Goal: Task Accomplishment & Management: Complete application form

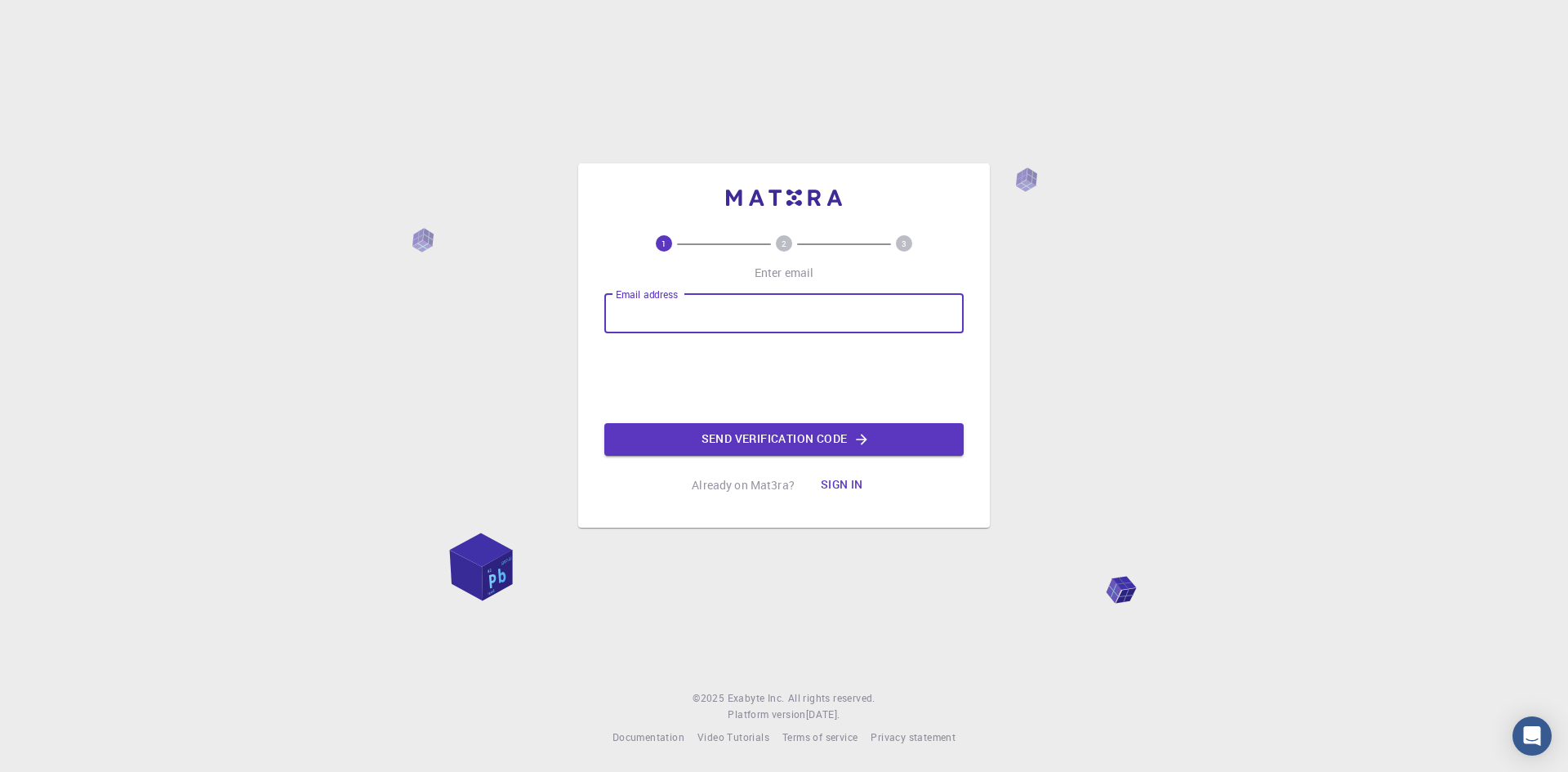
click at [659, 308] on input "Email address" at bounding box center [784, 314] width 359 height 39
type input "[EMAIL_ADDRESS][DOMAIN_NAME]"
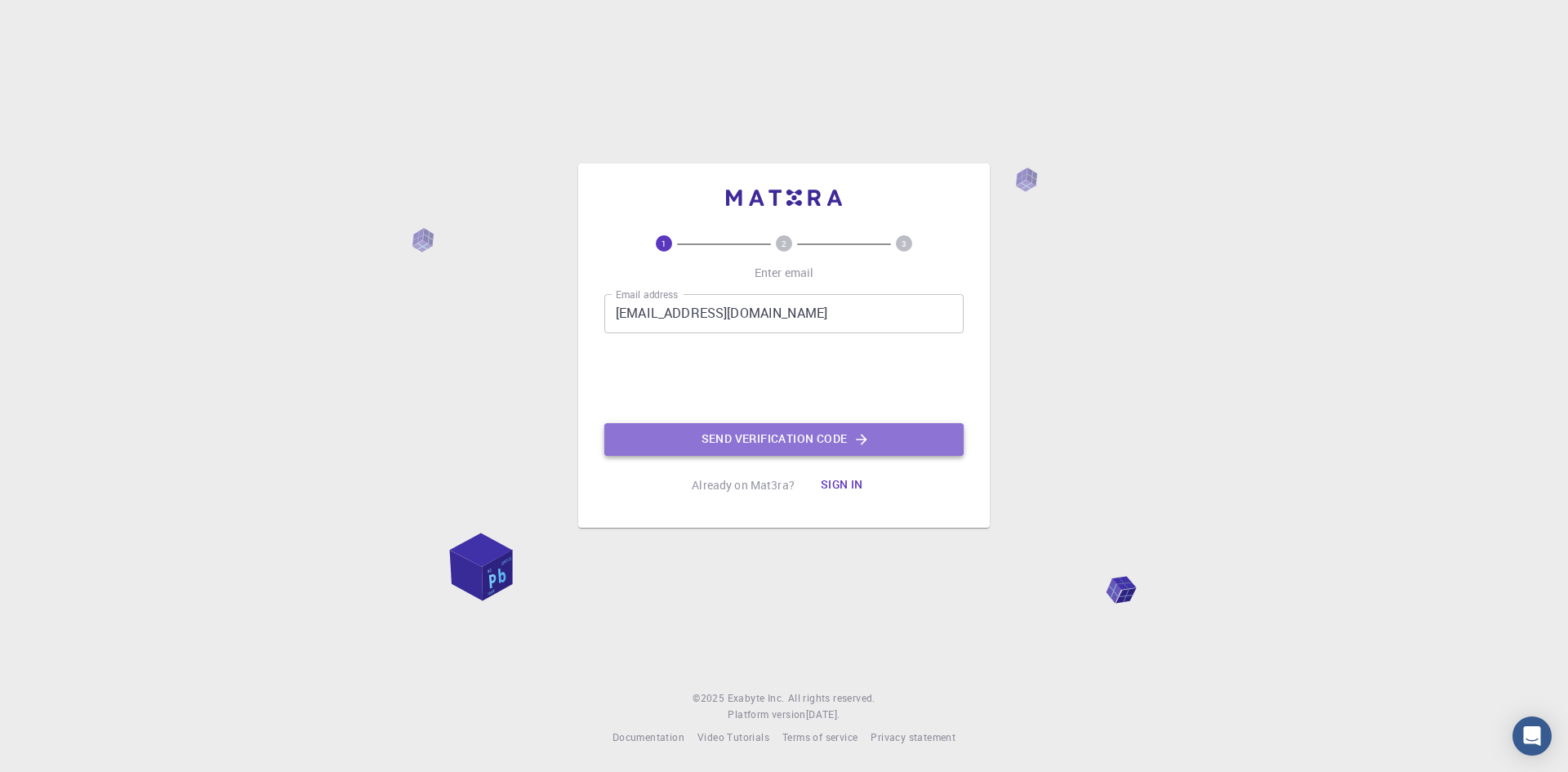
click at [853, 438] on button "Send verification code" at bounding box center [784, 439] width 359 height 32
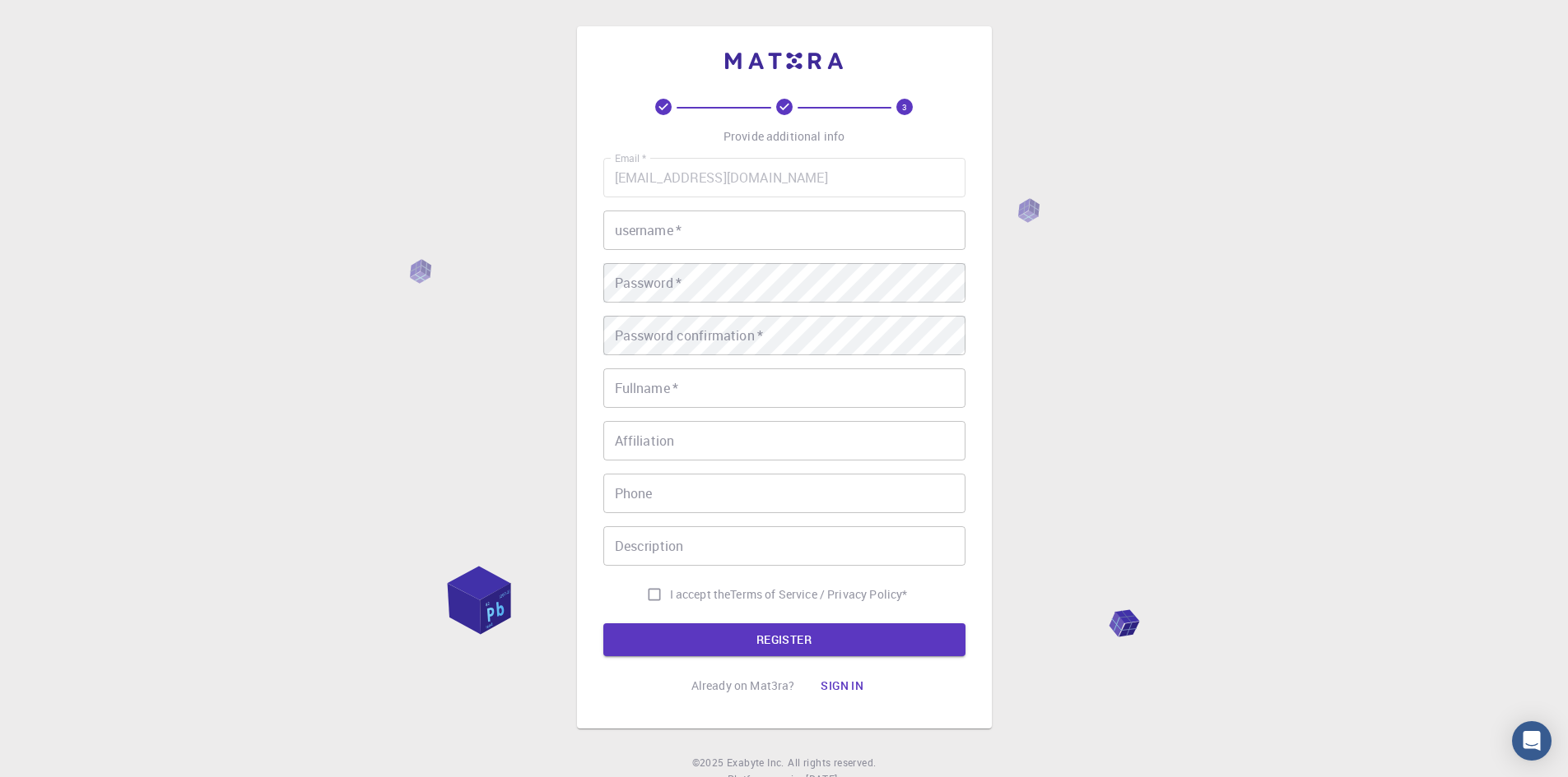
click at [657, 232] on input "username   *" at bounding box center [784, 230] width 362 height 39
type input "chetansharma2856"
click at [660, 375] on div "Fullname   * Fullname   *" at bounding box center [784, 388] width 362 height 39
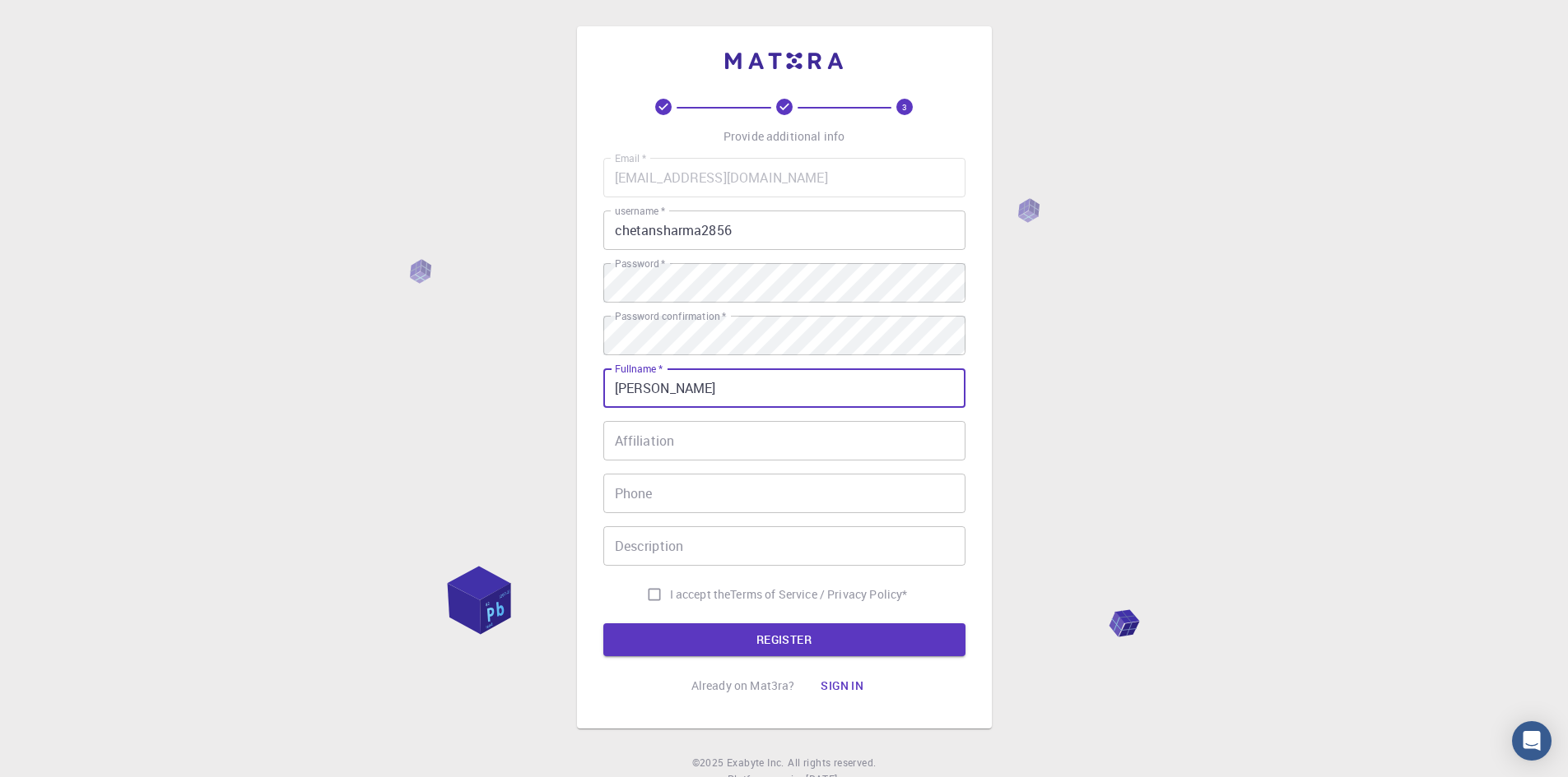
type input "[PERSON_NAME]"
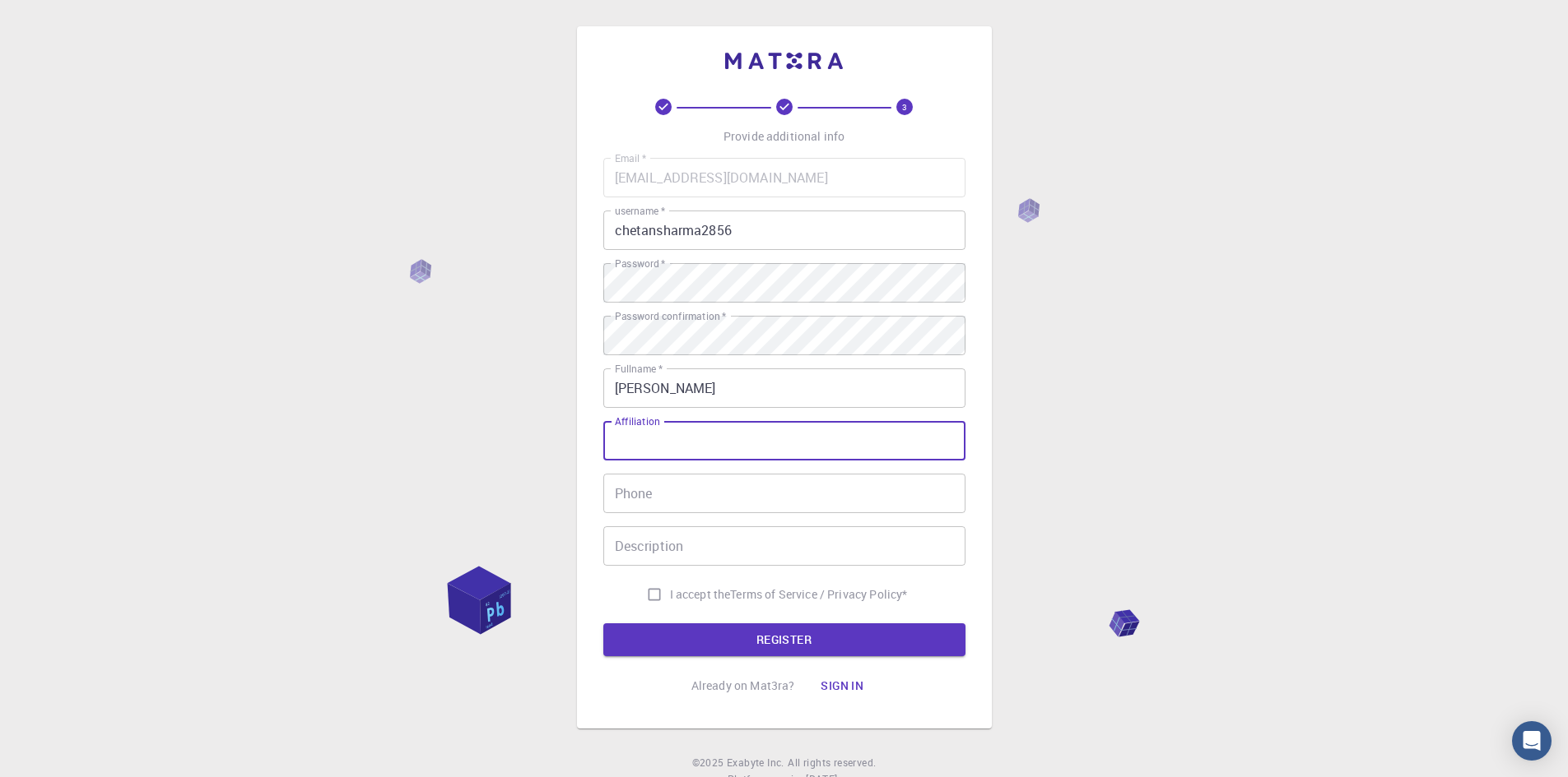
click at [663, 454] on input "Affiliation" at bounding box center [784, 441] width 362 height 39
type input "student"
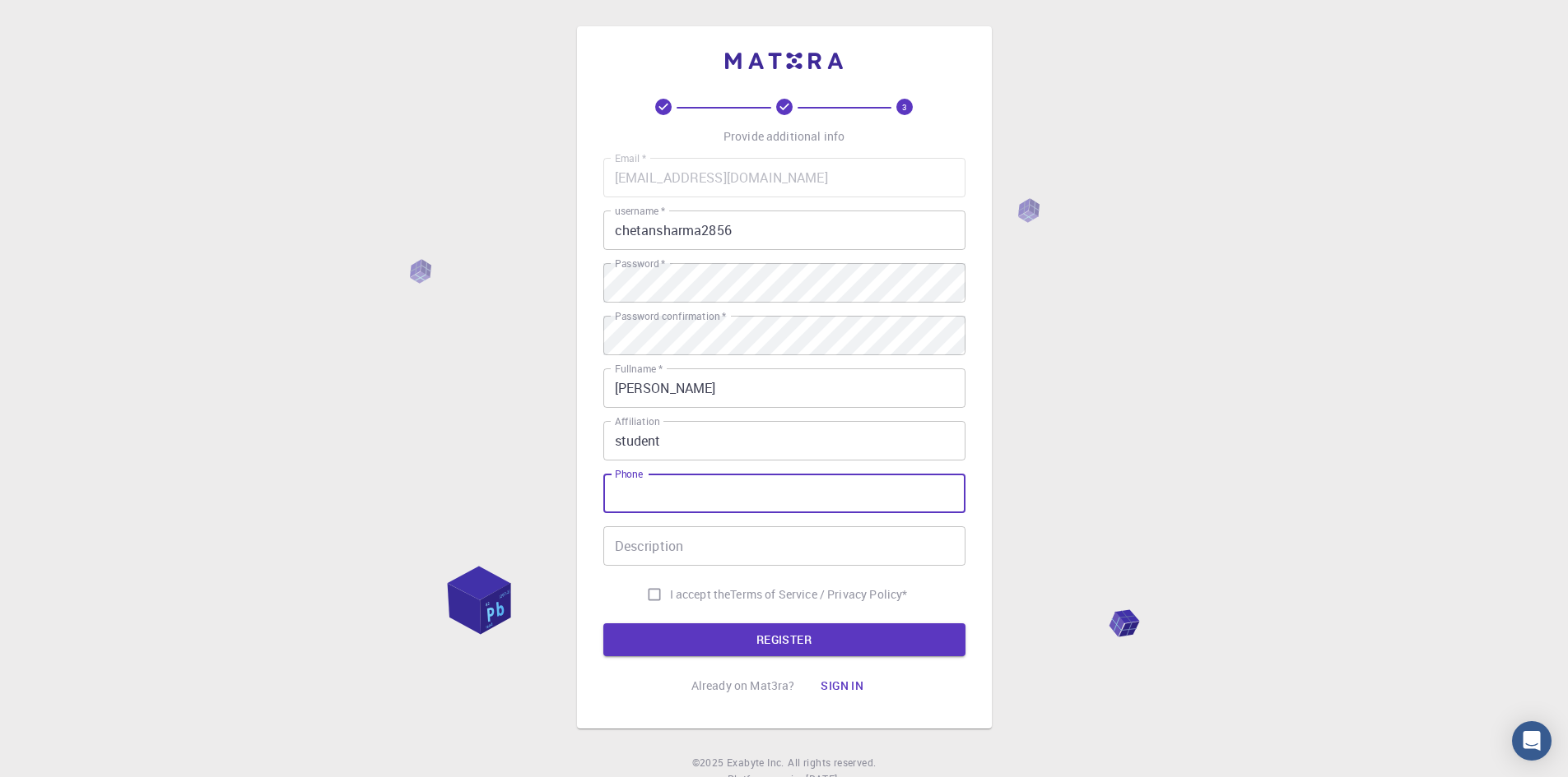
click at [651, 482] on input "Phone" at bounding box center [784, 494] width 362 height 39
type input "7505354329"
click at [635, 530] on div "Description Description" at bounding box center [784, 546] width 362 height 39
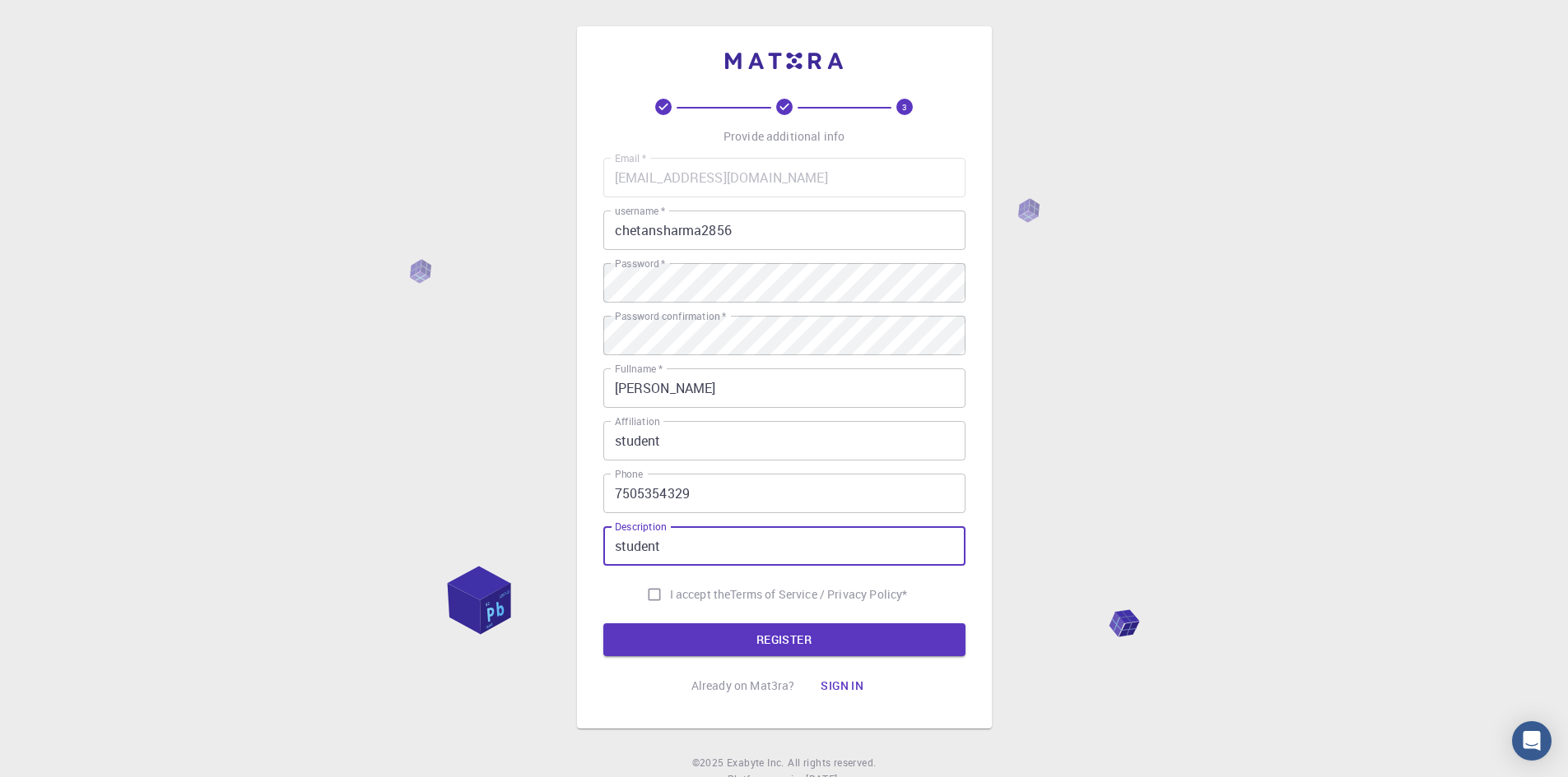
type input "student"
click at [654, 598] on input "I accept the Terms of Service / Privacy Policy *" at bounding box center [655, 595] width 32 height 32
checkbox input "true"
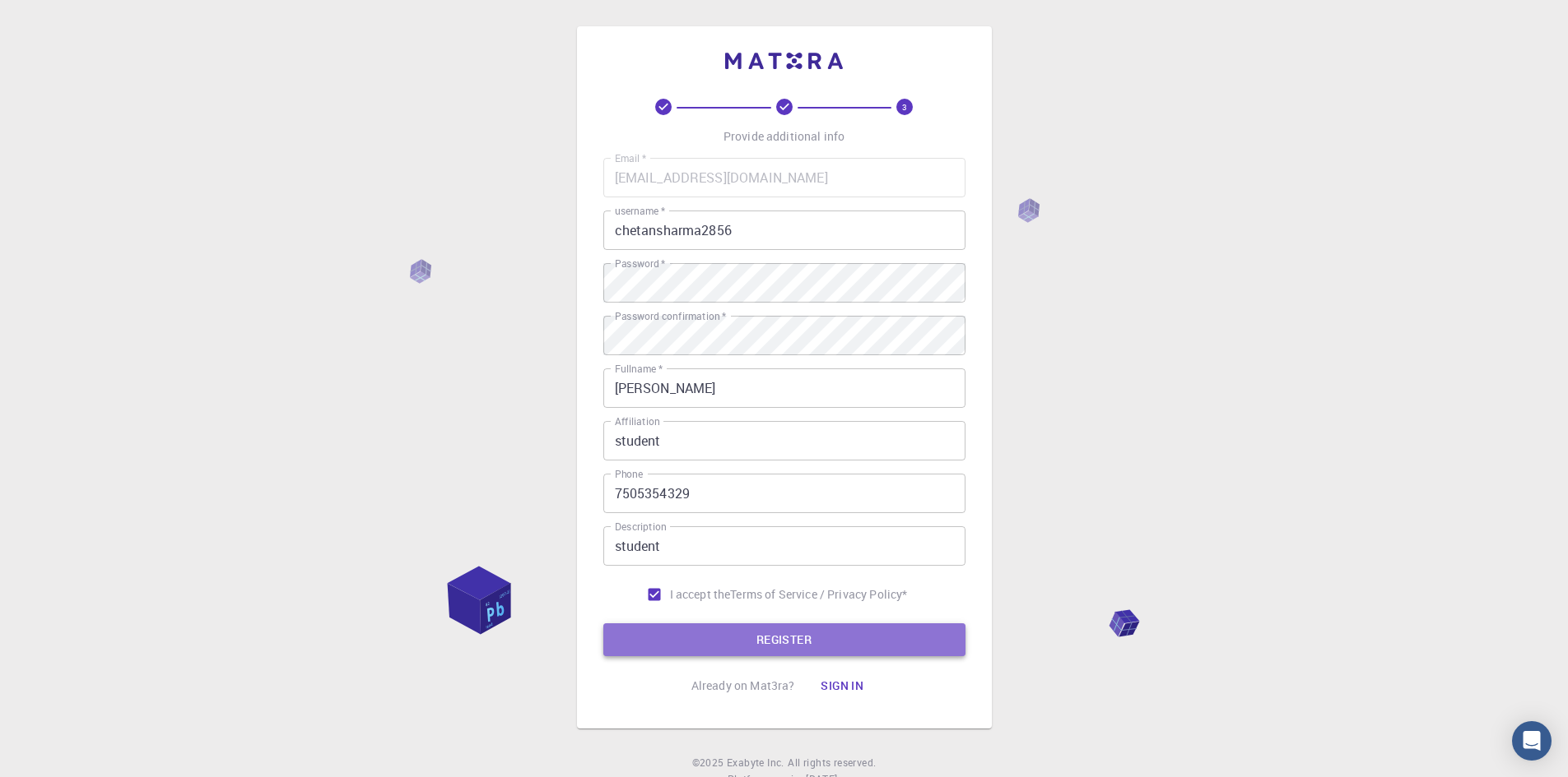
click at [733, 632] on button "REGISTER" at bounding box center [784, 639] width 362 height 33
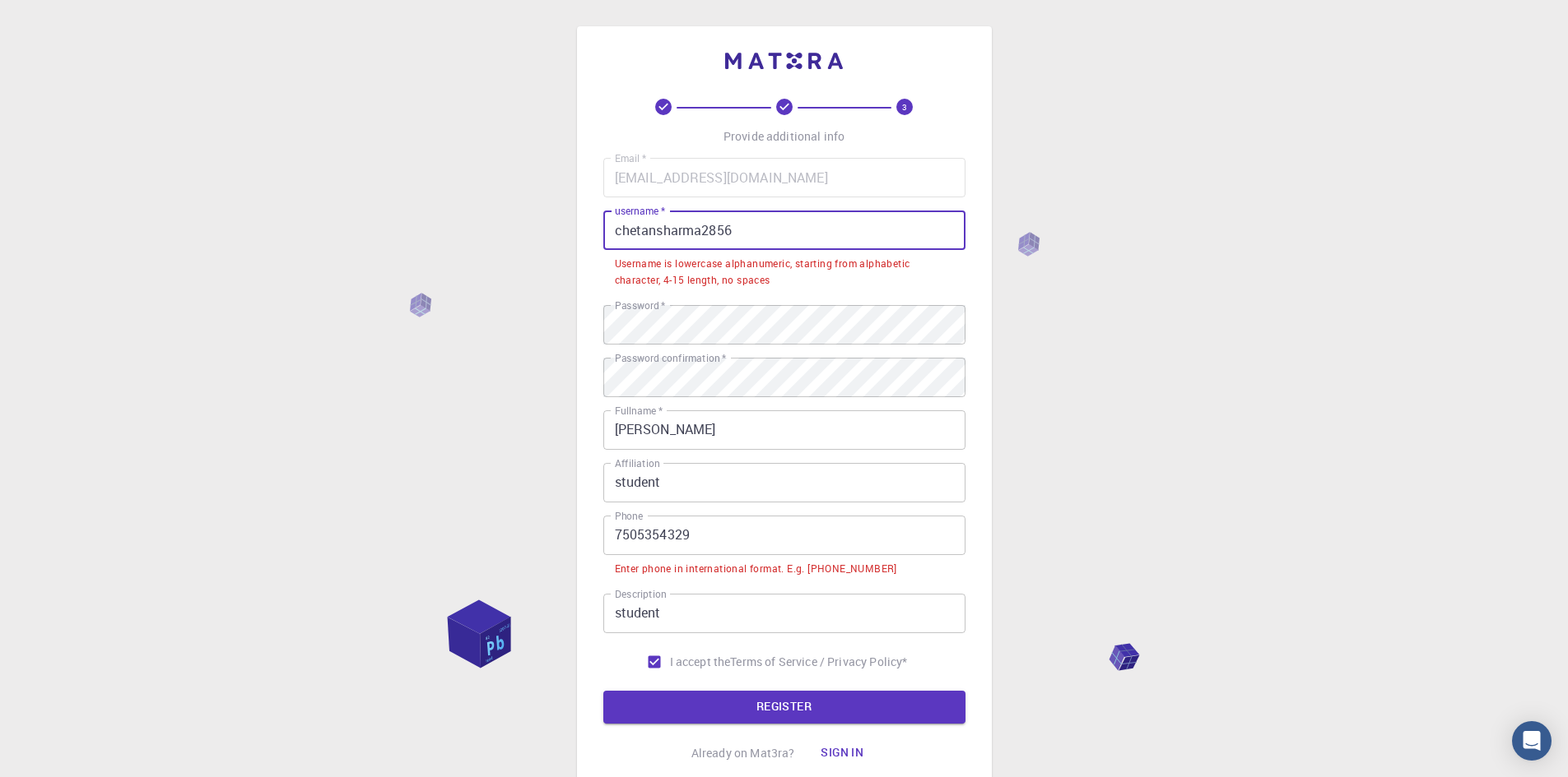
click at [618, 232] on input "chetansharma2856" at bounding box center [784, 230] width 362 height 39
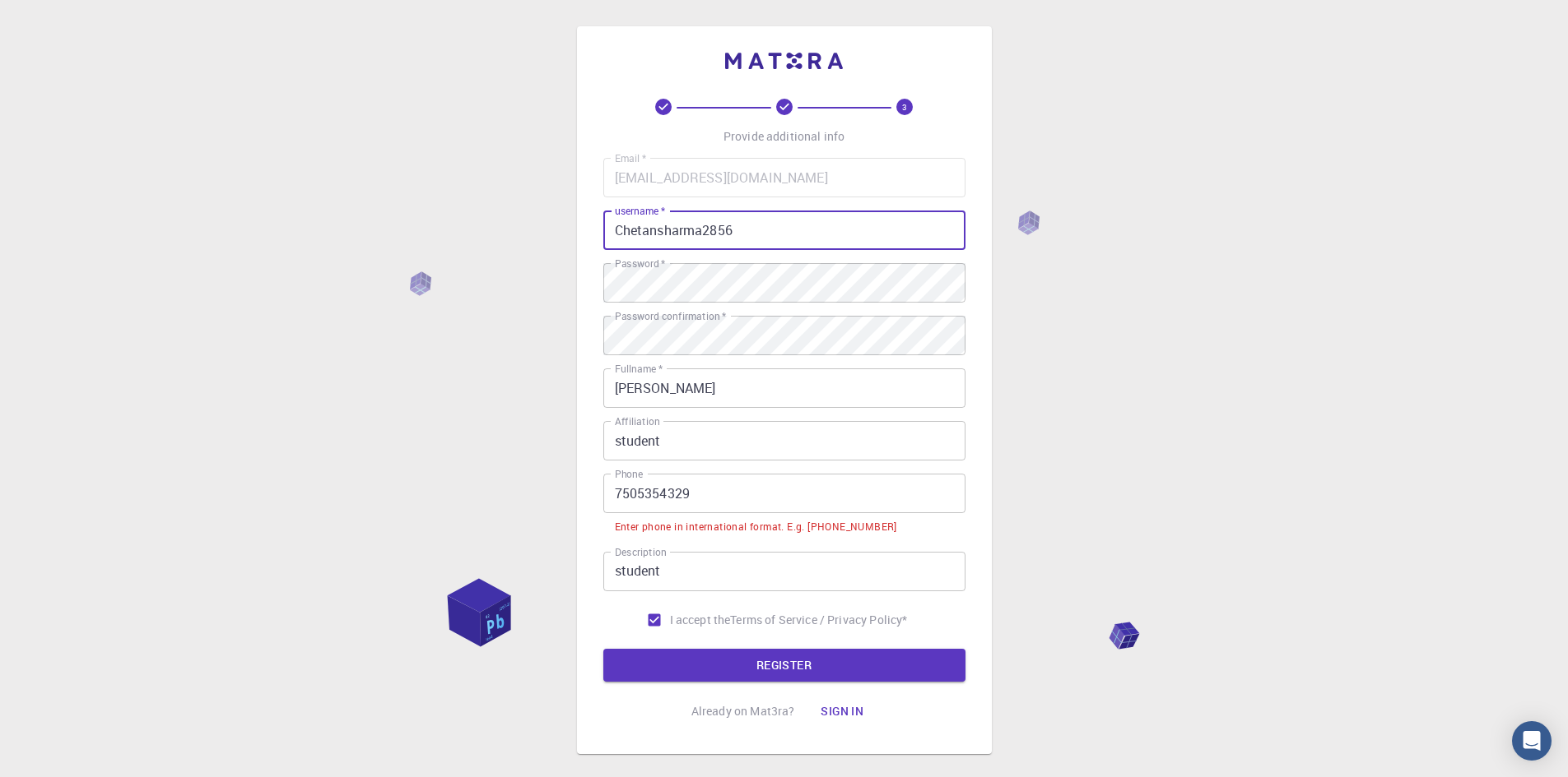
type input "Chetansharma2856"
click at [609, 492] on input "7505354329" at bounding box center [784, 494] width 362 height 39
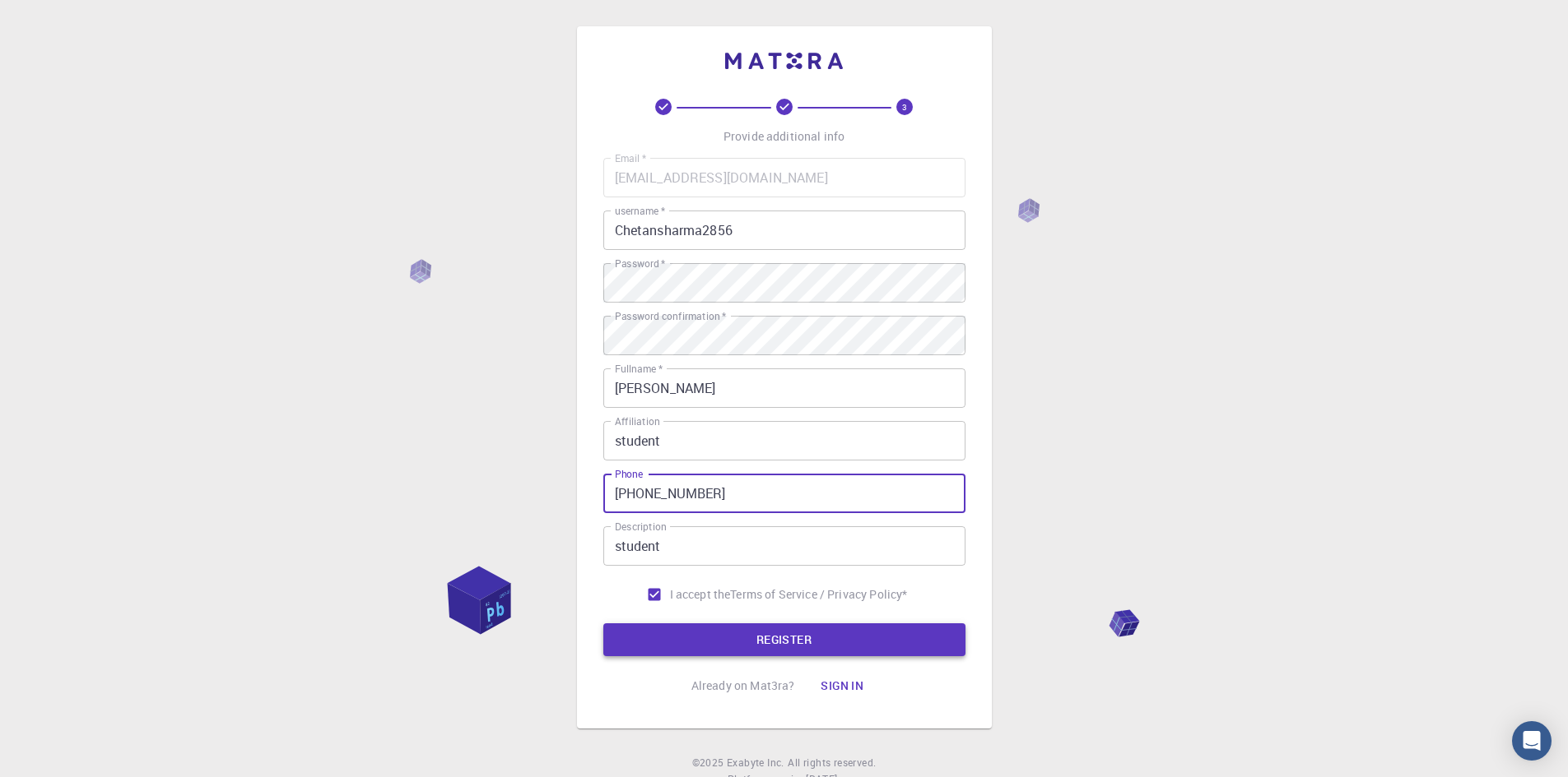
type input "+917505354329"
click at [769, 644] on button "REGISTER" at bounding box center [784, 639] width 362 height 33
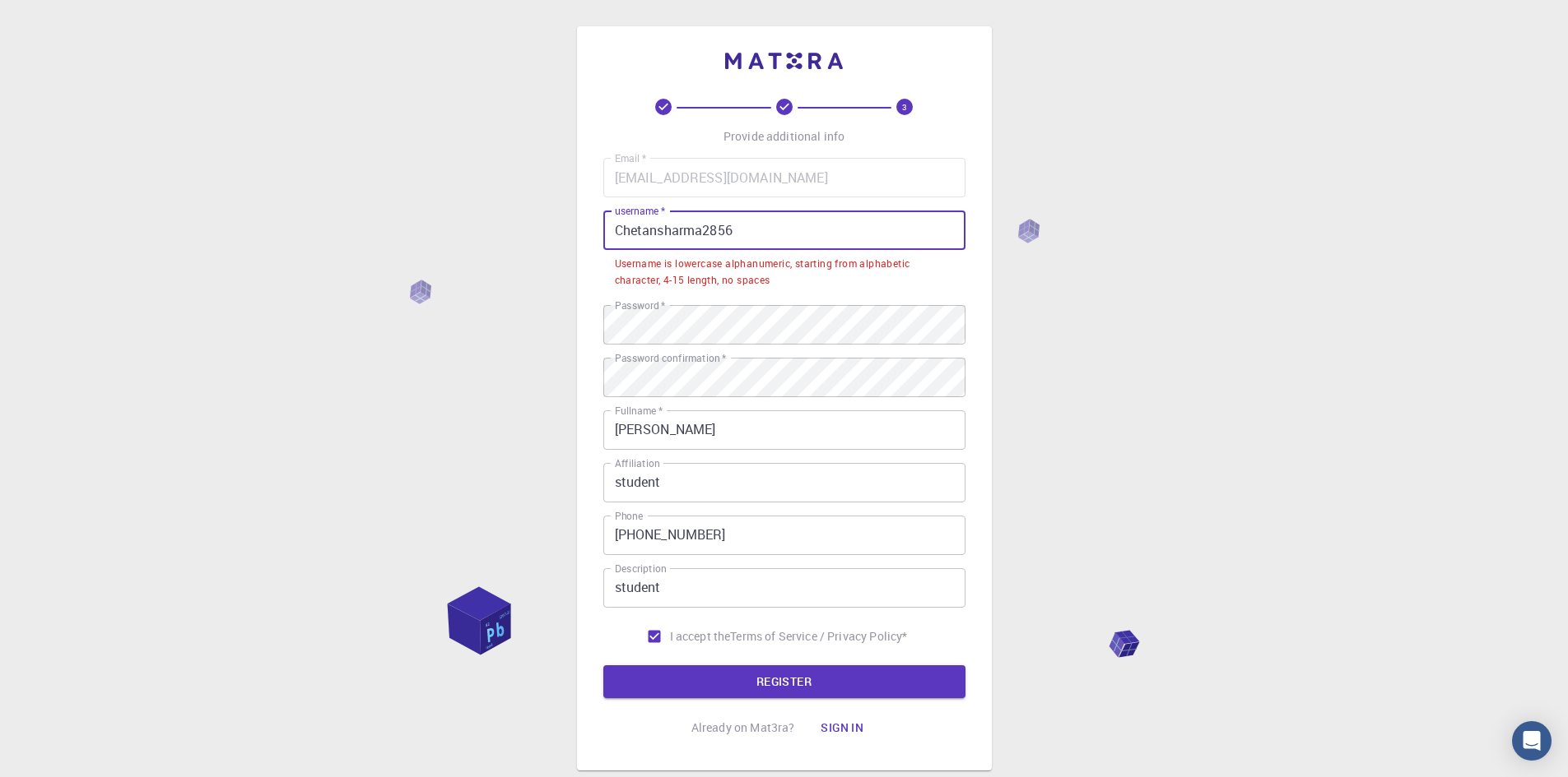
click at [622, 229] on input "Chetansharma2856" at bounding box center [784, 230] width 362 height 39
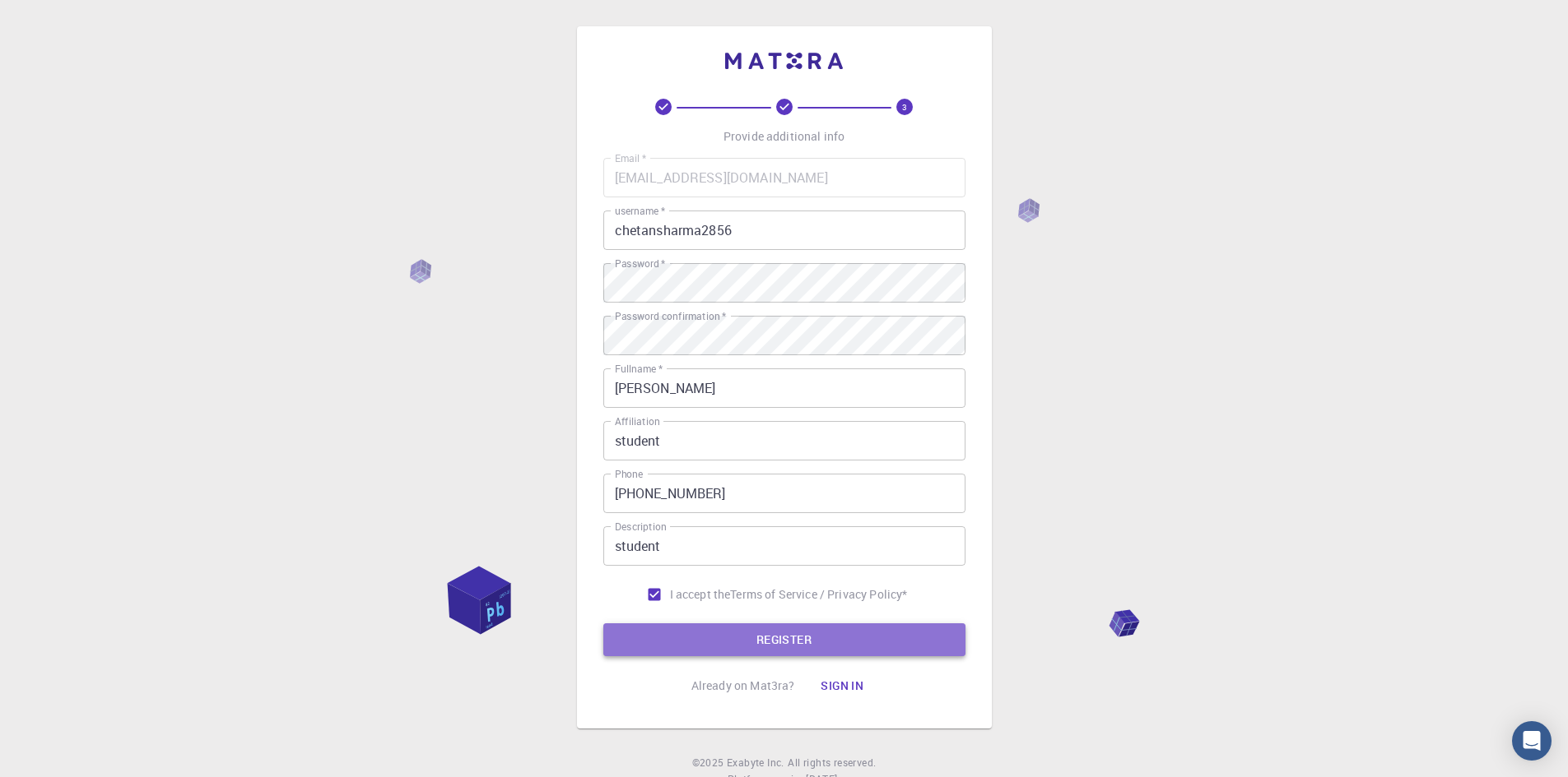
click at [848, 639] on button "REGISTER" at bounding box center [784, 639] width 362 height 33
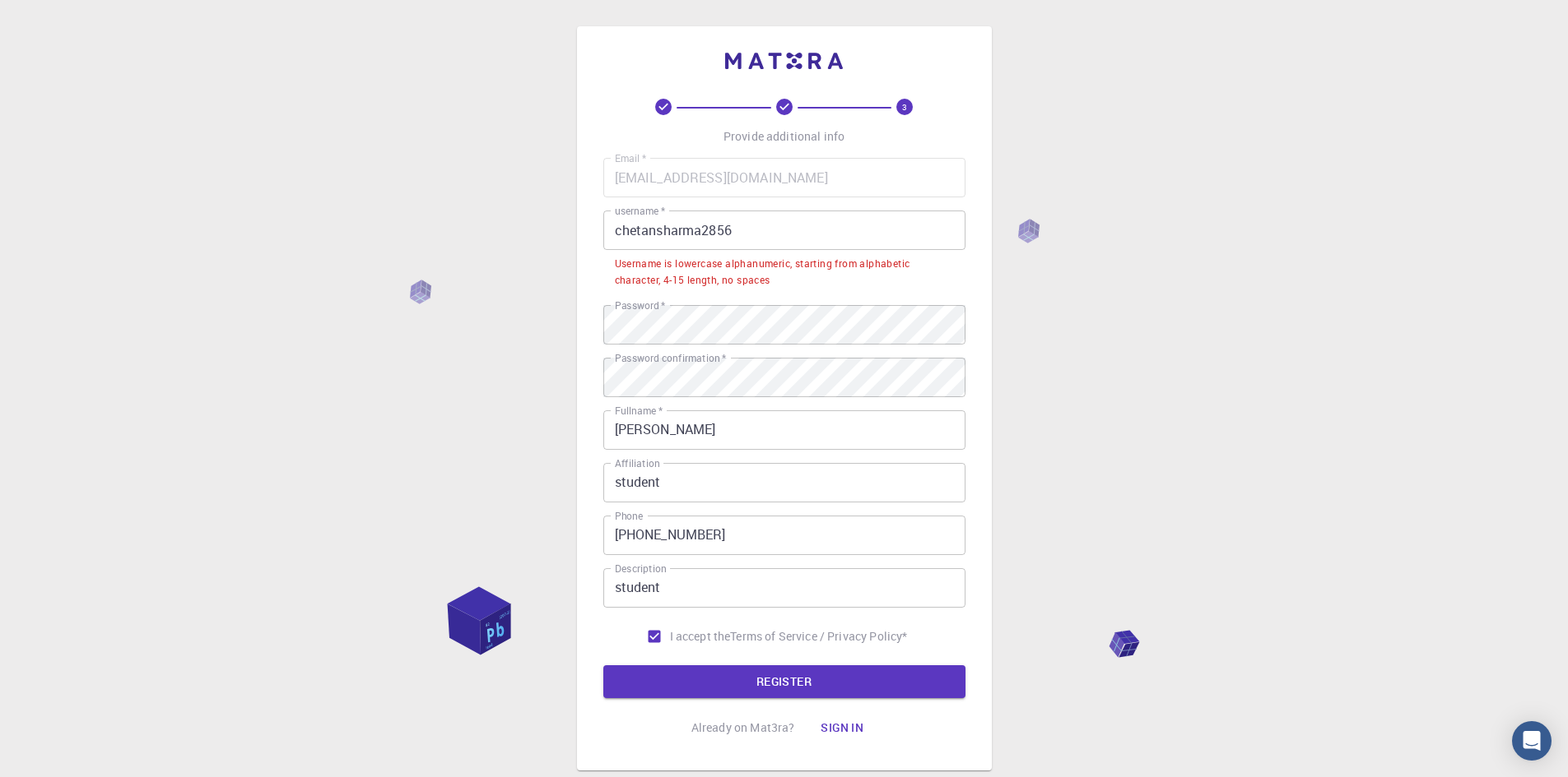
click at [729, 232] on input "chetansharma2856" at bounding box center [784, 230] width 362 height 39
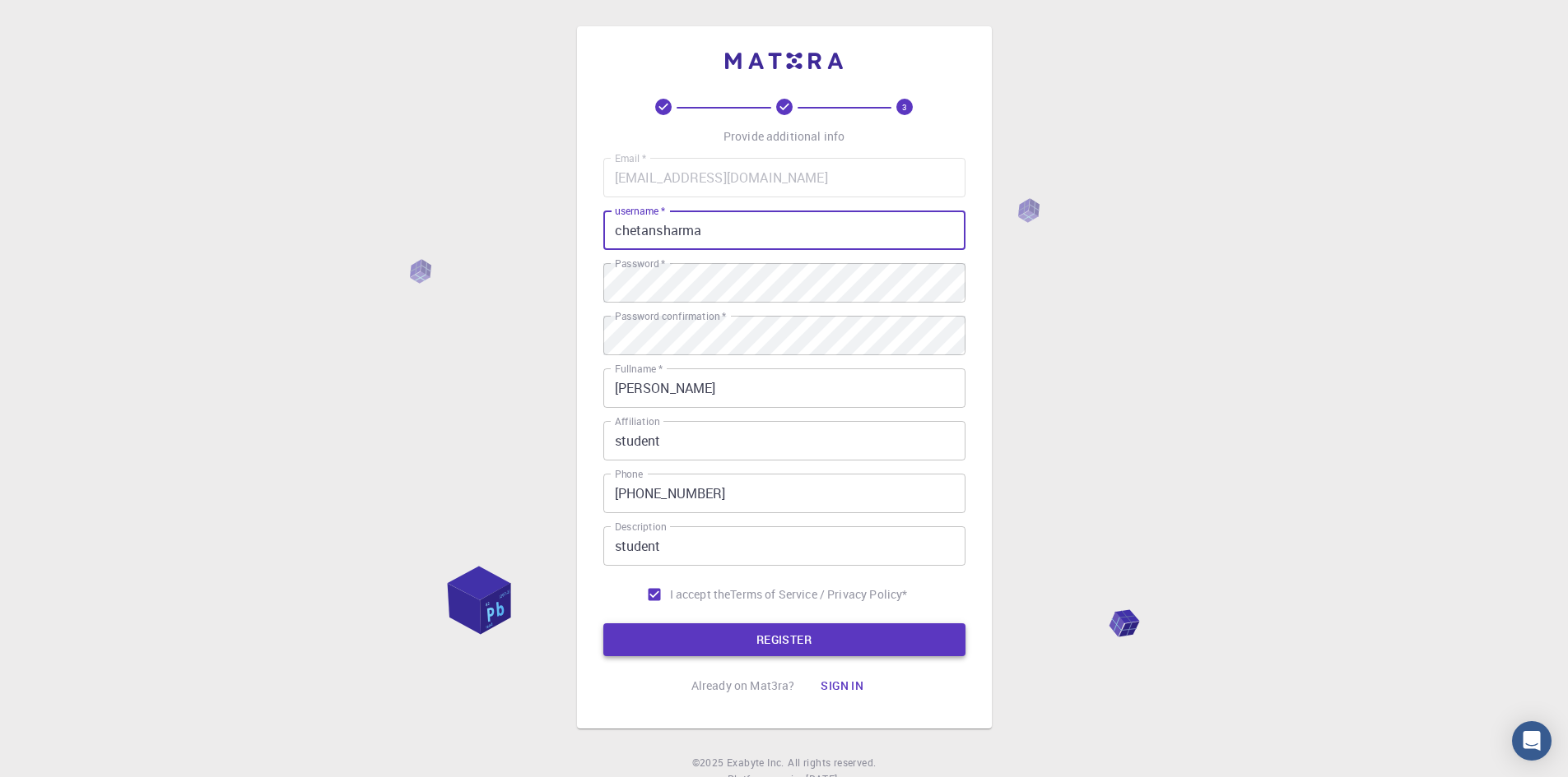
type input "chetansharma"
click at [791, 645] on button "REGISTER" at bounding box center [784, 639] width 362 height 33
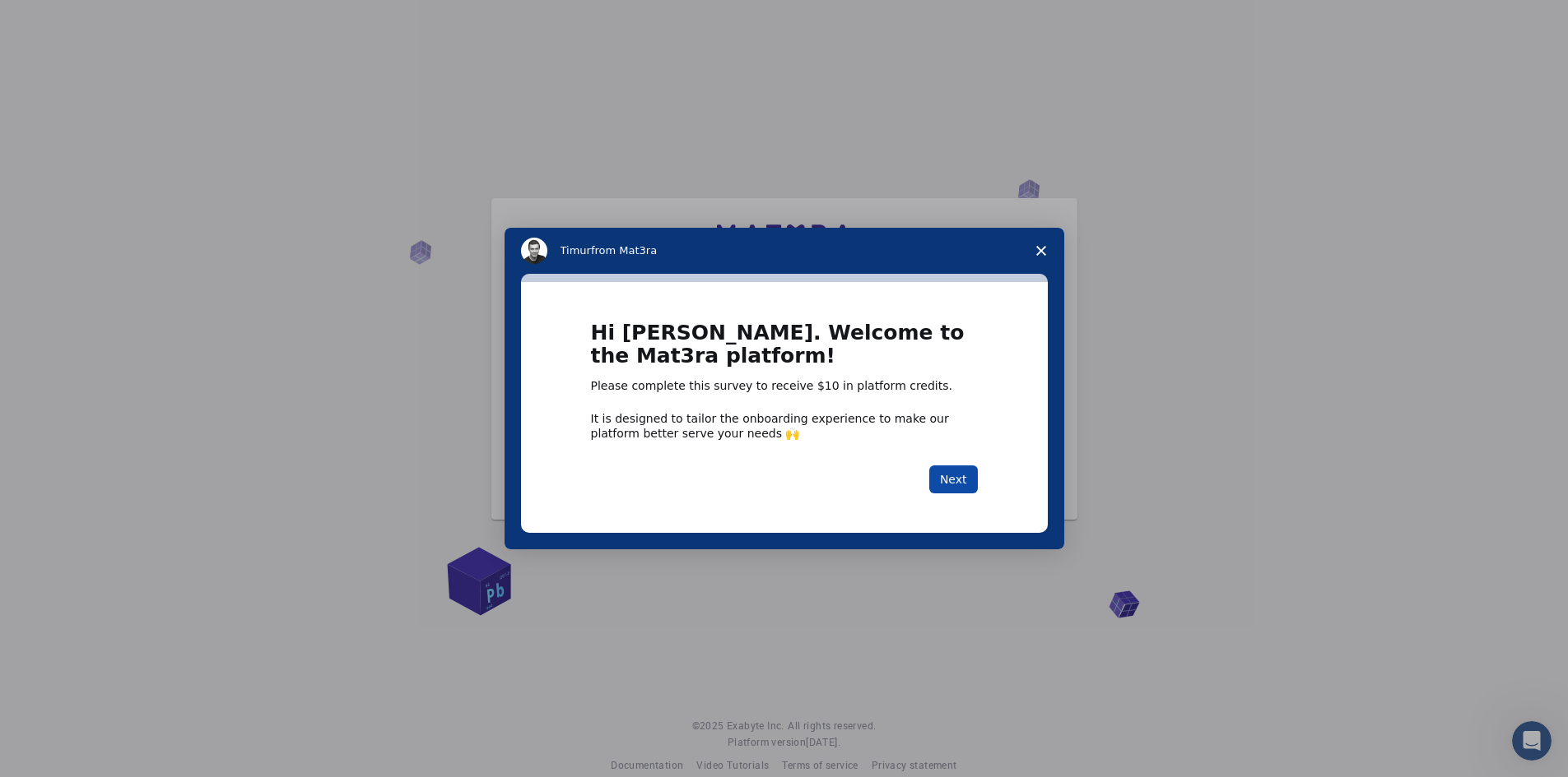
click at [951, 467] on button "Next" at bounding box center [953, 480] width 48 height 28
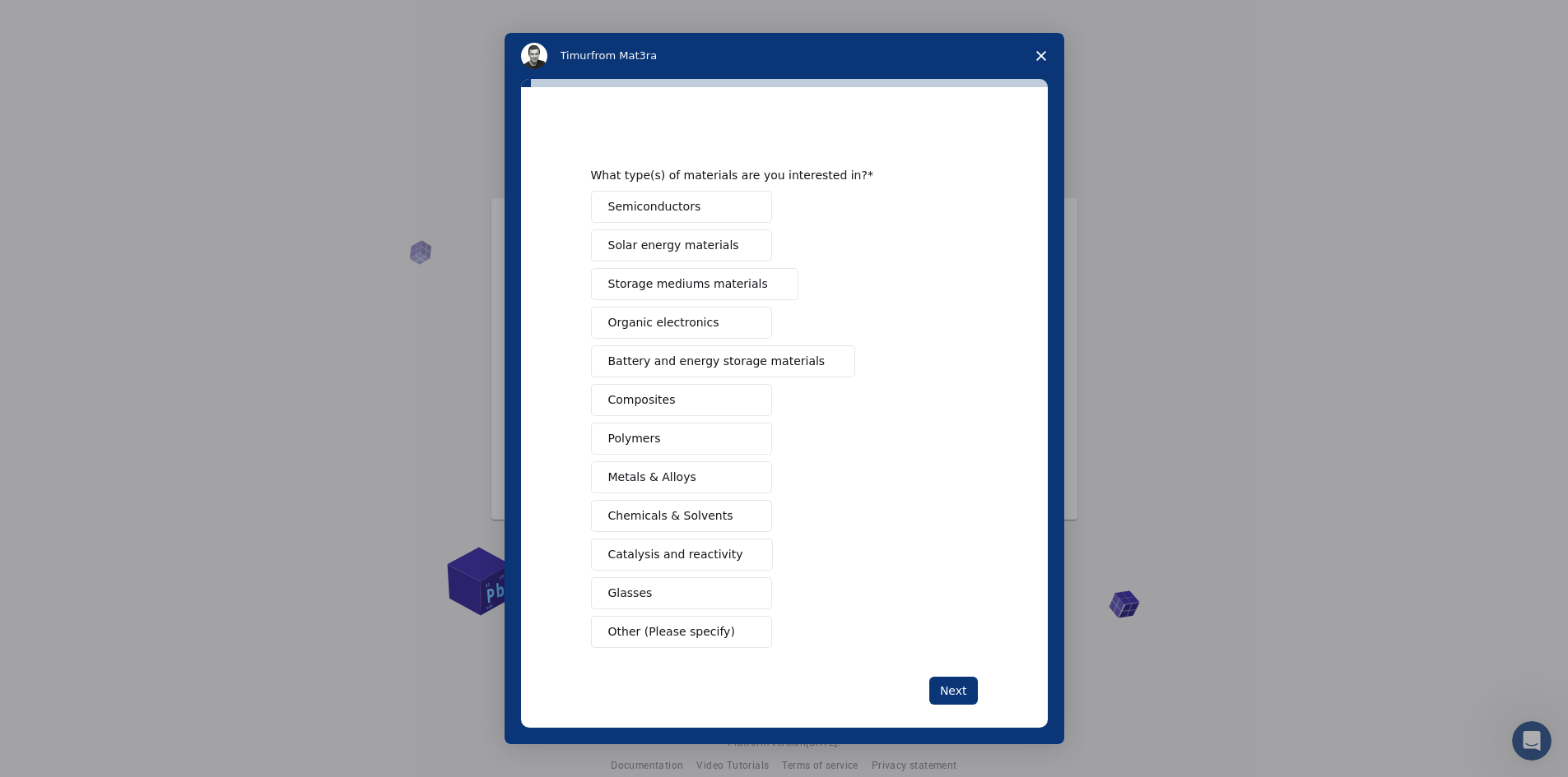
click at [673, 248] on span "Solar energy materials" at bounding box center [673, 245] width 131 height 18
click at [684, 207] on span "Semiconductors" at bounding box center [655, 206] width 93 height 18
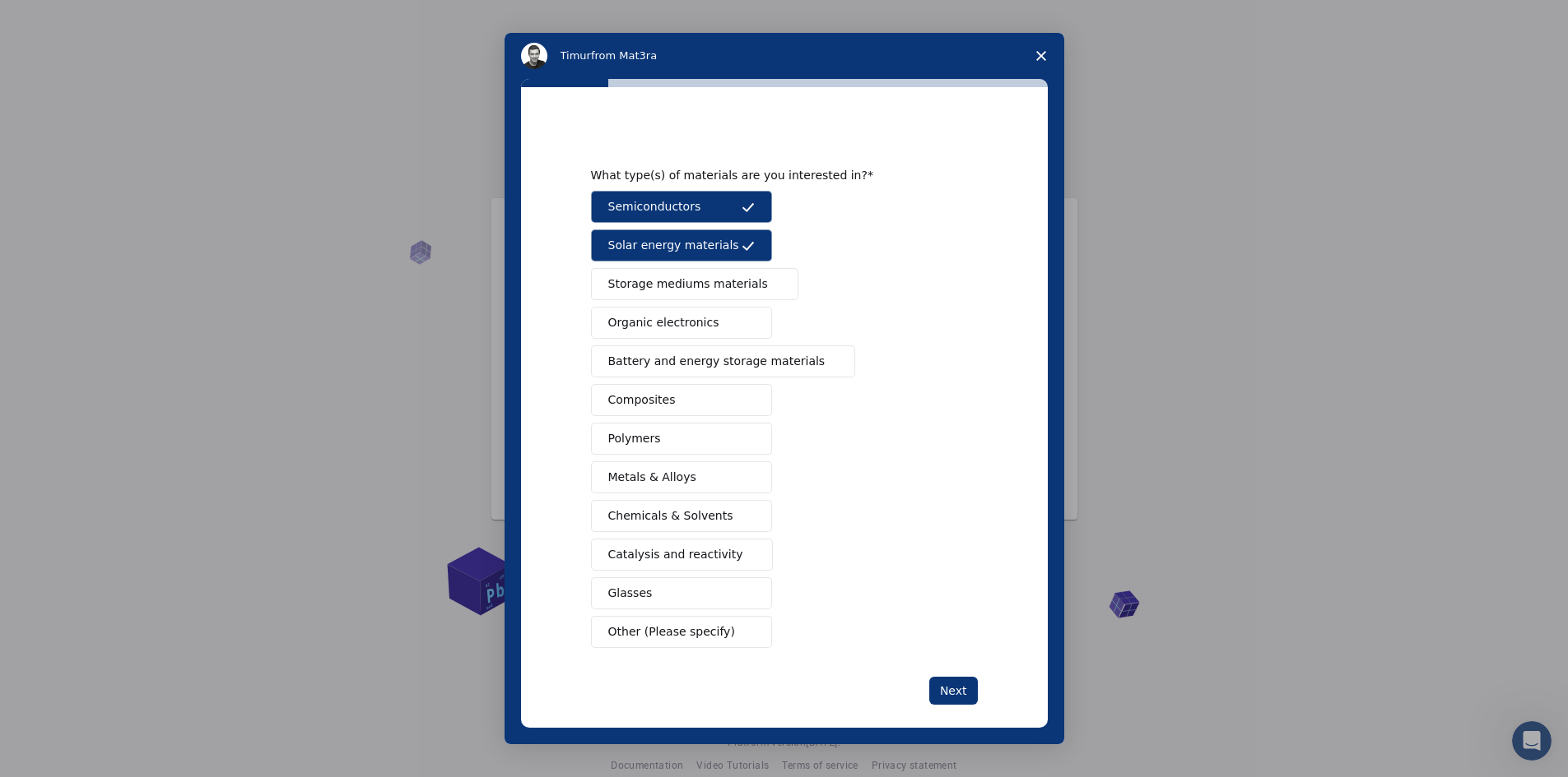
click at [684, 207] on span "Semiconductors" at bounding box center [655, 206] width 93 height 18
click at [693, 402] on button "Composites" at bounding box center [681, 400] width 181 height 33
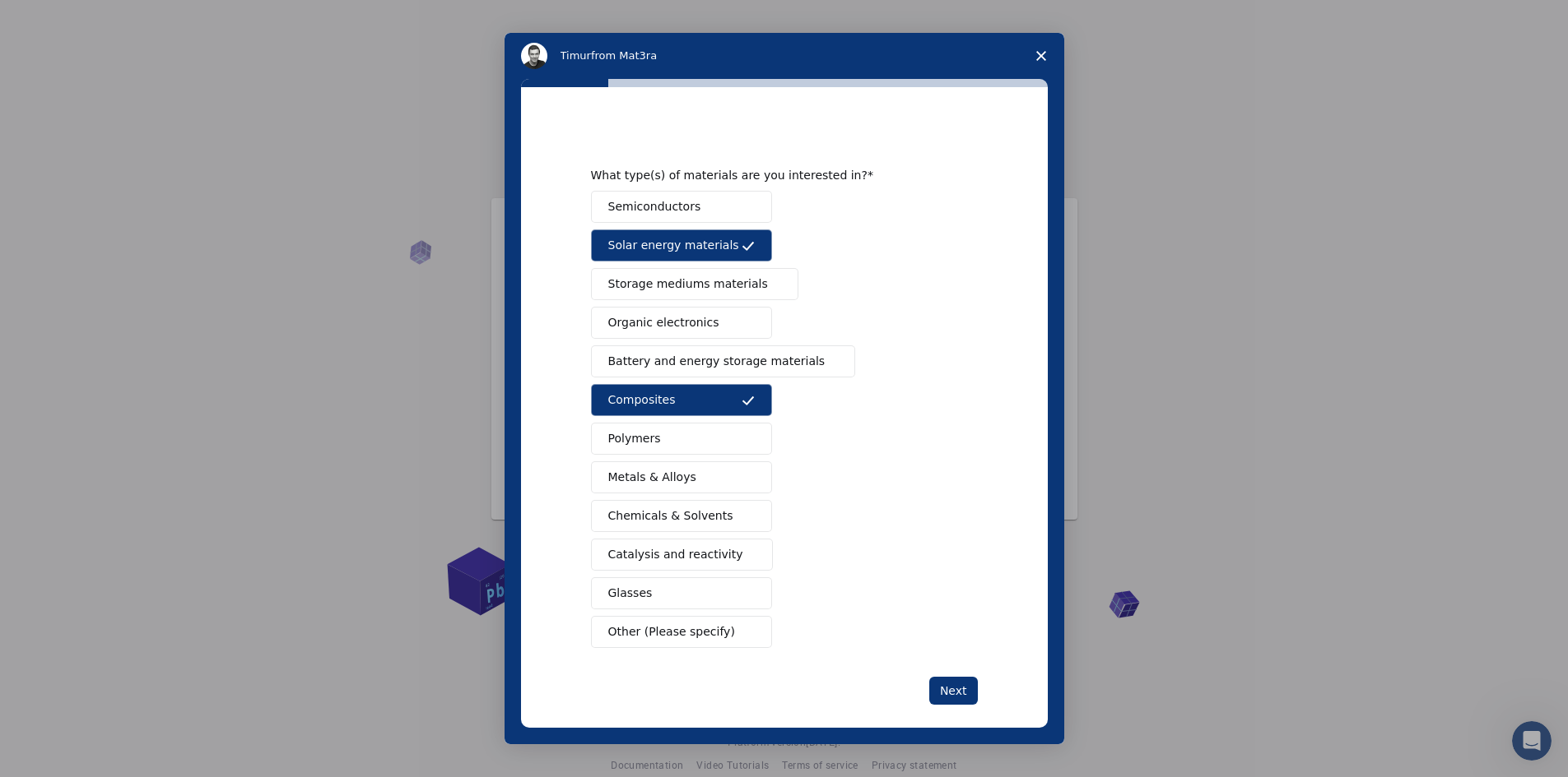
click at [688, 474] on button "Metals & Alloys" at bounding box center [681, 477] width 181 height 33
click at [775, 355] on span "Battery and energy storage materials" at bounding box center [717, 362] width 218 height 18
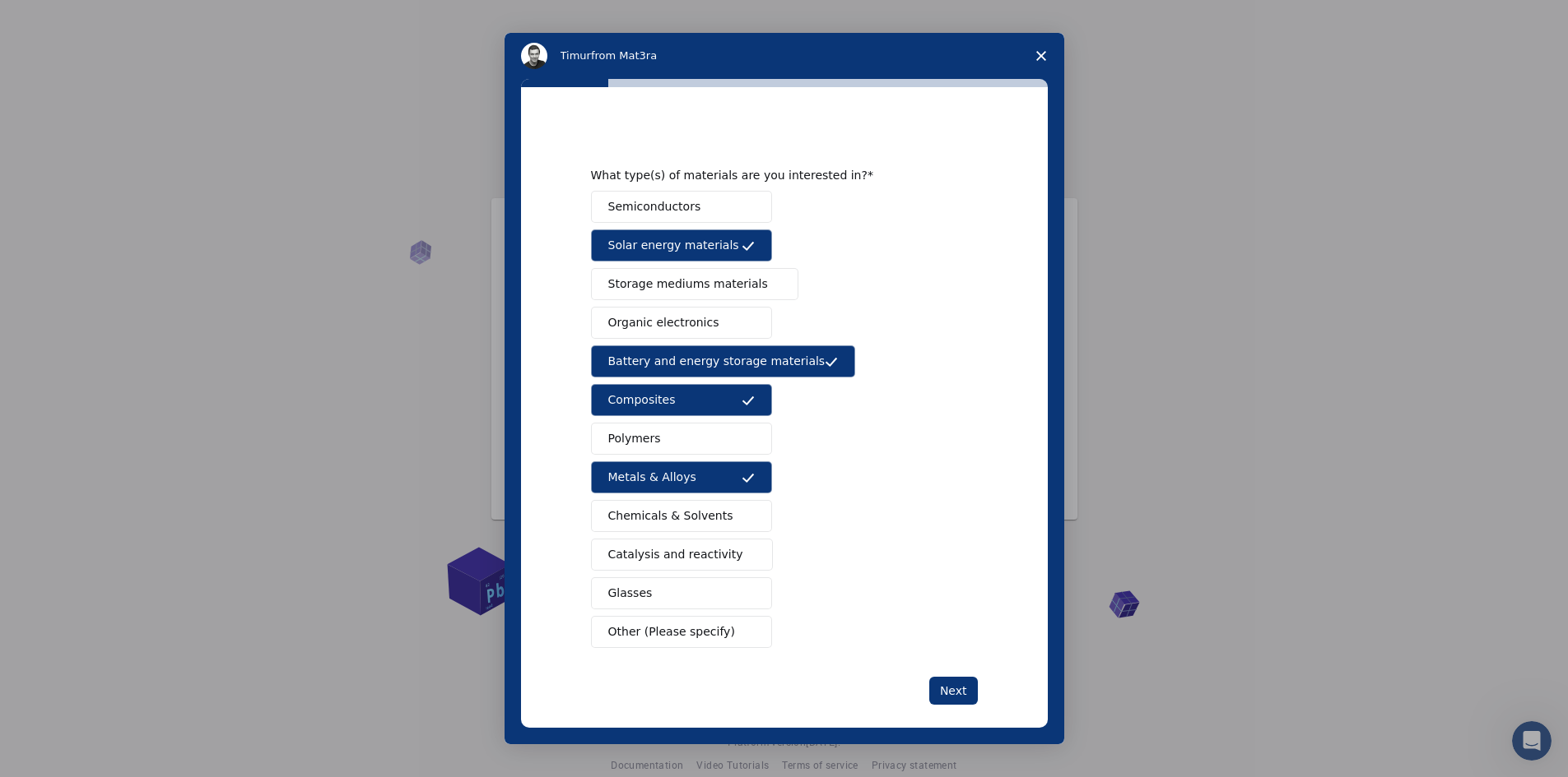
click at [671, 204] on span "Semiconductors" at bounding box center [655, 206] width 93 height 18
click at [681, 550] on span "Catalysis and reactivity" at bounding box center [675, 555] width 135 height 18
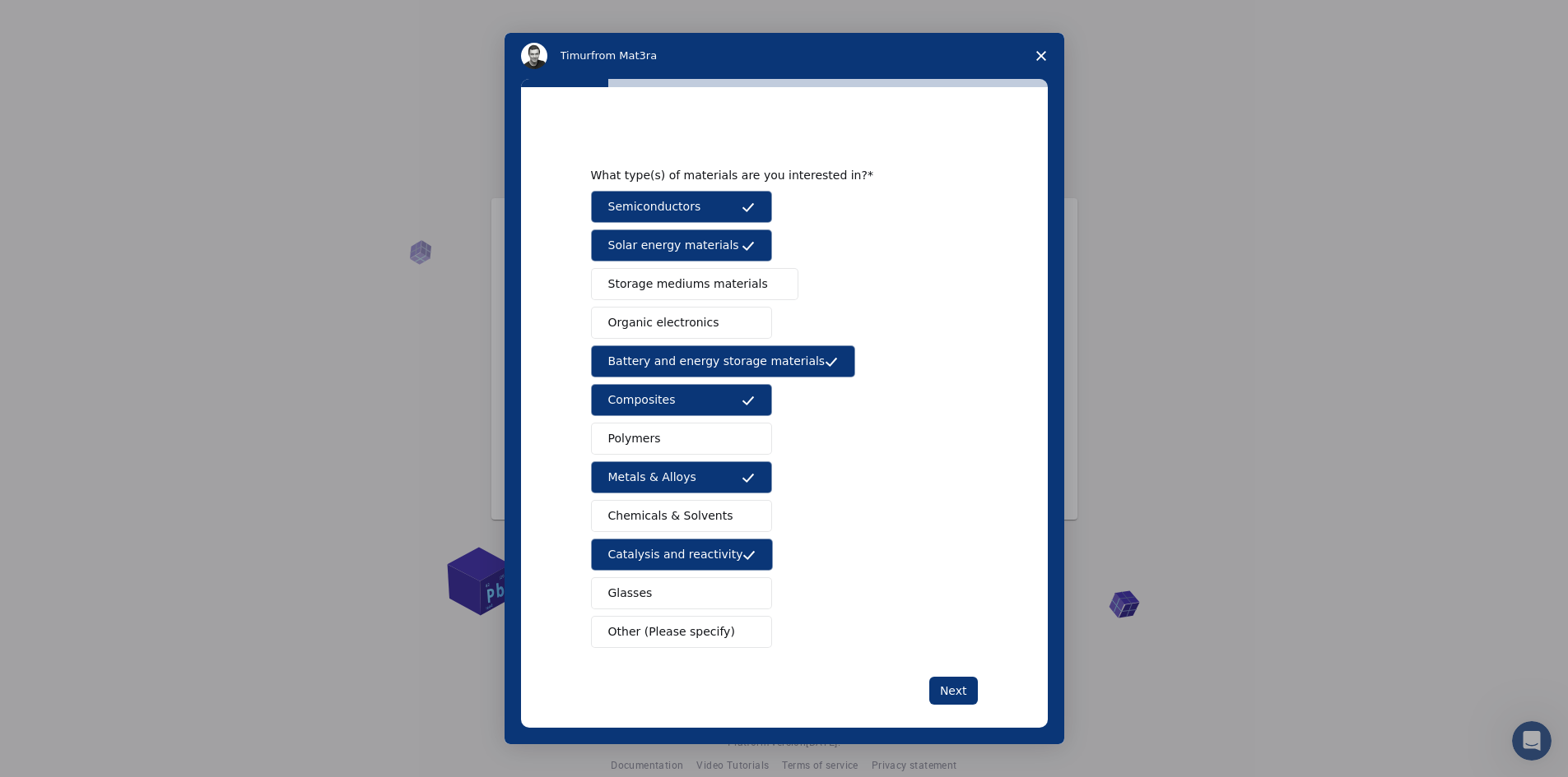
click at [681, 550] on span "Catalysis and reactivity" at bounding box center [675, 555] width 135 height 18
click at [664, 435] on button "Polymers" at bounding box center [681, 439] width 181 height 33
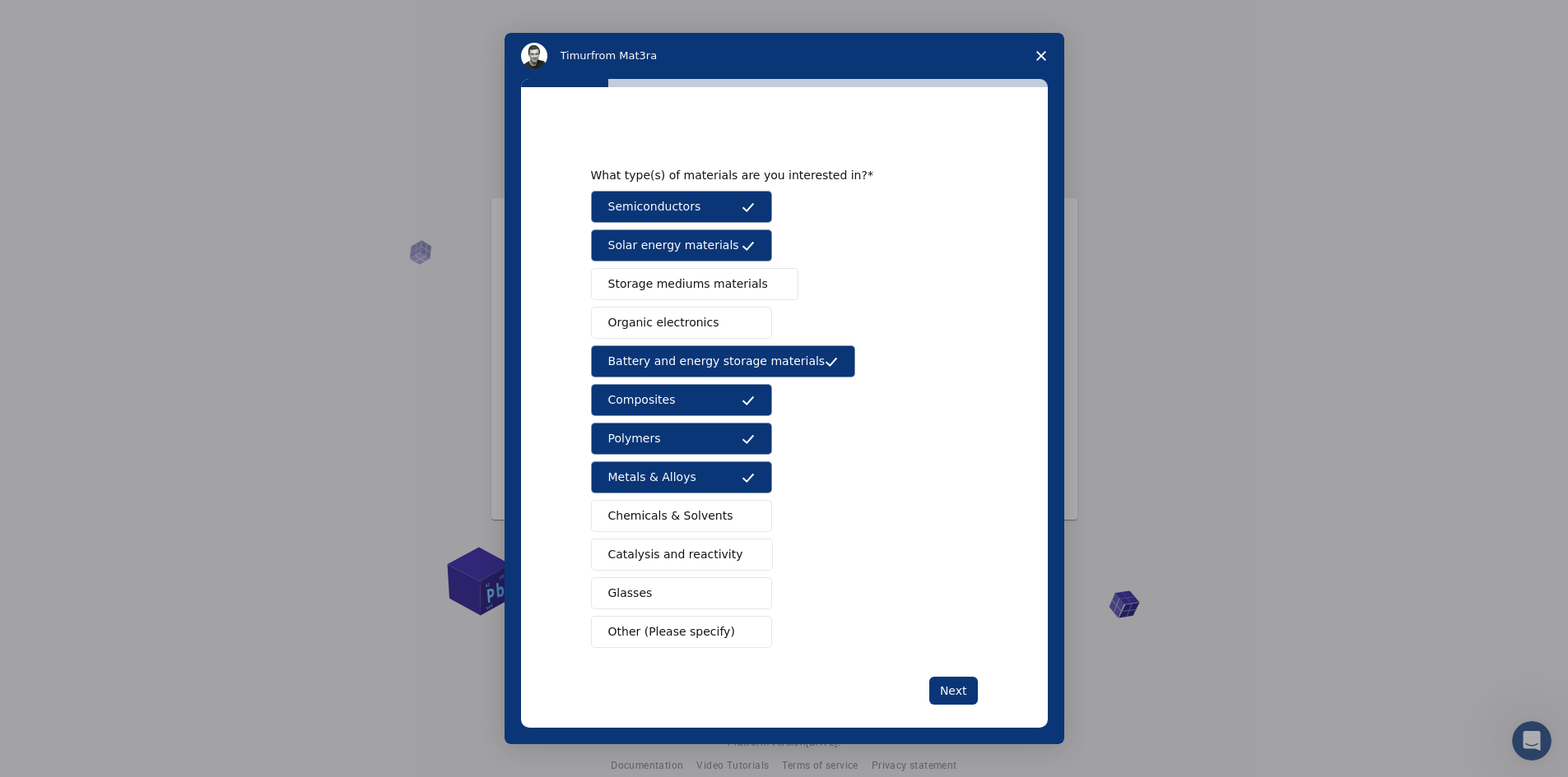
click at [694, 591] on button "Glasses" at bounding box center [681, 593] width 181 height 33
click at [952, 690] on button "Next" at bounding box center [953, 691] width 48 height 28
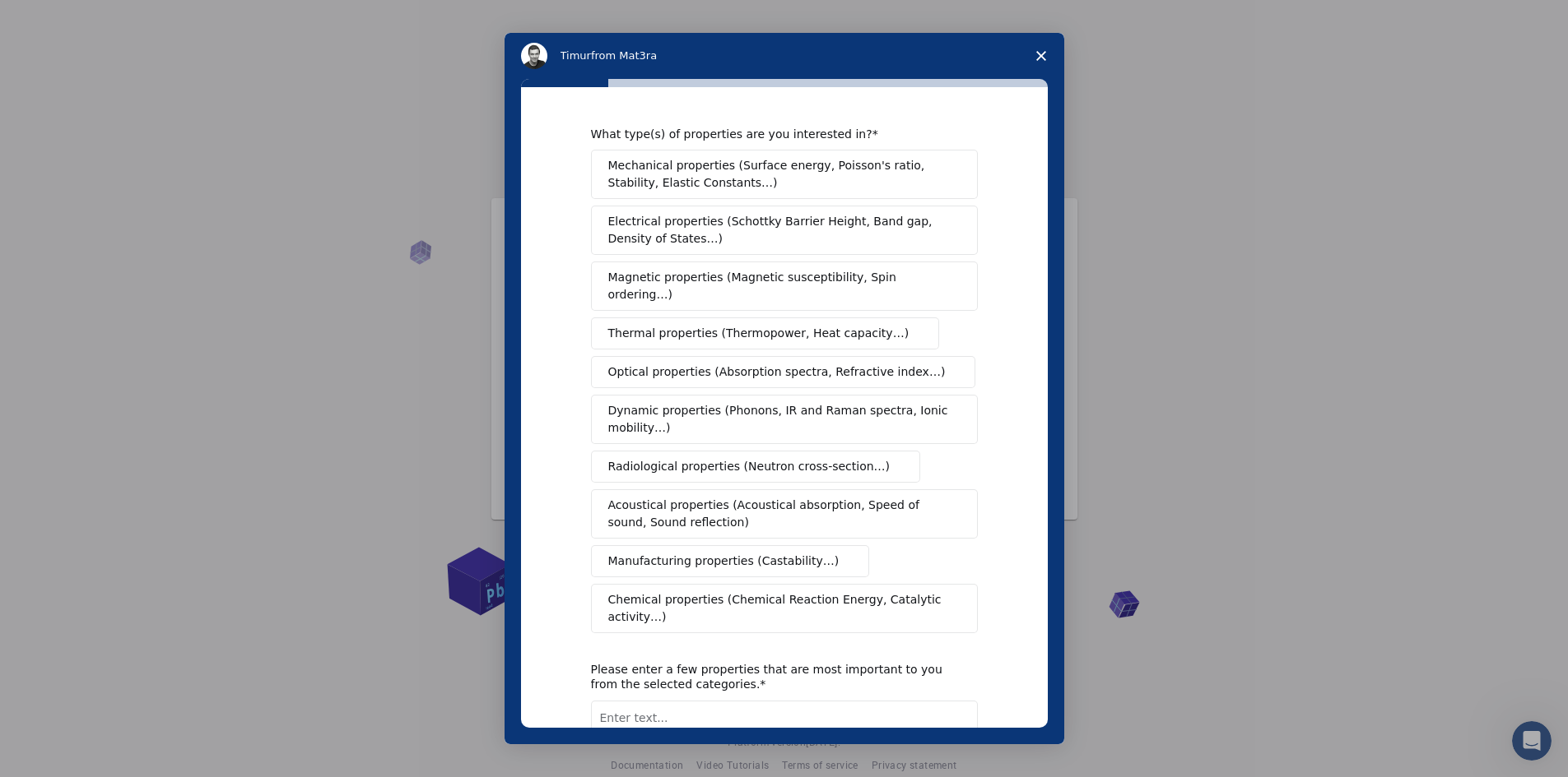
click at [667, 173] on span "Mechanical properties (Surface energy, Poisson's ratio, Stability, Elastic Cons…" at bounding box center [779, 174] width 343 height 34
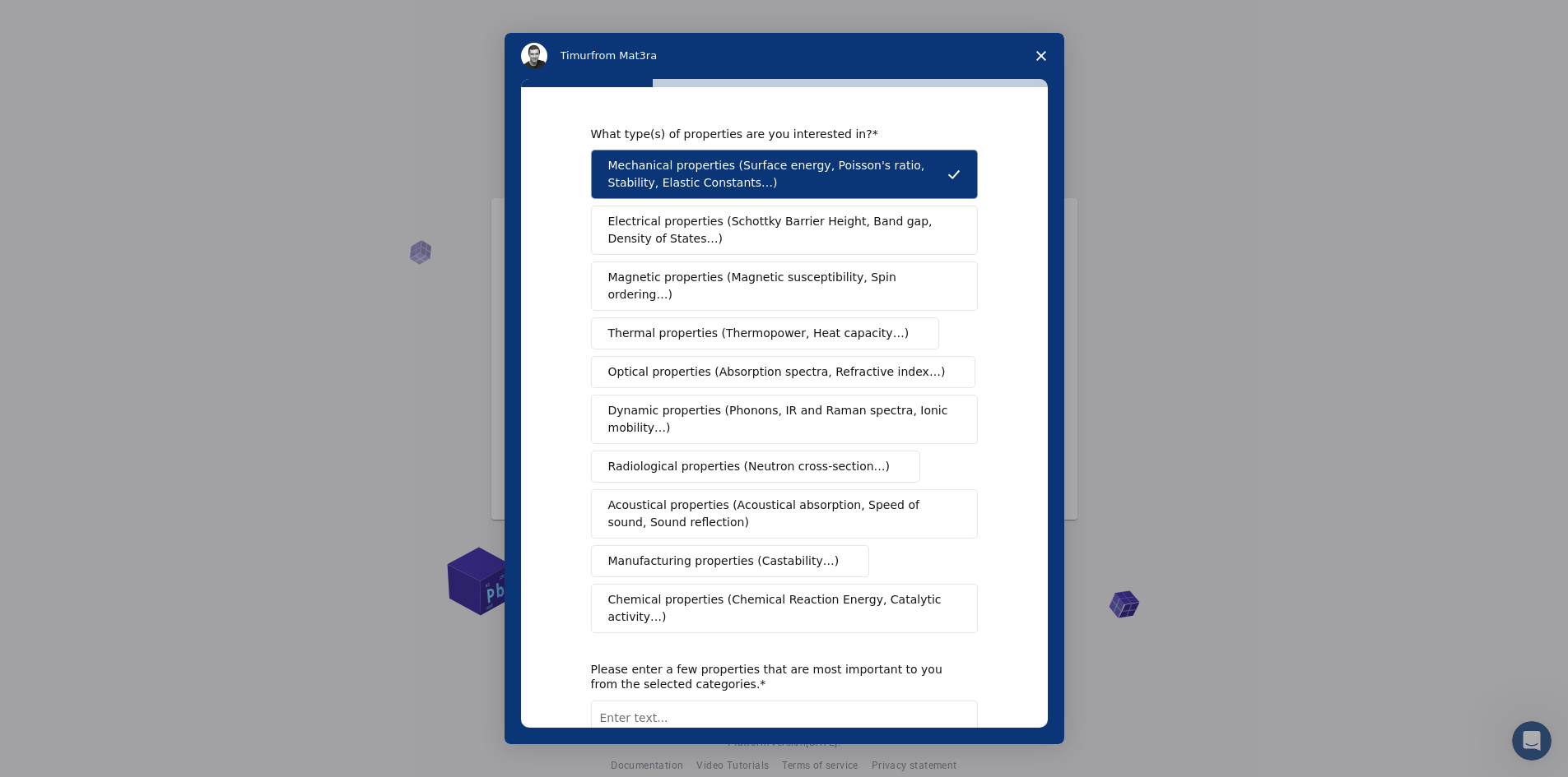
click at [665, 280] on span "Magnetic properties (Magnetic susceptibility, Spin ordering…)" at bounding box center [777, 285] width 339 height 34
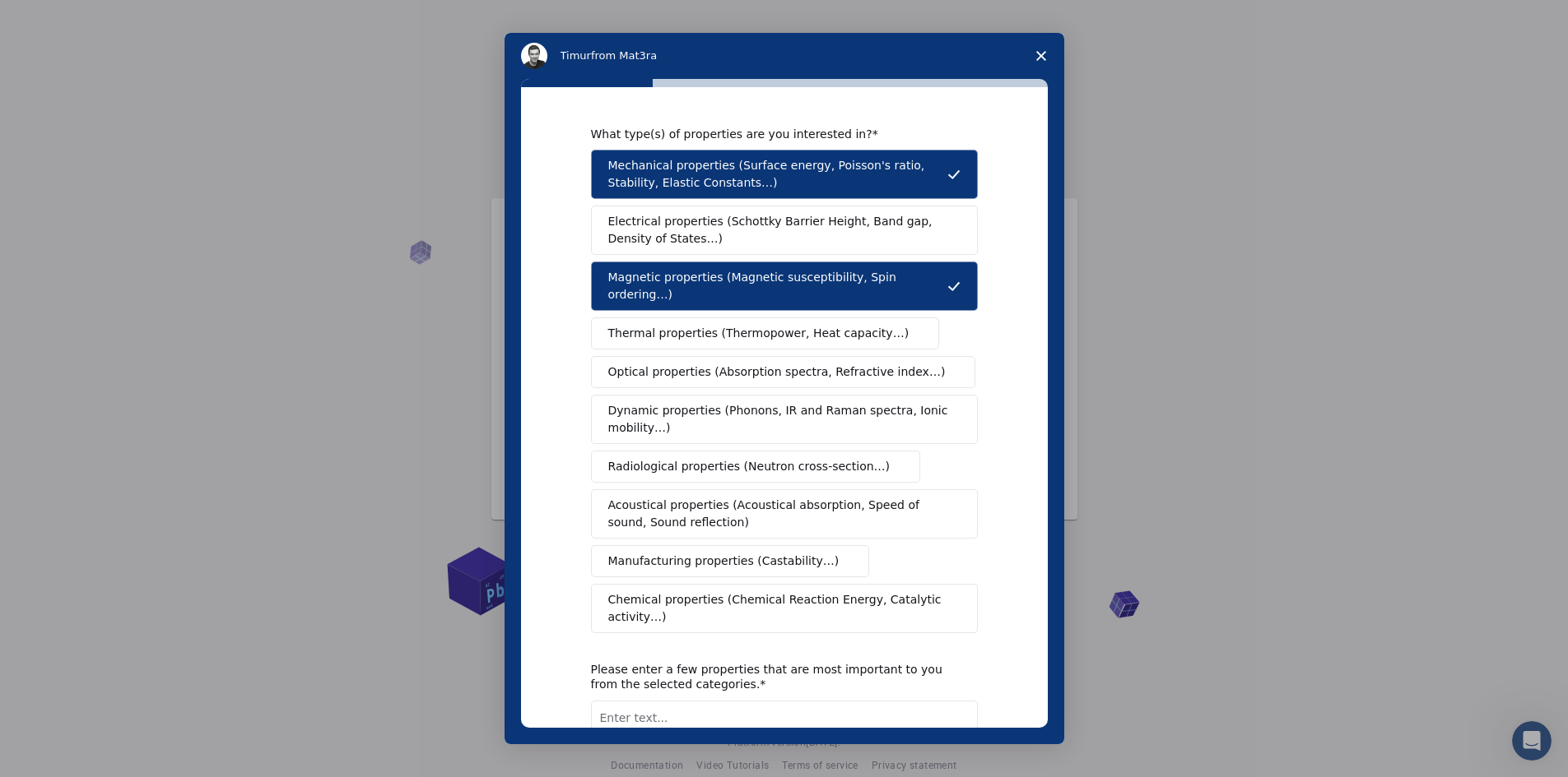
click at [660, 325] on span "Thermal properties (Thermopower, Heat capacity…)" at bounding box center [759, 334] width 301 height 18
click at [684, 553] on span "Manufacturing properties (Castability…)" at bounding box center [724, 561] width 232 height 18
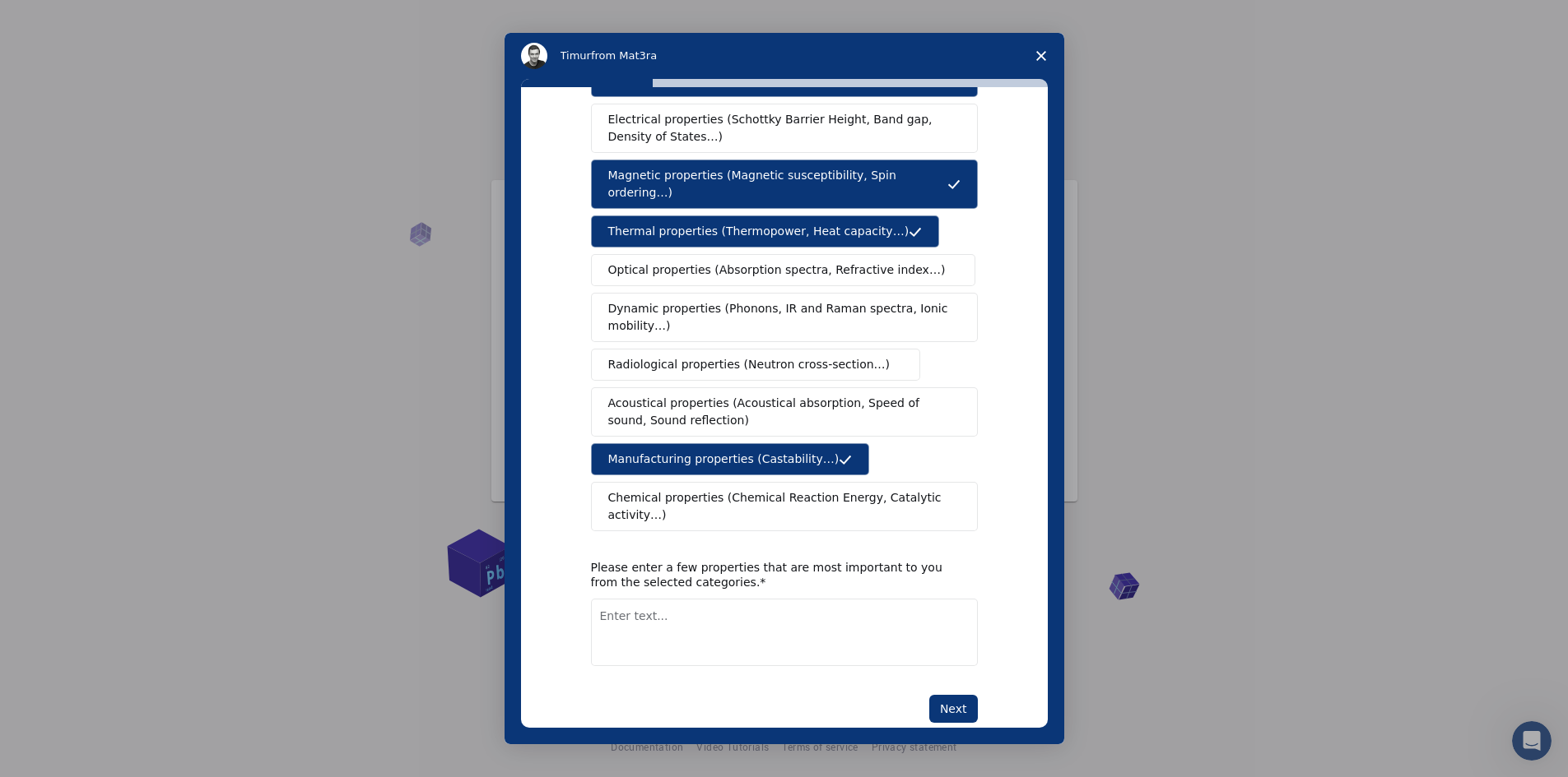
scroll to position [23, 0]
click at [946, 695] on button "Next" at bounding box center [953, 709] width 48 height 28
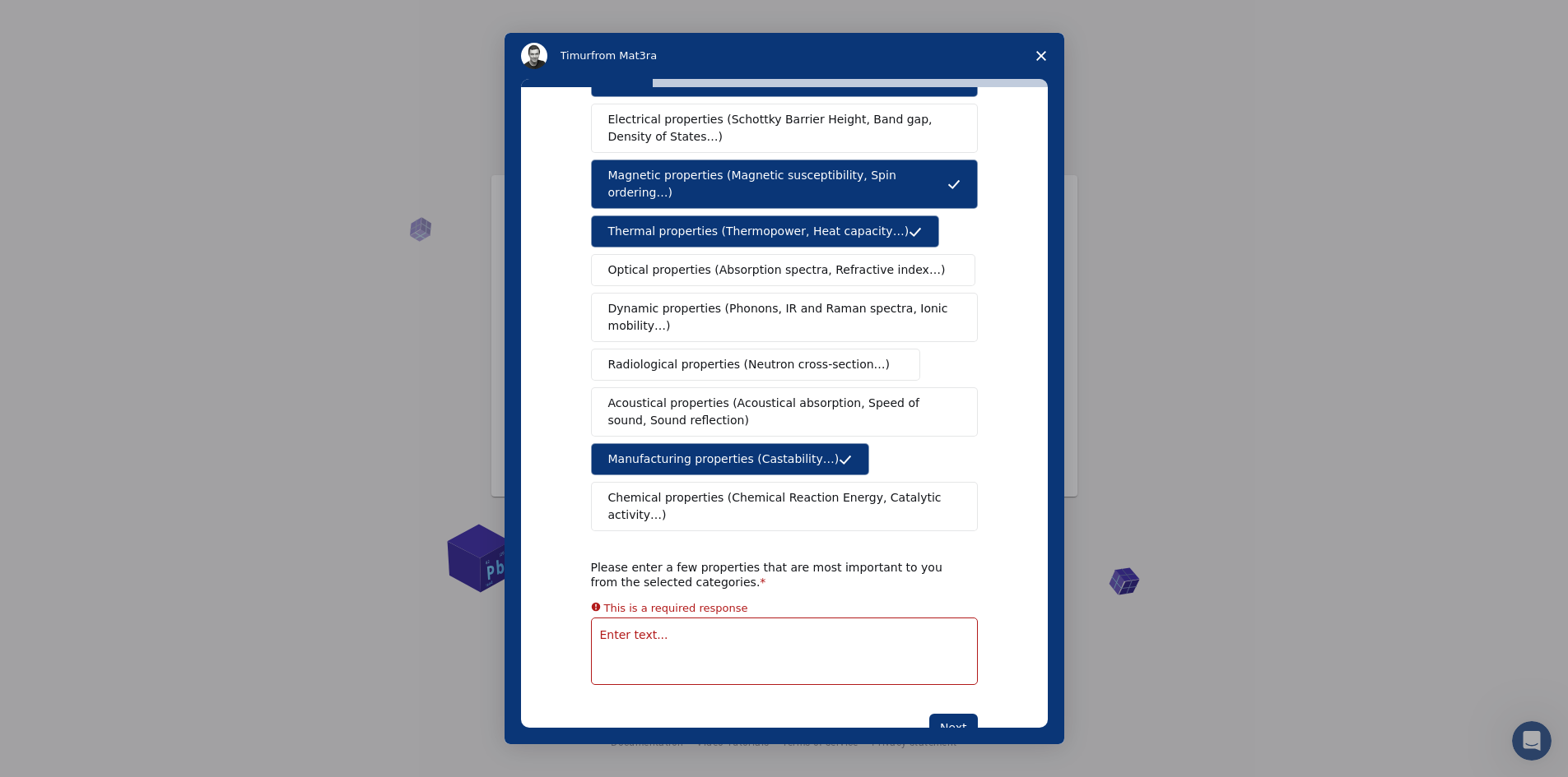
click at [644, 618] on textarea "Enter text..." at bounding box center [784, 652] width 387 height 68
drag, startPoint x: 625, startPoint y: 298, endPoint x: 609, endPoint y: 560, distance: 262.5
click at [610, 565] on div "What type(s) of properties are you interested in? Mechanical properties (Surfac…" at bounding box center [784, 374] width 387 height 698
click at [623, 599] on textarea "Enter text..." at bounding box center [784, 632] width 387 height 68
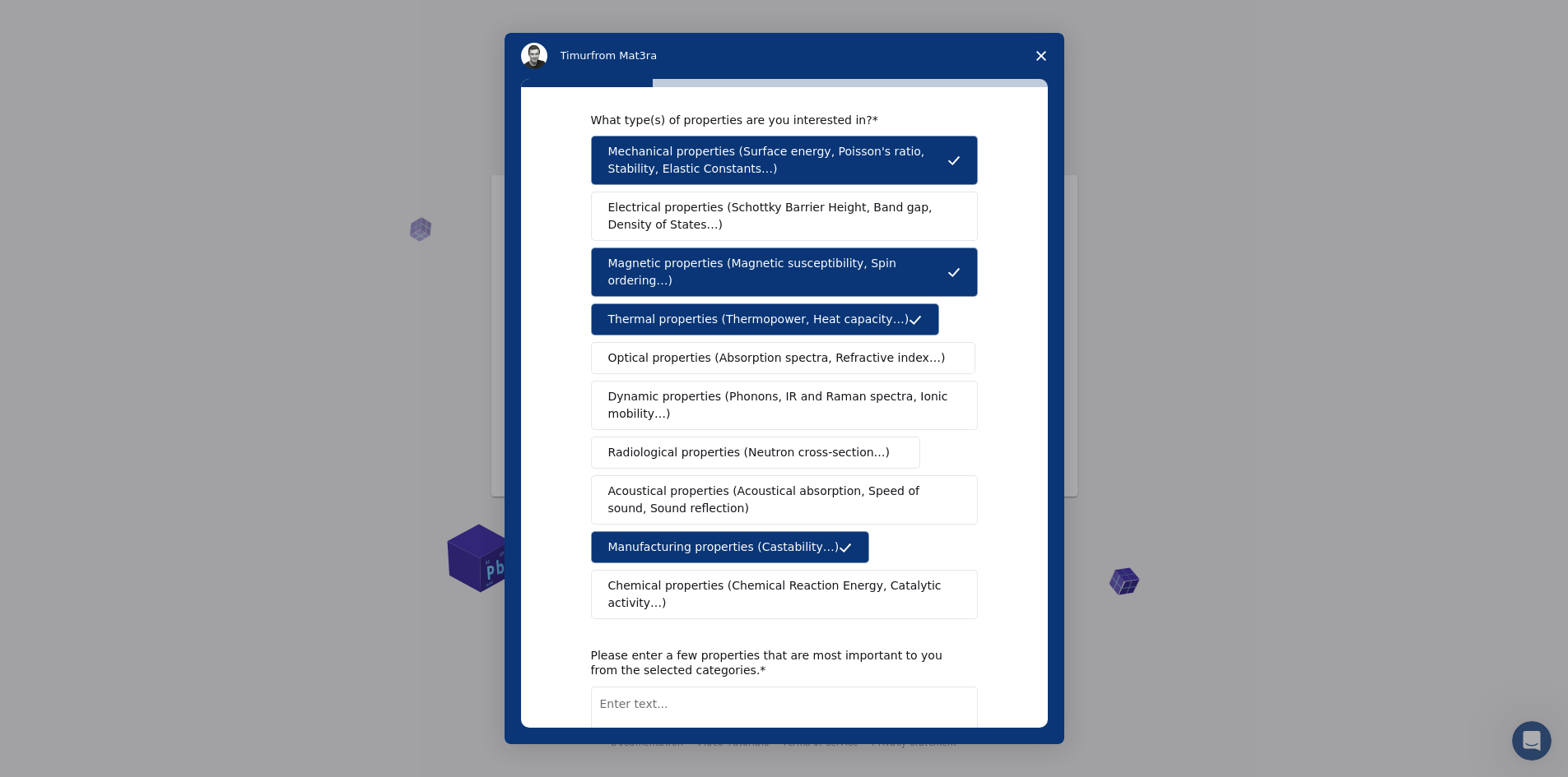
scroll to position [0, 0]
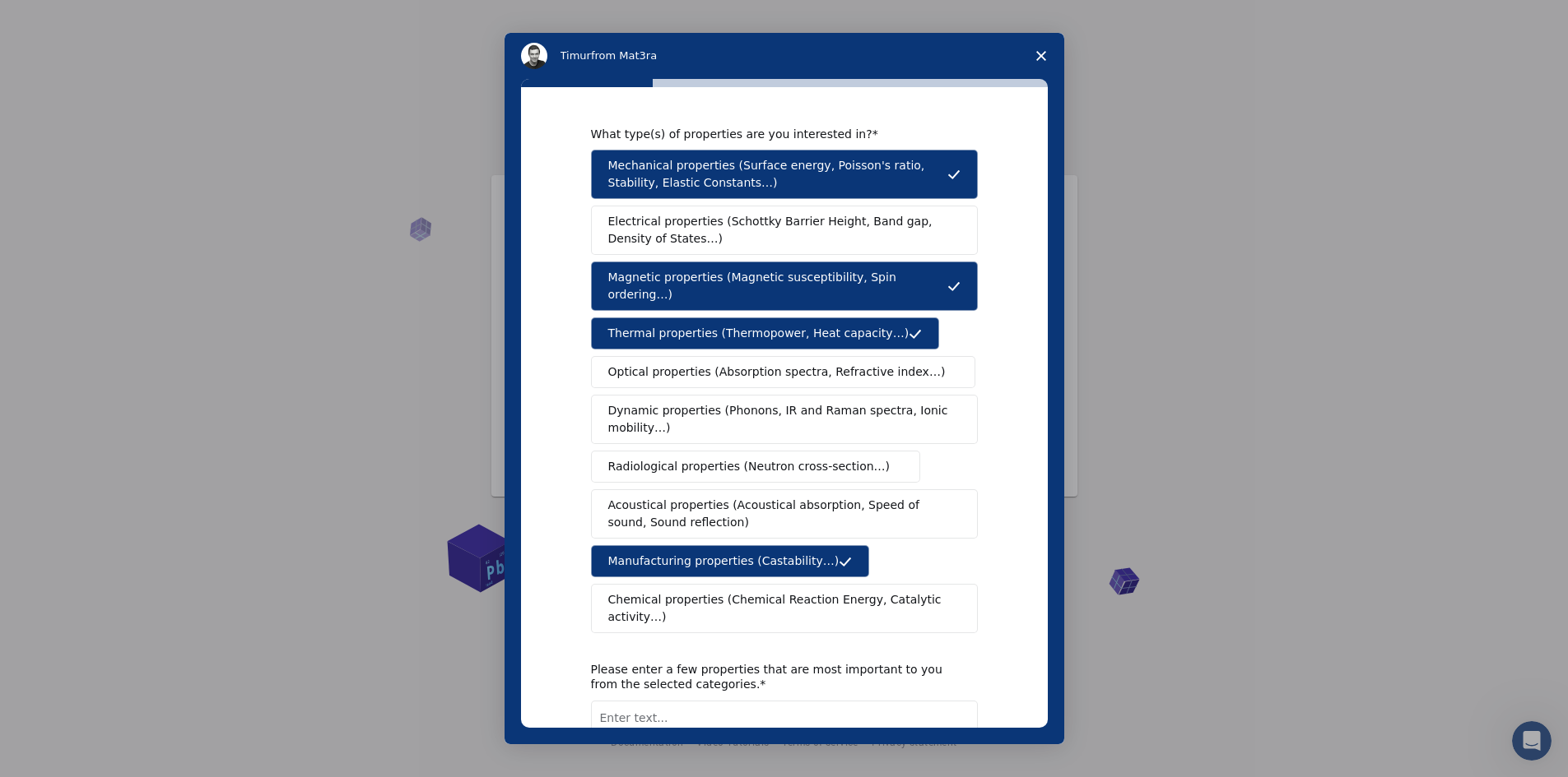
click at [619, 701] on textarea "Enter text..." at bounding box center [784, 734] width 387 height 68
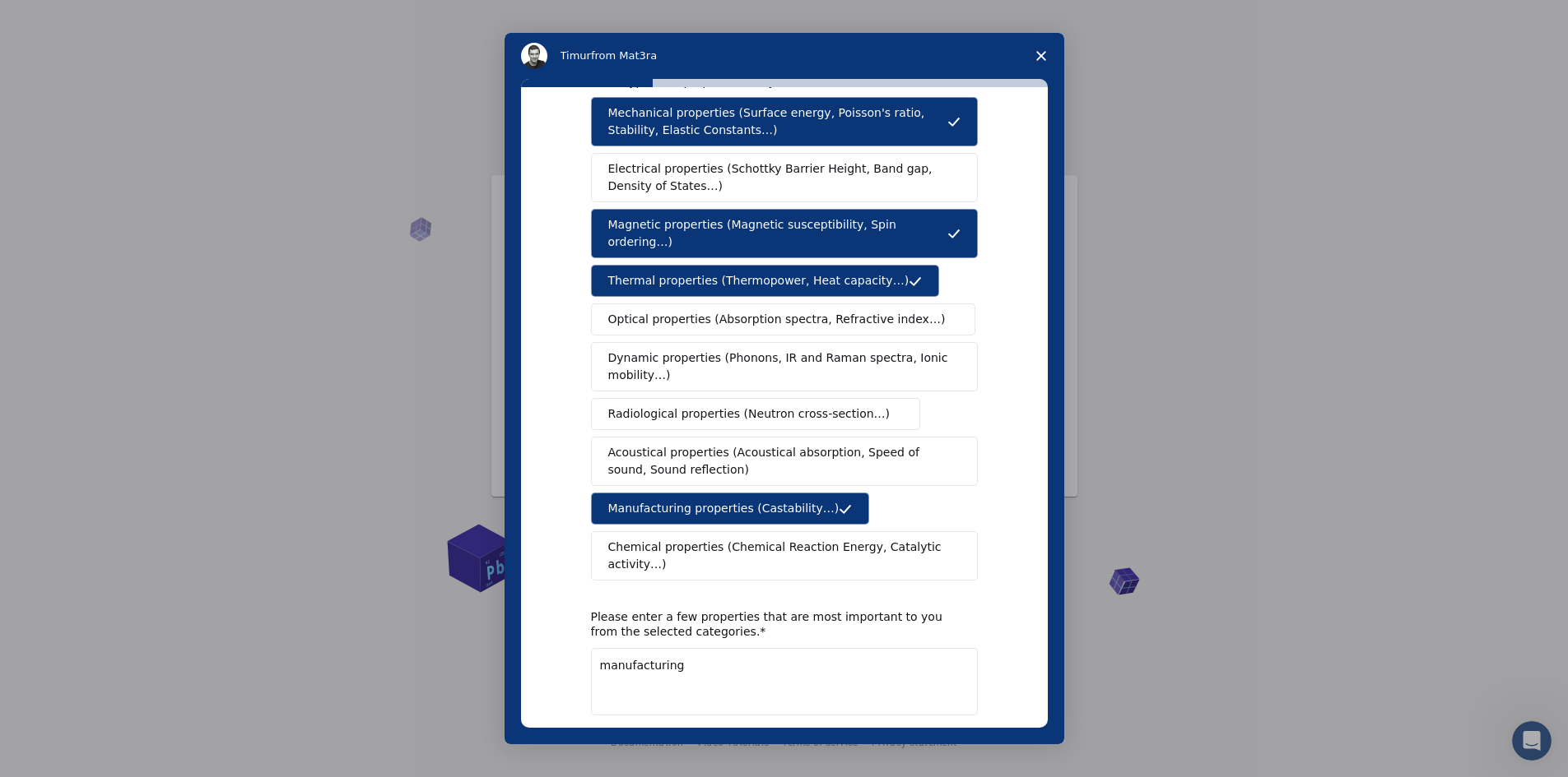
scroll to position [102, 0]
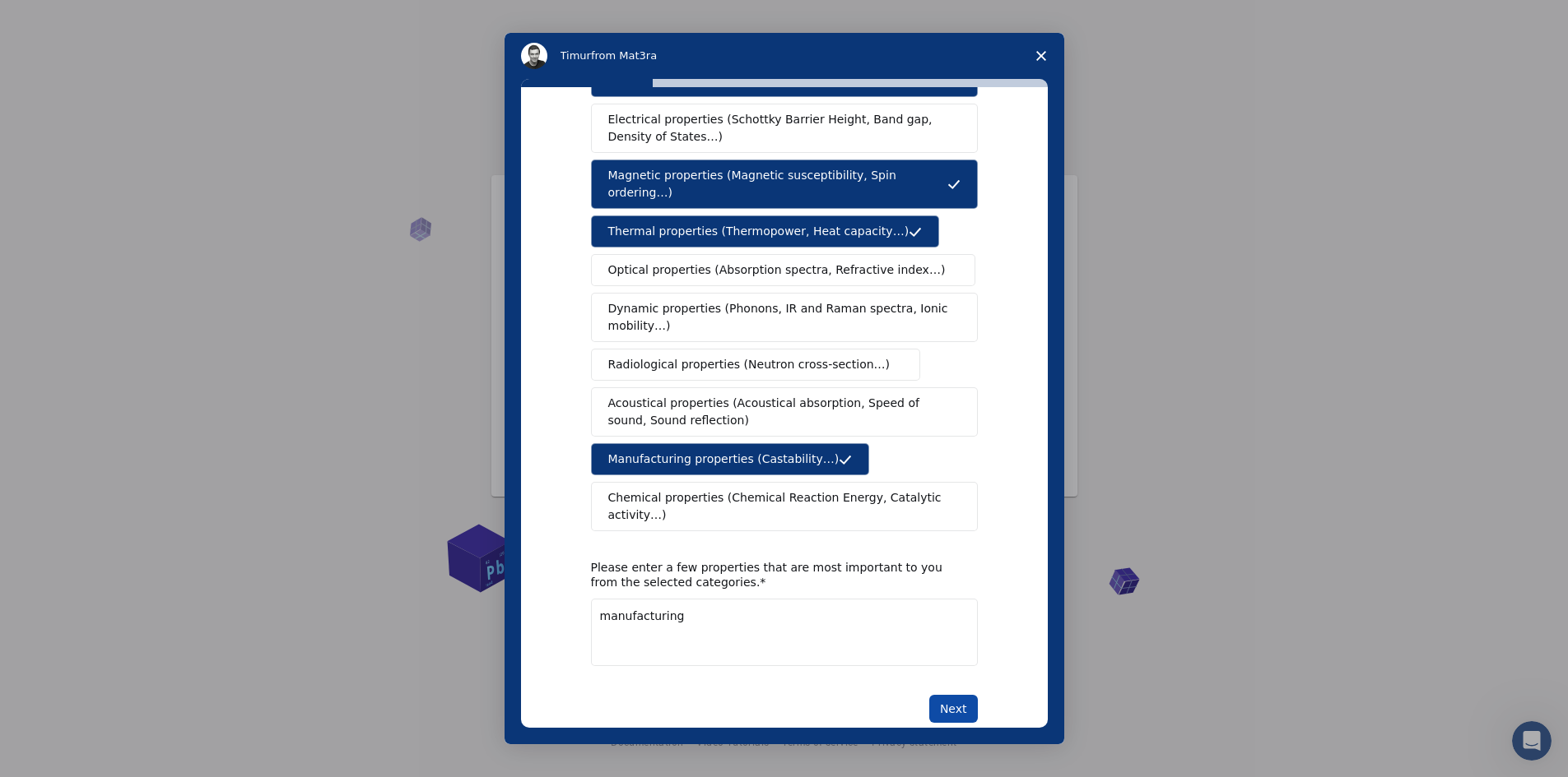
type textarea "manufacturing"
click at [950, 695] on button "Next" at bounding box center [953, 709] width 48 height 28
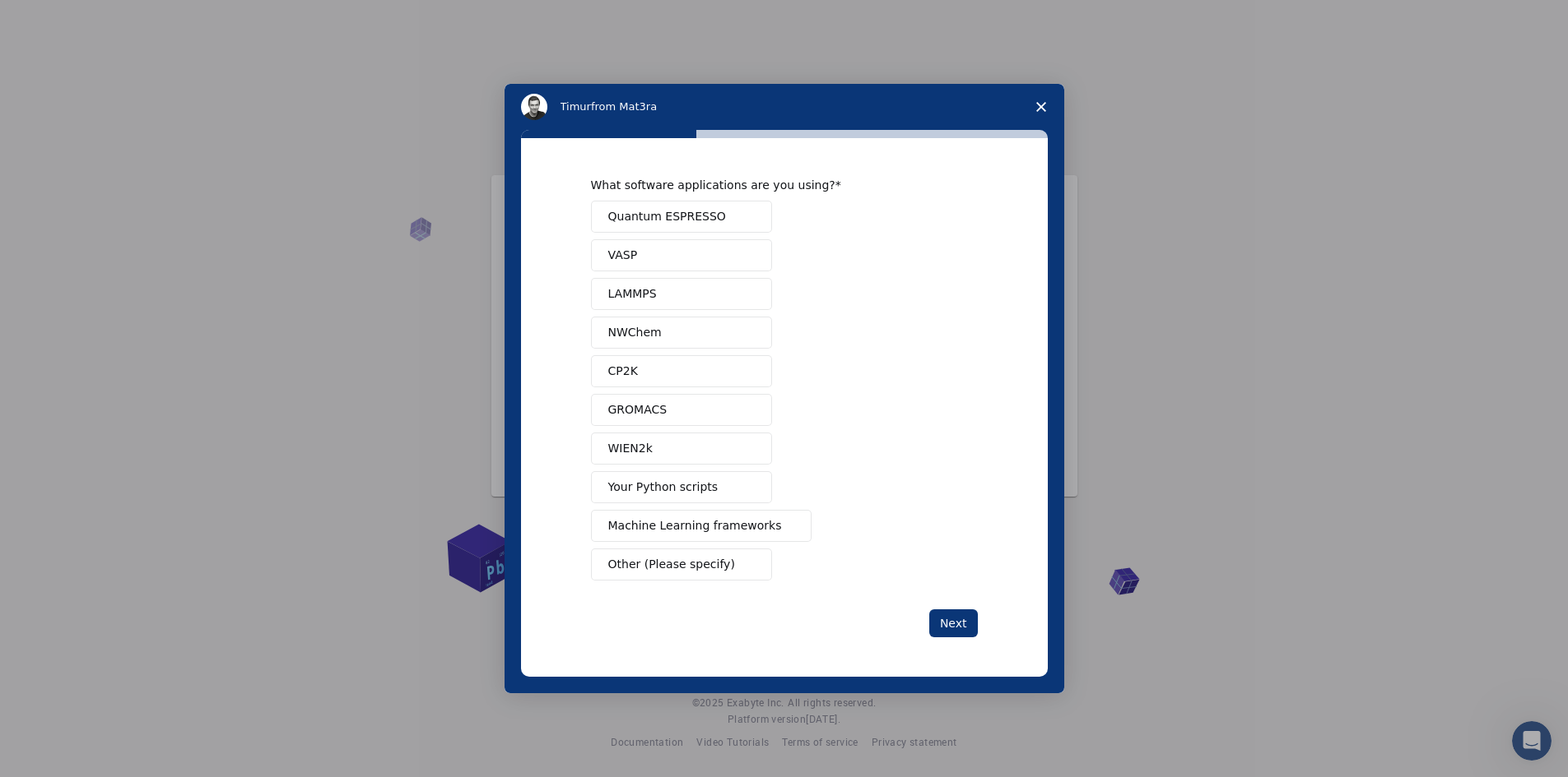
click at [694, 479] on span "Your Python scripts" at bounding box center [663, 487] width 111 height 18
drag, startPoint x: 641, startPoint y: 335, endPoint x: 666, endPoint y: 255, distance: 83.8
click at [644, 328] on span "NWChem" at bounding box center [635, 333] width 54 height 18
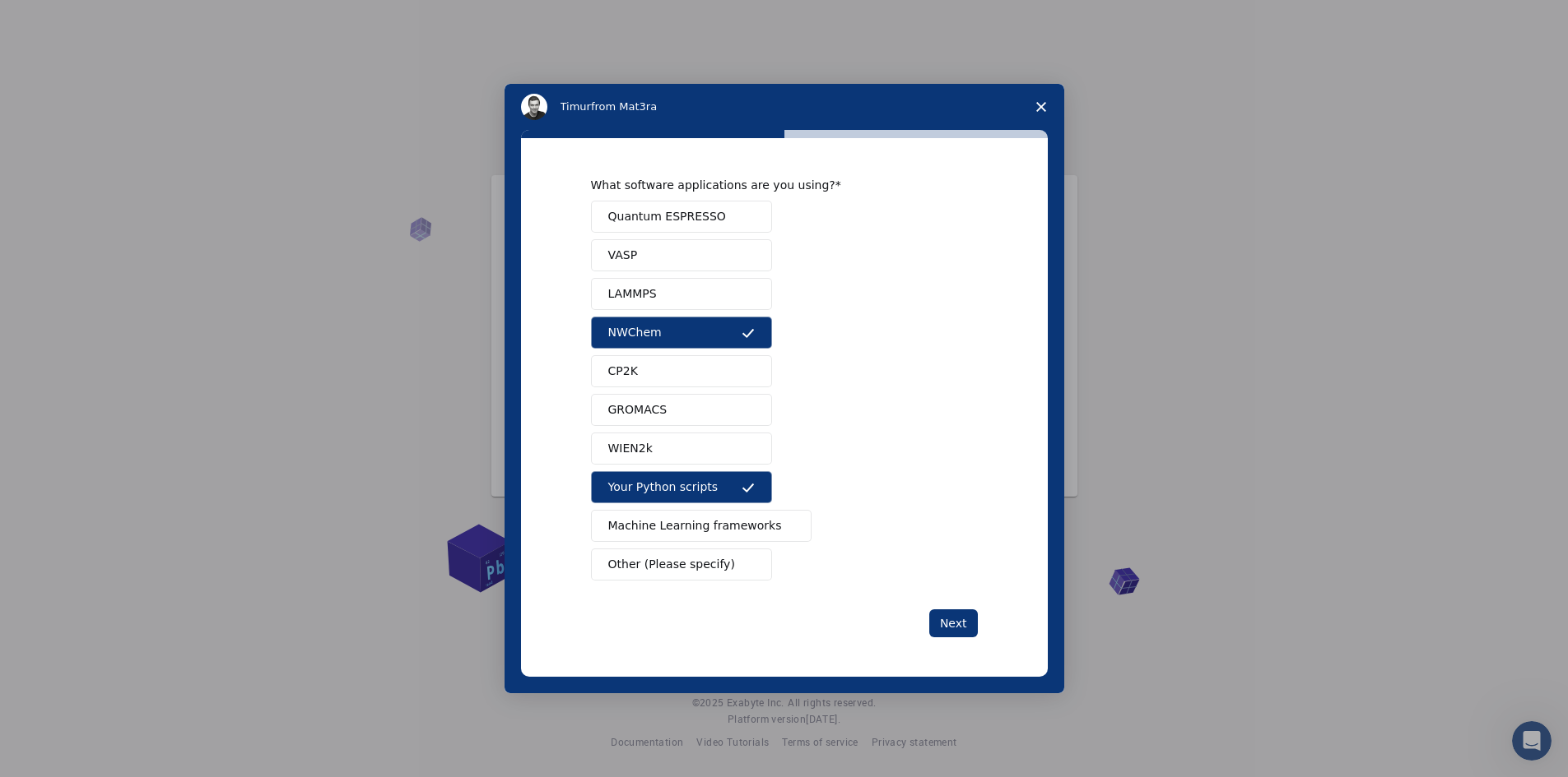
click at [671, 213] on span "Quantum ESPRESSO" at bounding box center [667, 217] width 118 height 18
click at [956, 624] on button "Next" at bounding box center [953, 624] width 48 height 28
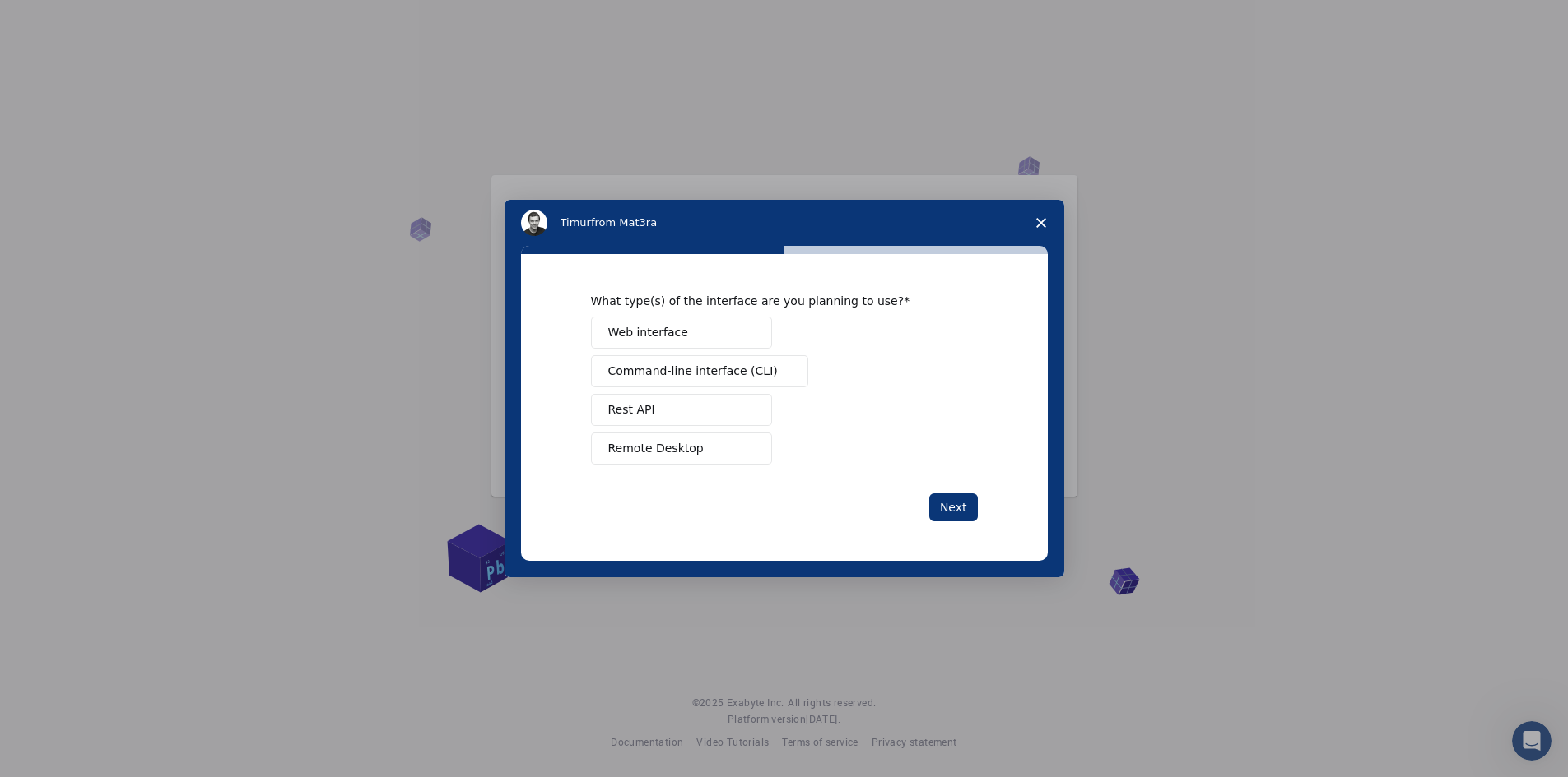
click at [698, 451] on button "Remote Desktop" at bounding box center [681, 448] width 181 height 33
click at [967, 507] on button "Next" at bounding box center [953, 507] width 48 height 28
click at [661, 379] on span "Perform research" at bounding box center [658, 371] width 99 height 18
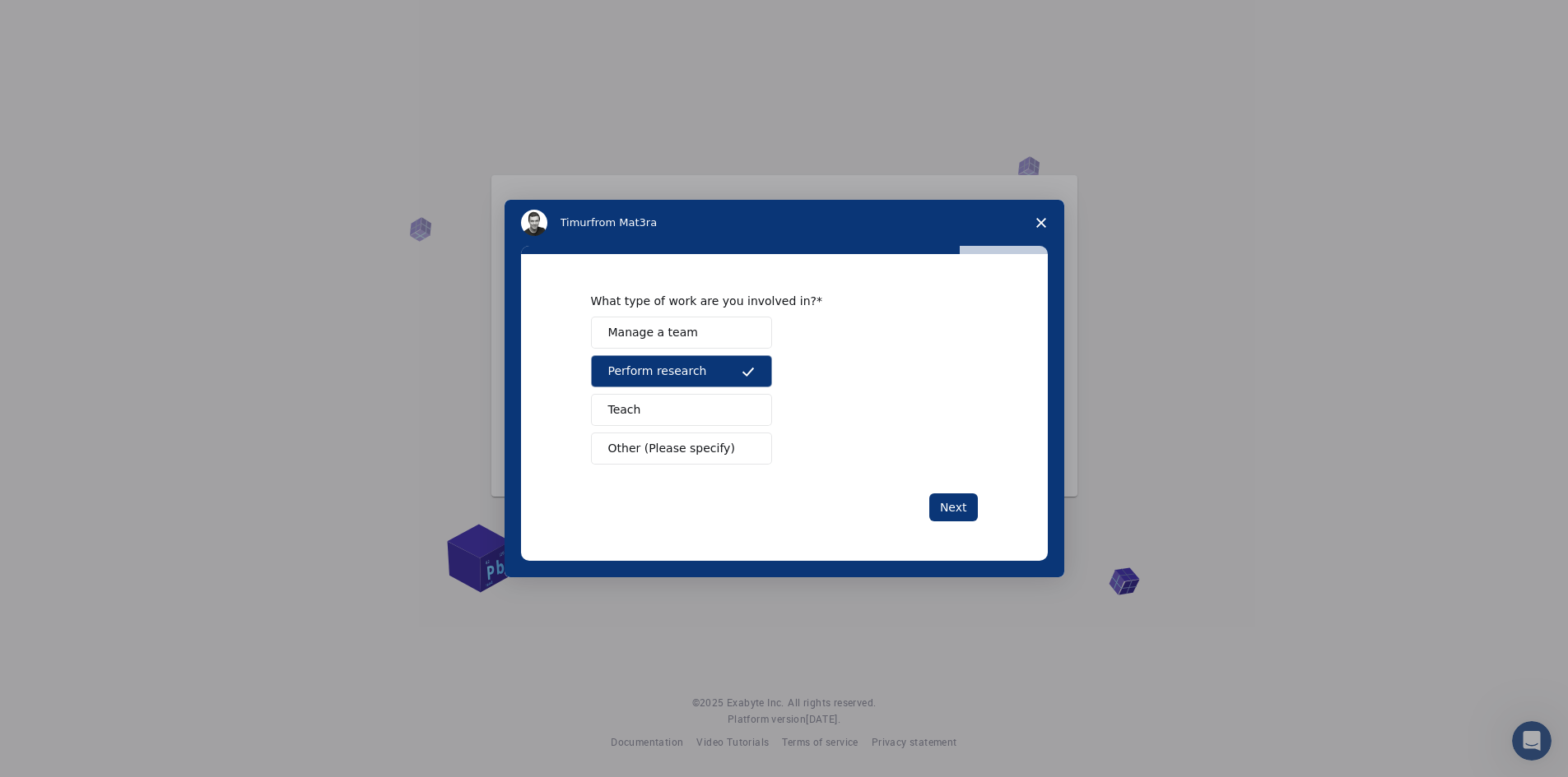
click at [644, 413] on button "Teach" at bounding box center [681, 410] width 181 height 33
click at [678, 336] on span "Manage a team" at bounding box center [653, 333] width 89 height 18
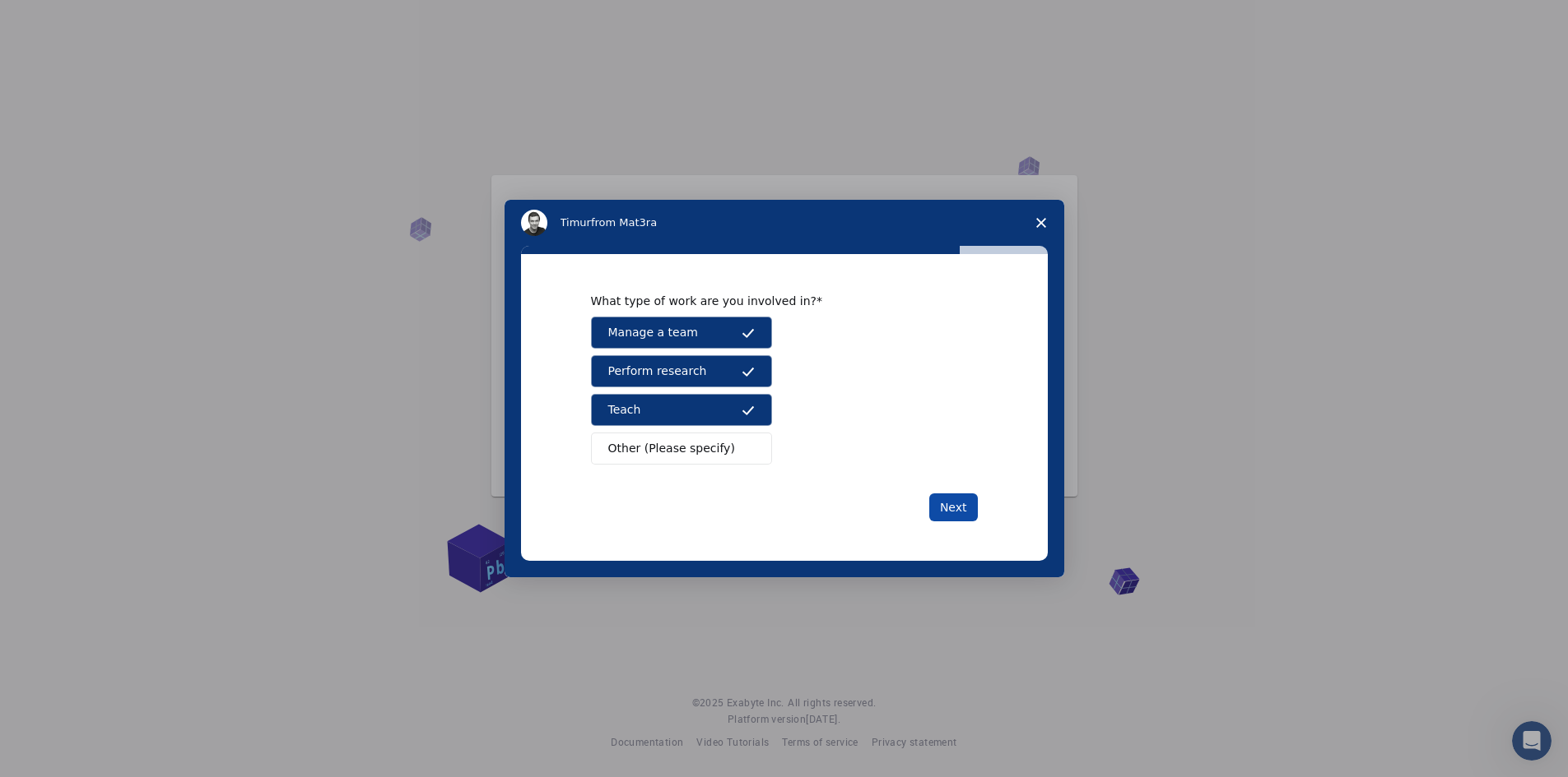
click at [951, 509] on button "Next" at bounding box center [953, 507] width 48 height 28
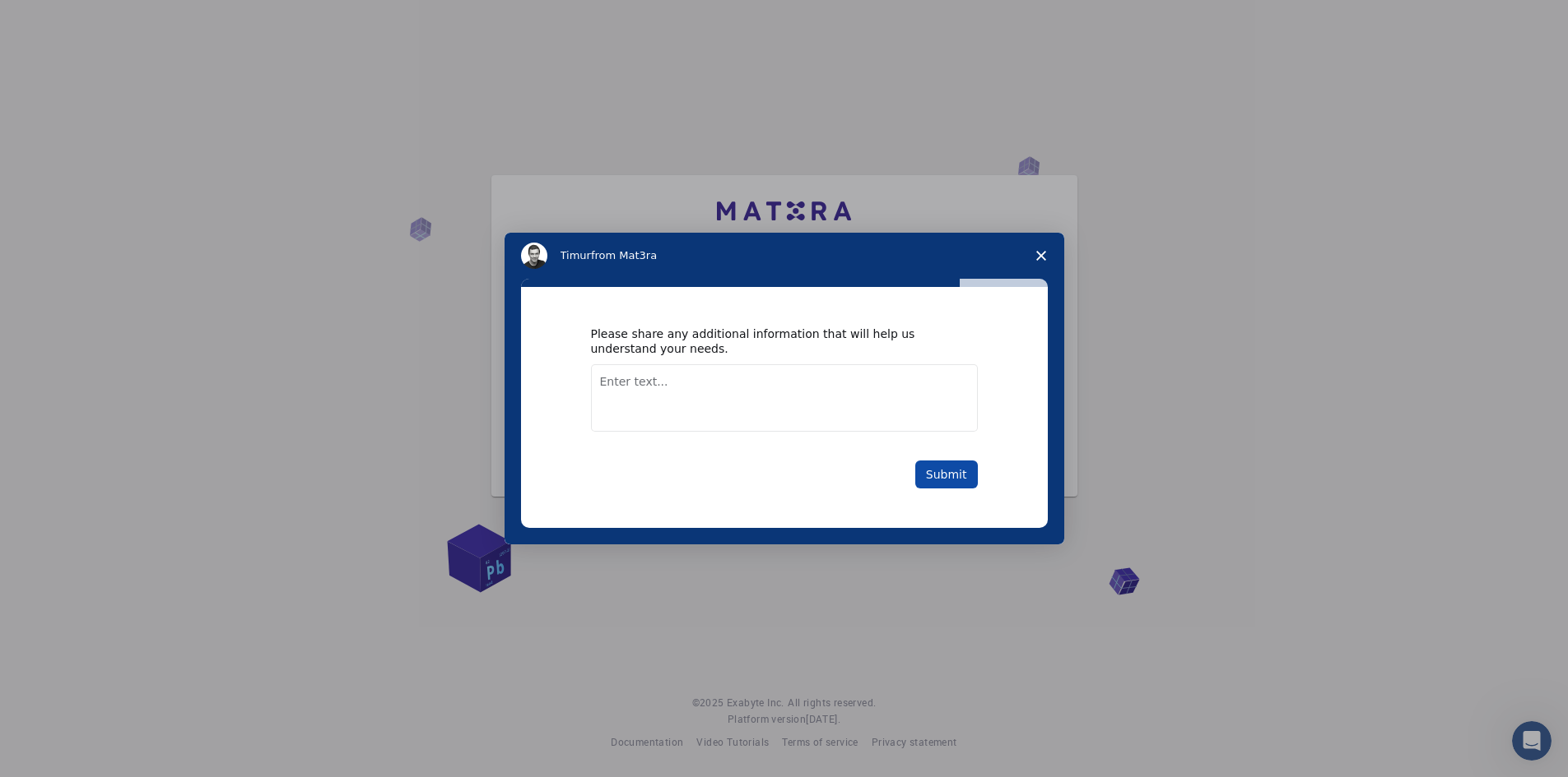
click at [953, 467] on button "Submit" at bounding box center [946, 475] width 62 height 28
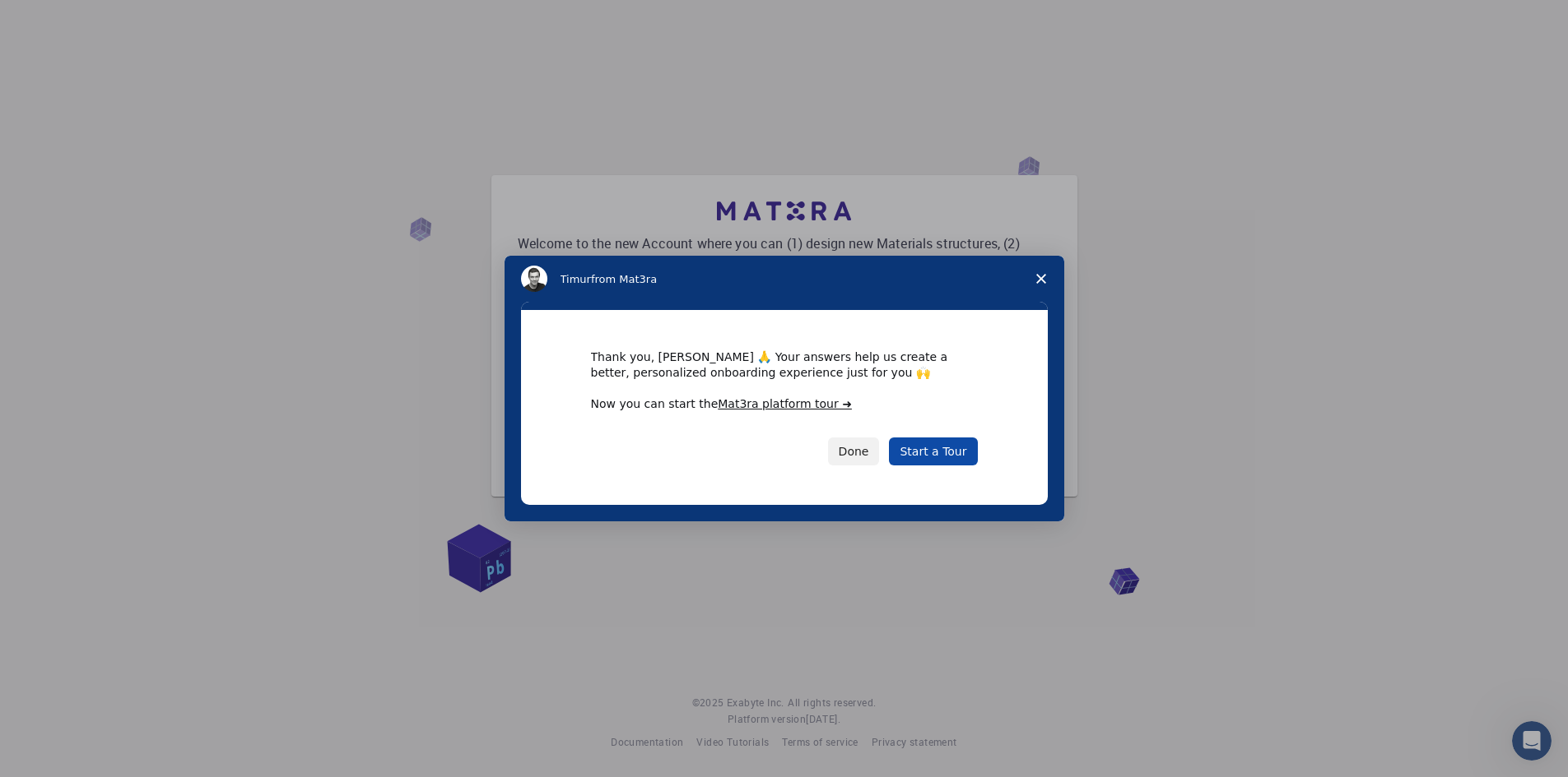
click at [956, 457] on link "Start a Tour" at bounding box center [933, 452] width 88 height 28
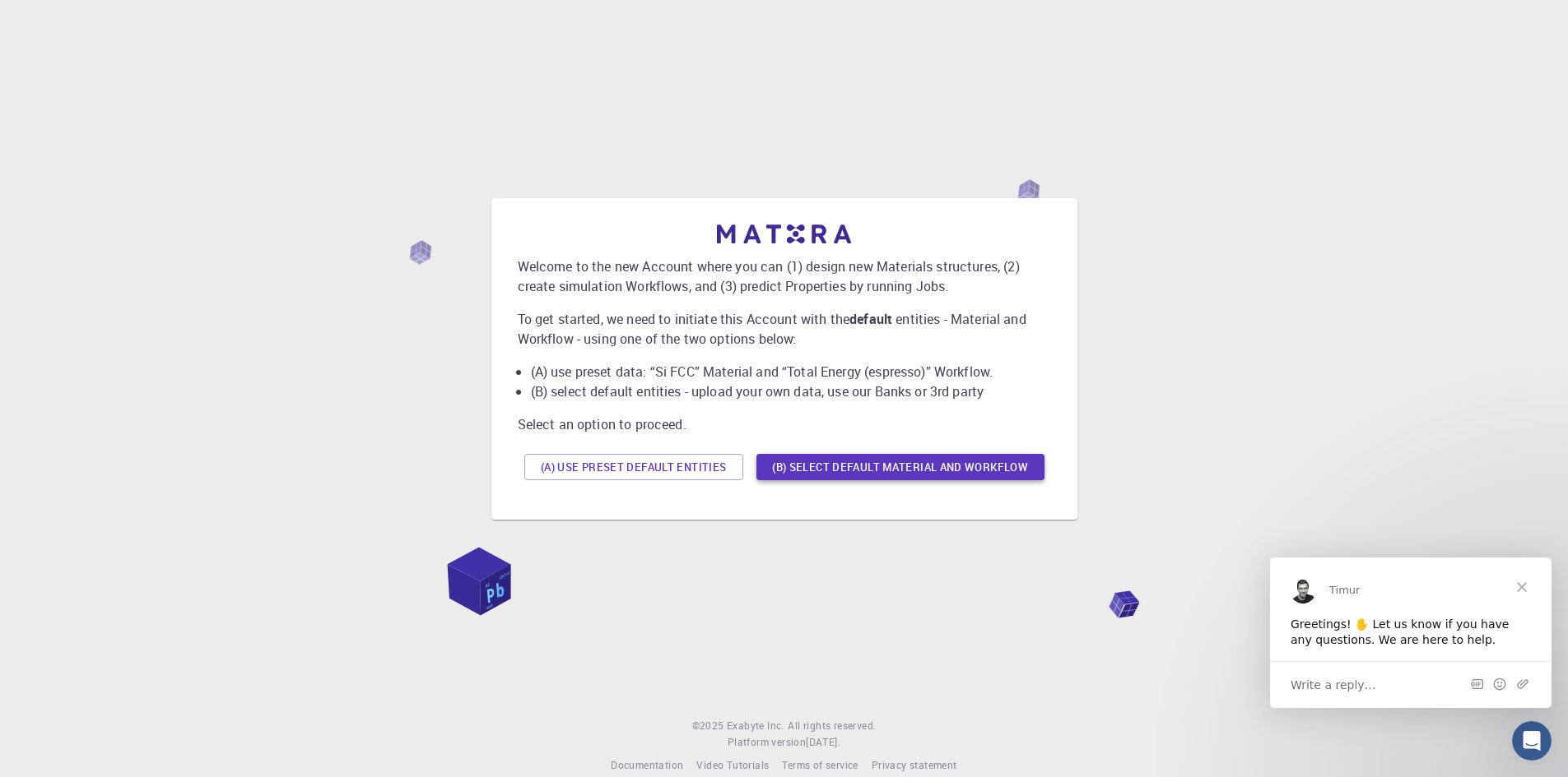
click at [933, 464] on button "(B) Select default material and workflow" at bounding box center [900, 467] width 288 height 26
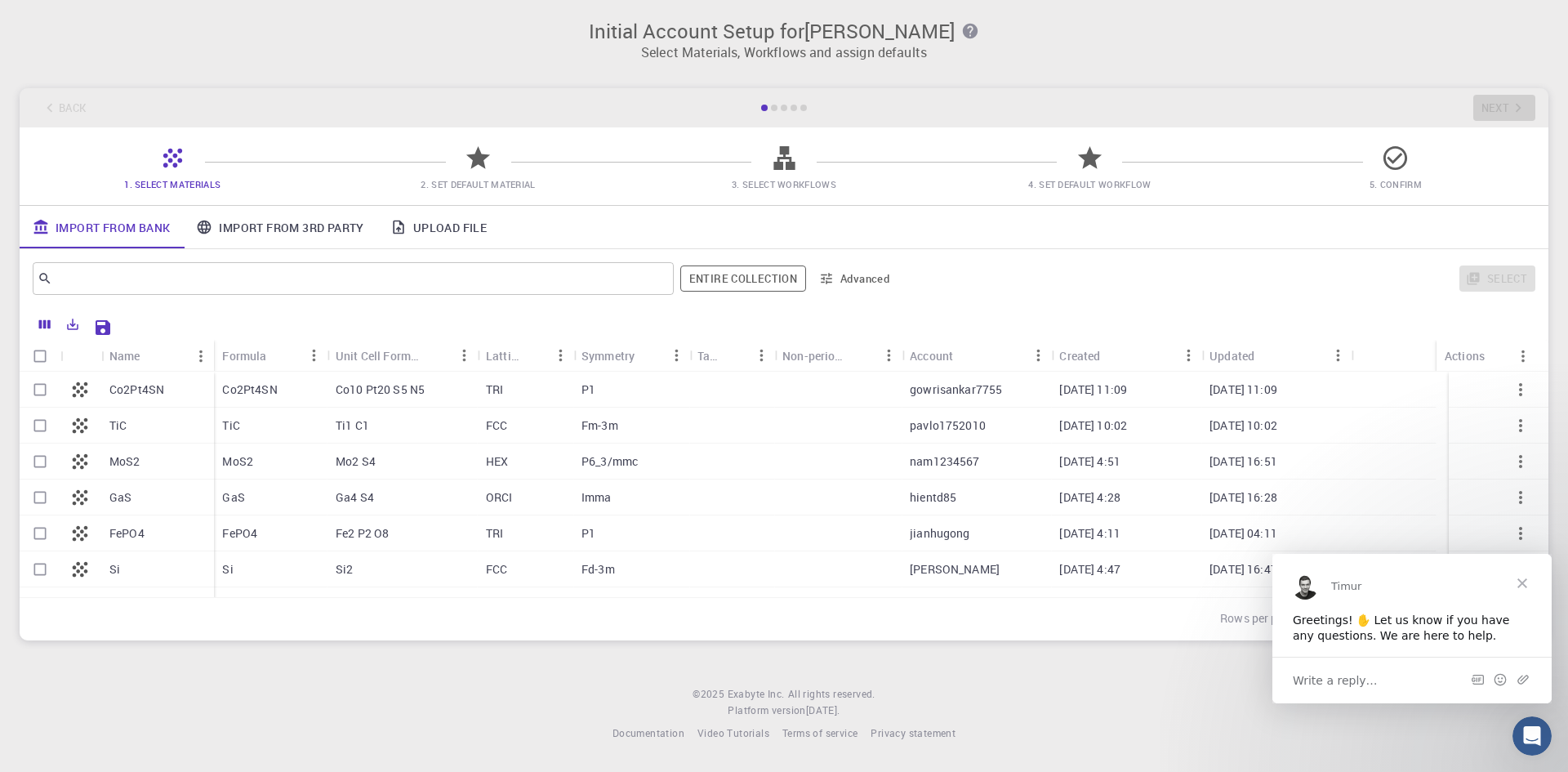
click at [37, 384] on input "Select row" at bounding box center [41, 390] width 31 height 31
checkbox input "true"
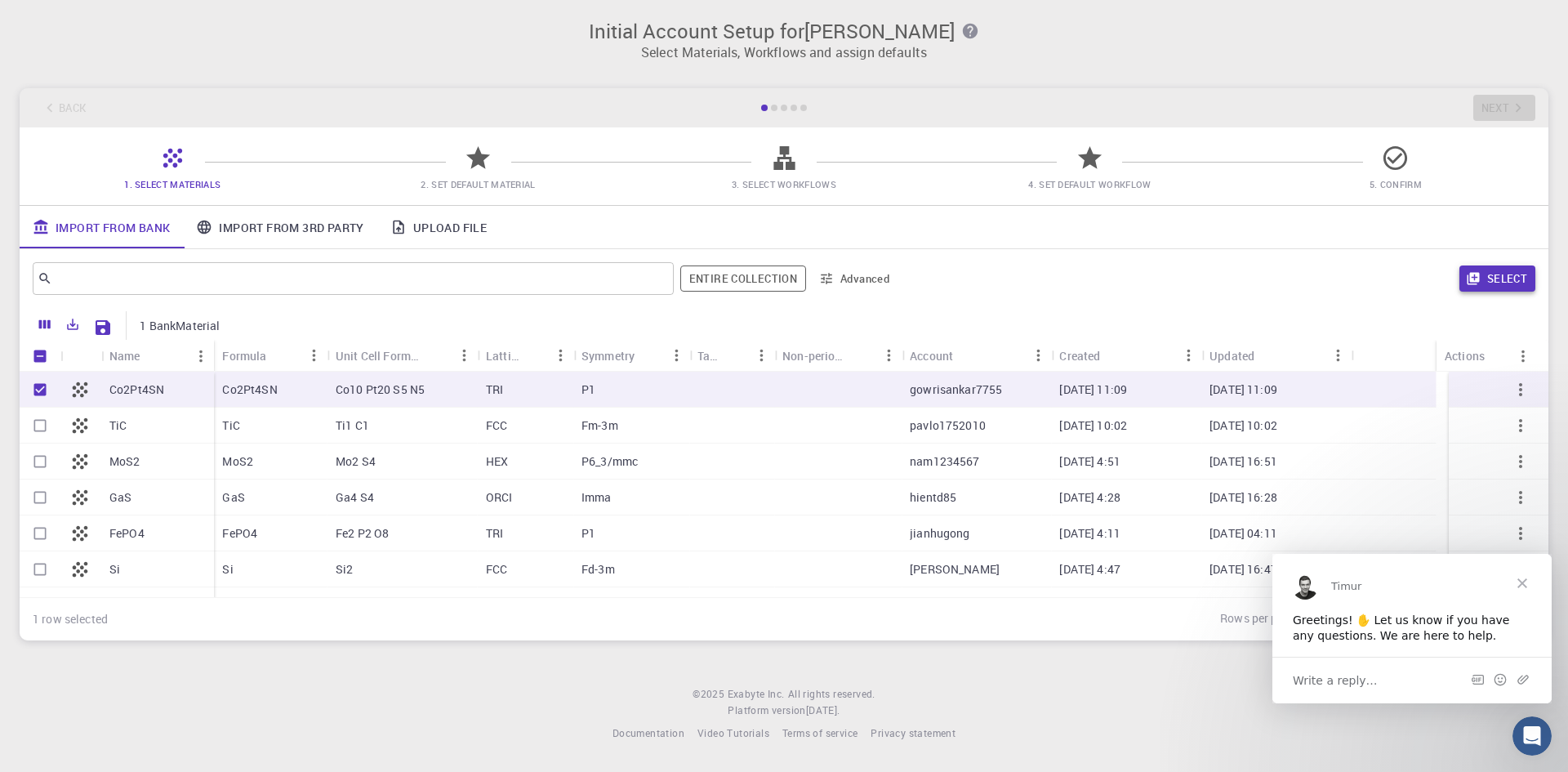
click at [1517, 282] on button "Select" at bounding box center [1497, 279] width 76 height 26
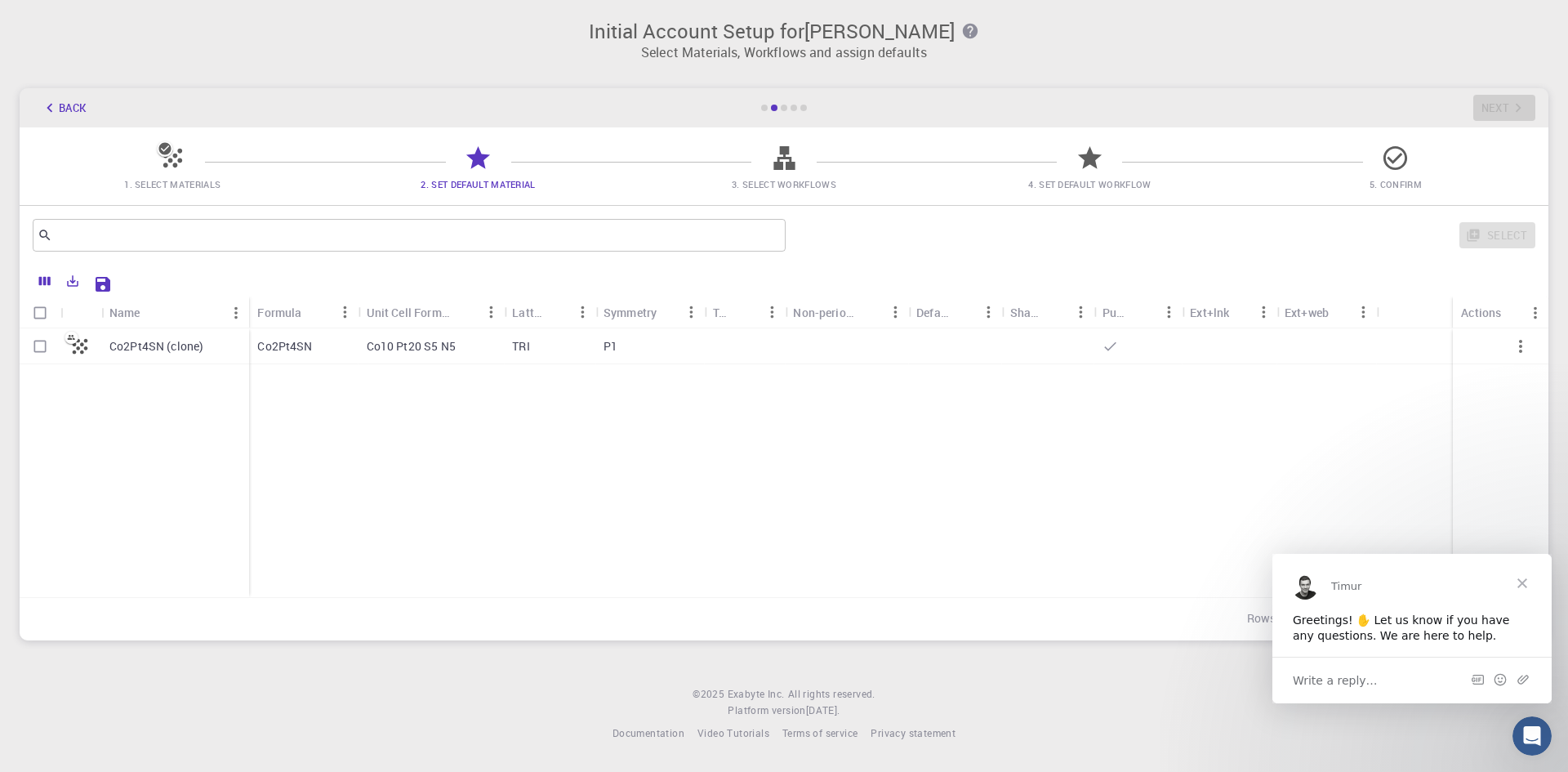
click at [157, 343] on p "Co2Pt4SN (clone)" at bounding box center [157, 346] width 94 height 17
checkbox input "true"
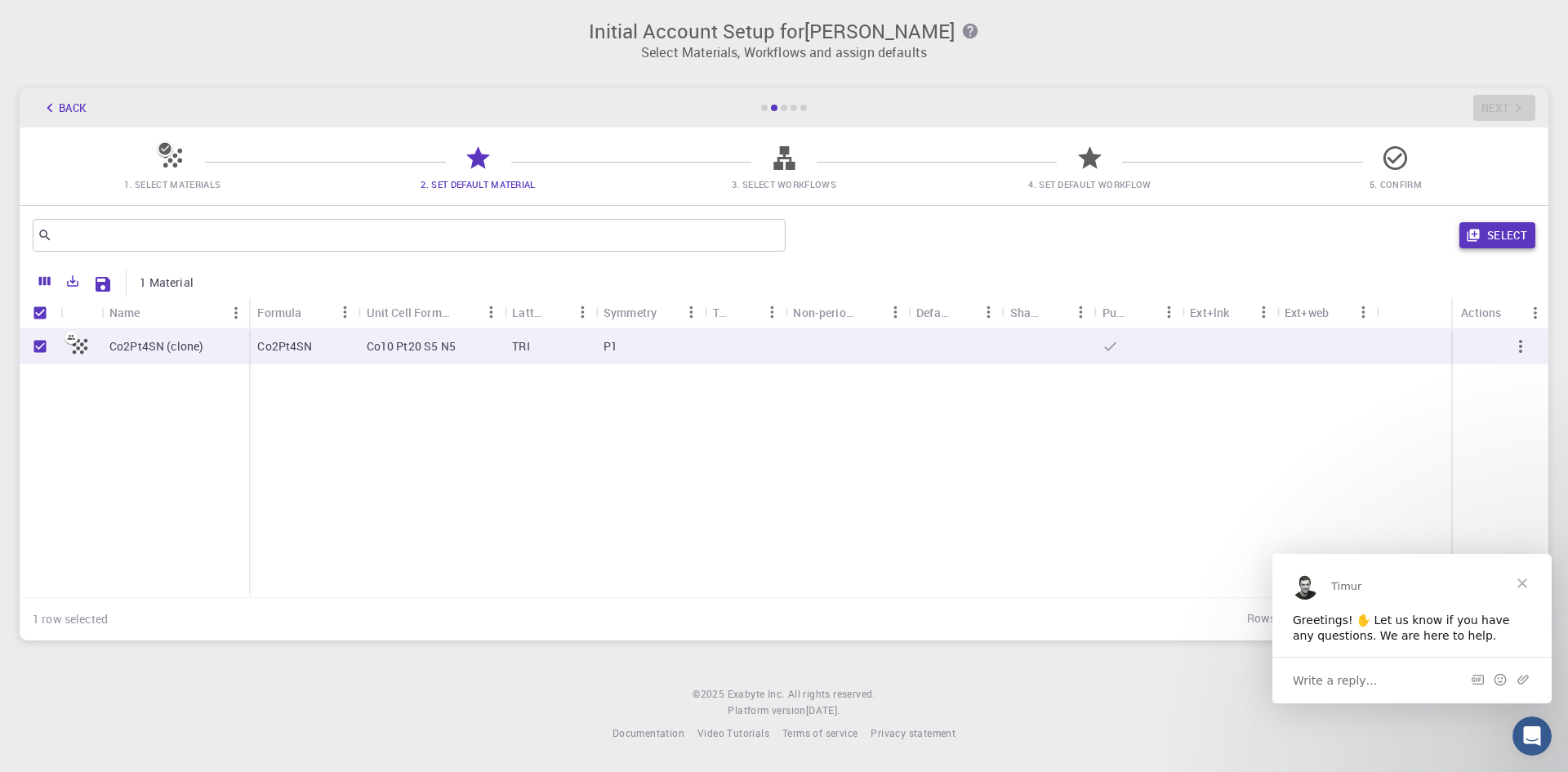
click at [1519, 231] on button "Select" at bounding box center [1497, 235] width 76 height 26
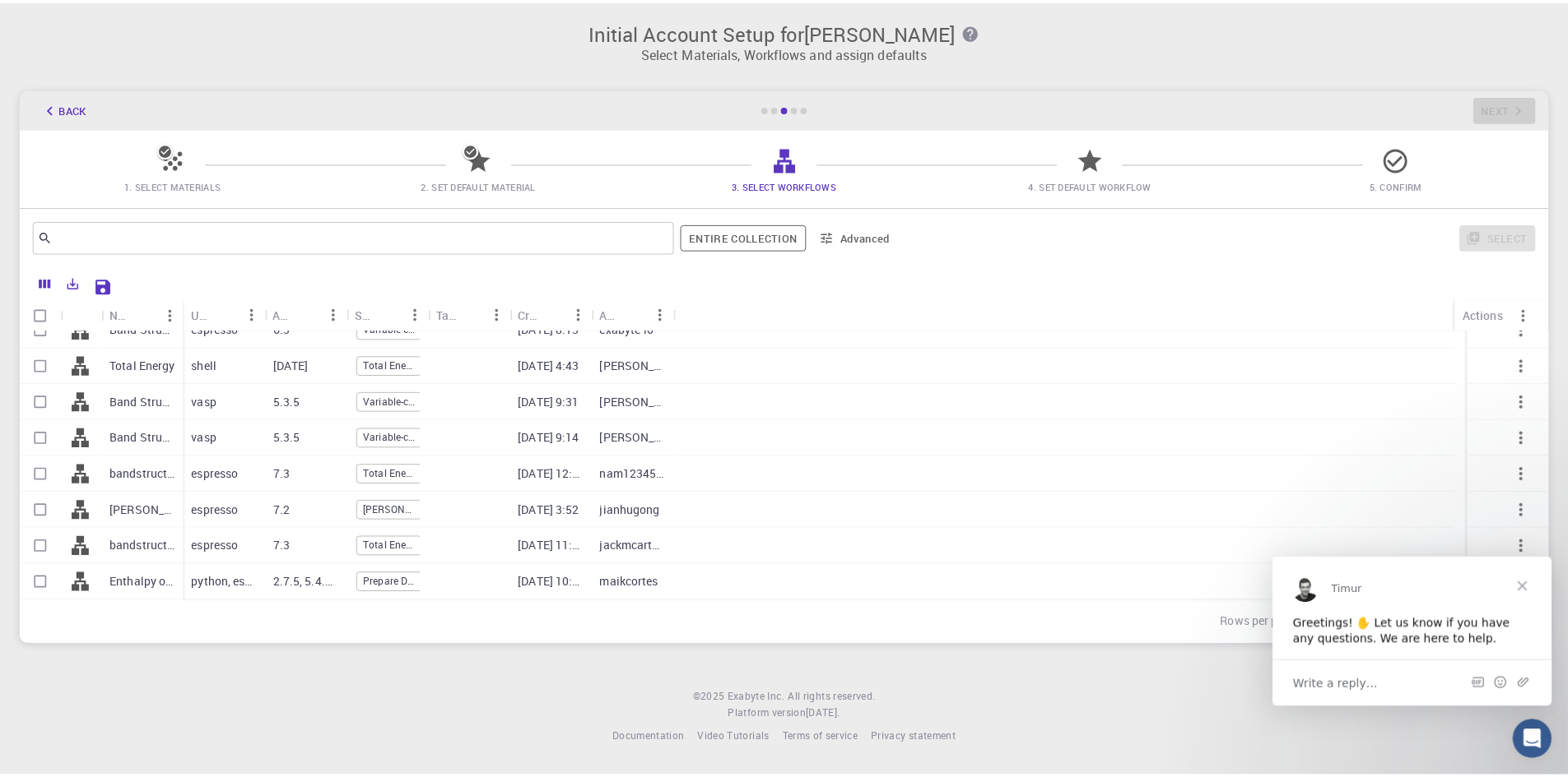
scroll to position [165, 0]
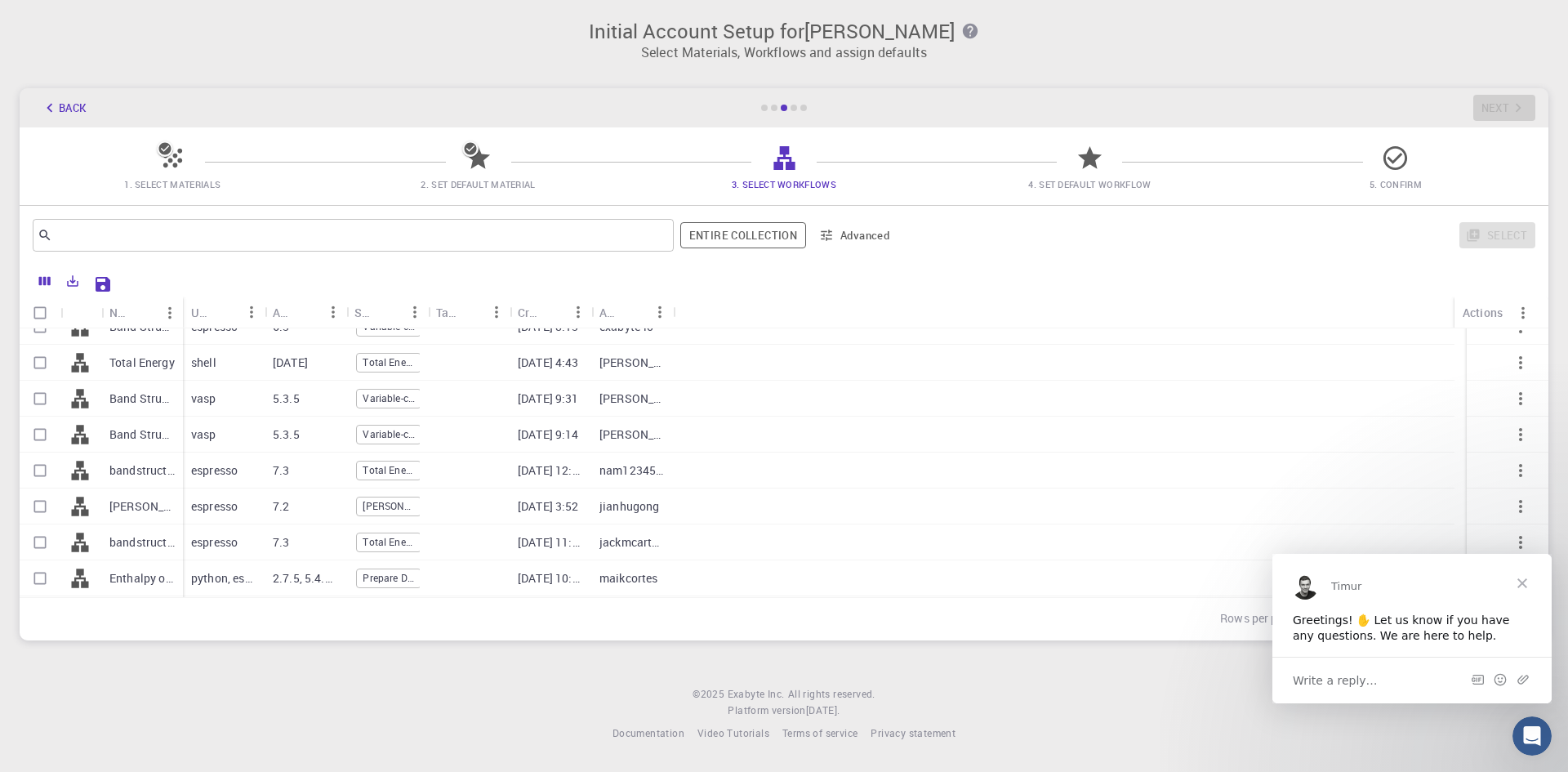
click at [48, 366] on input "Select row" at bounding box center [41, 363] width 31 height 31
checkbox input "true"
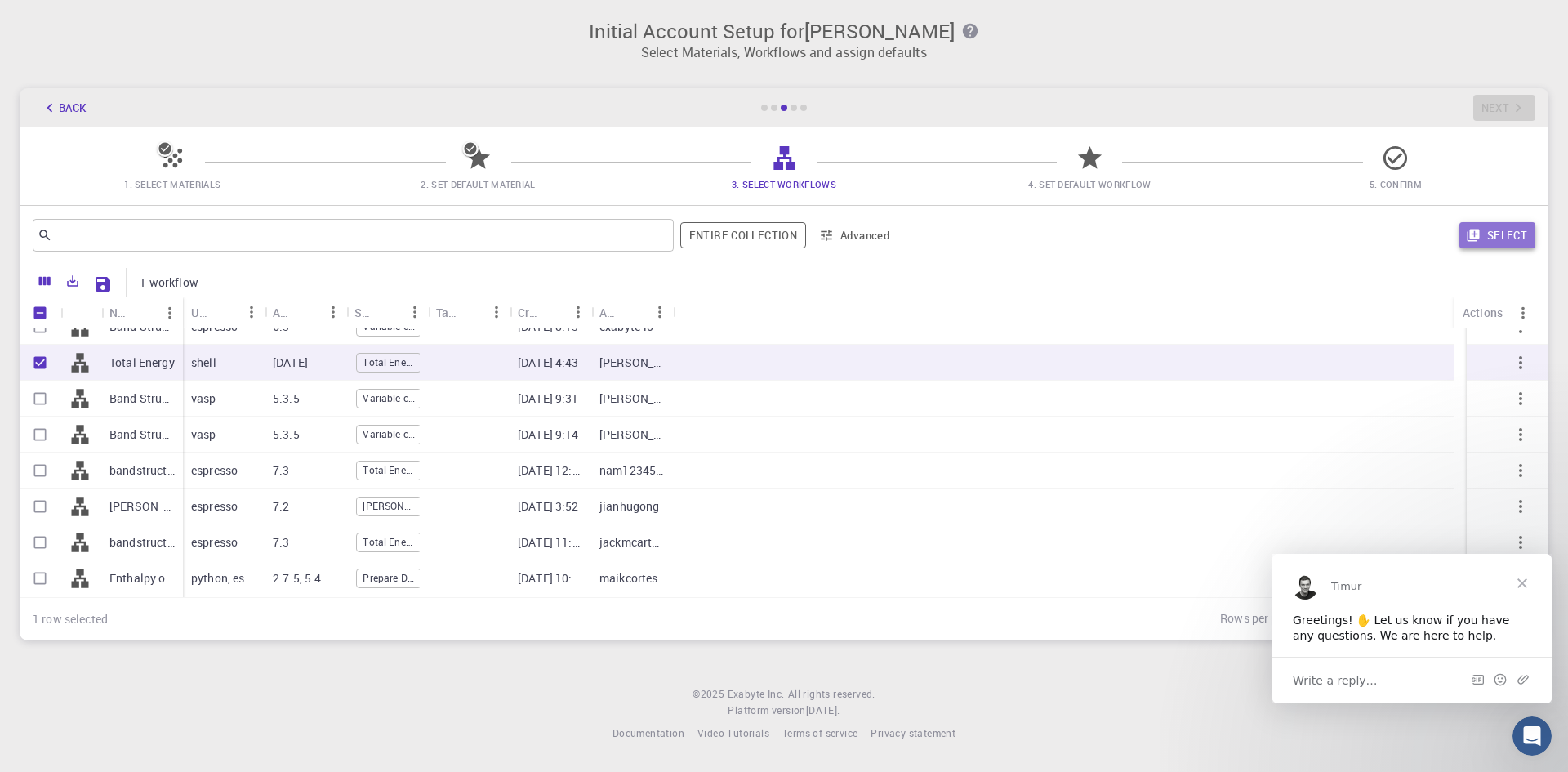
click at [1497, 233] on button "Select" at bounding box center [1497, 235] width 76 height 26
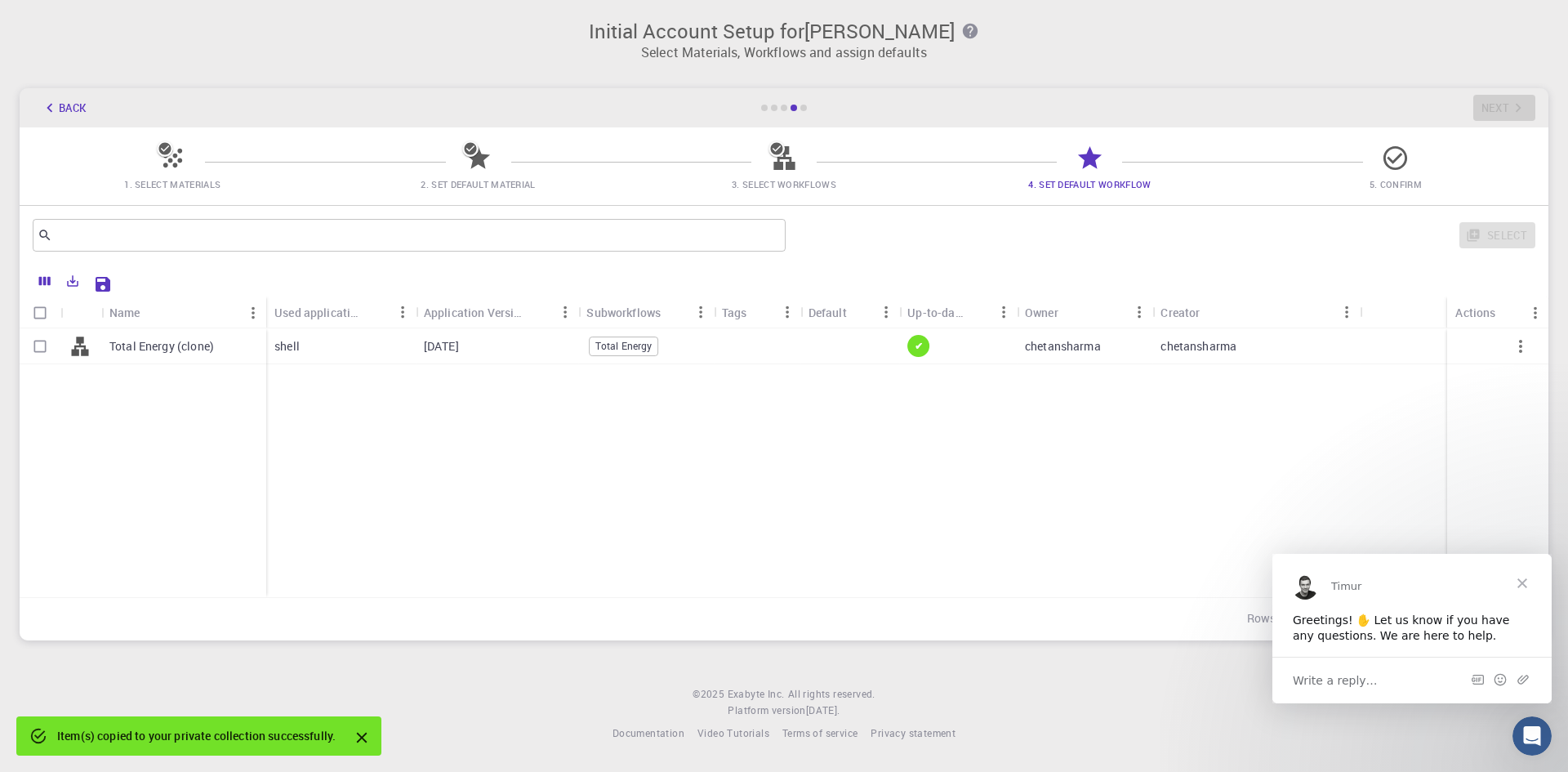
click at [236, 356] on div "Total Energy (clone)" at bounding box center [184, 346] width 165 height 36
checkbox input "true"
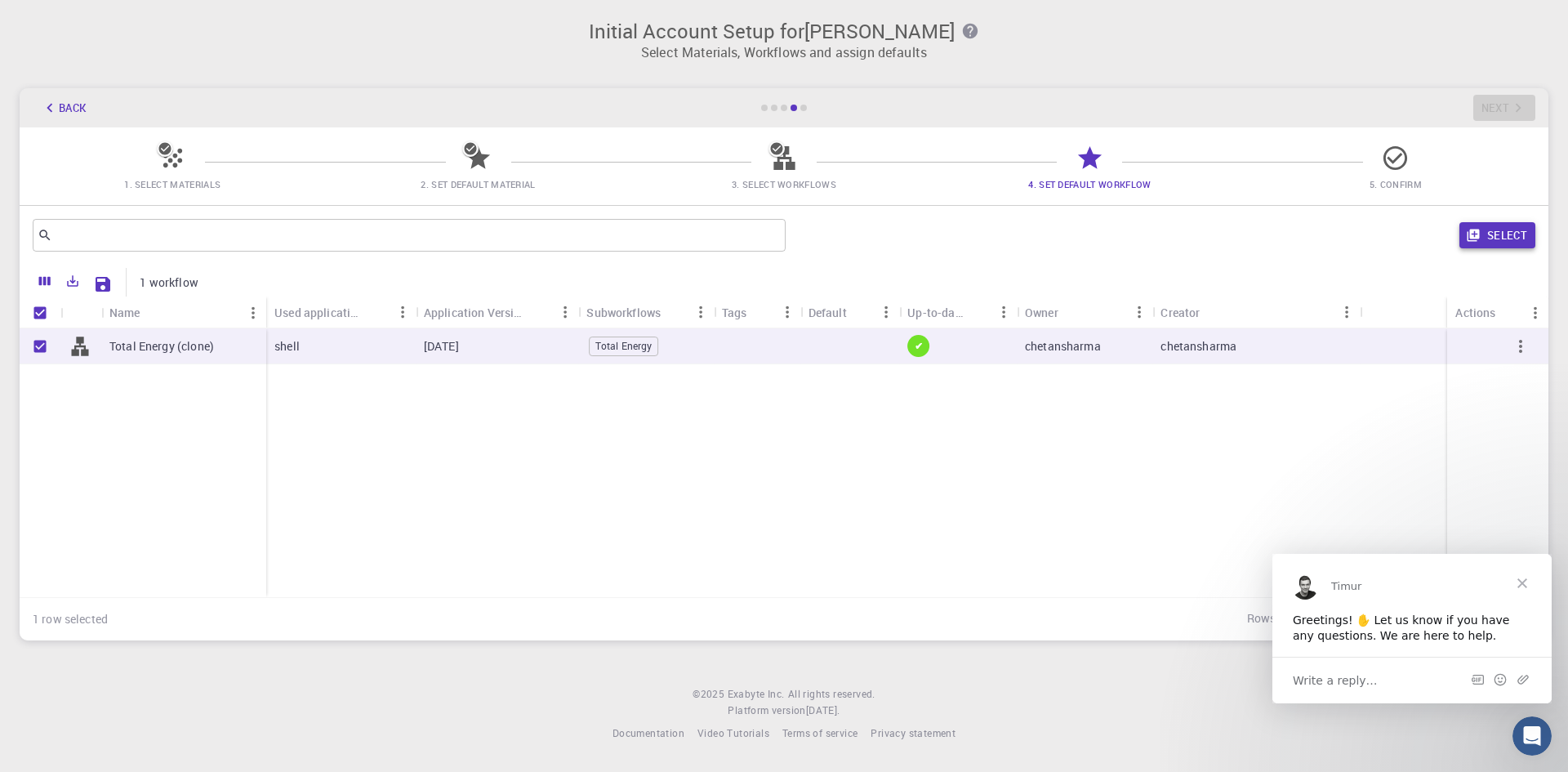
click at [1495, 235] on button "Select" at bounding box center [1497, 235] width 76 height 26
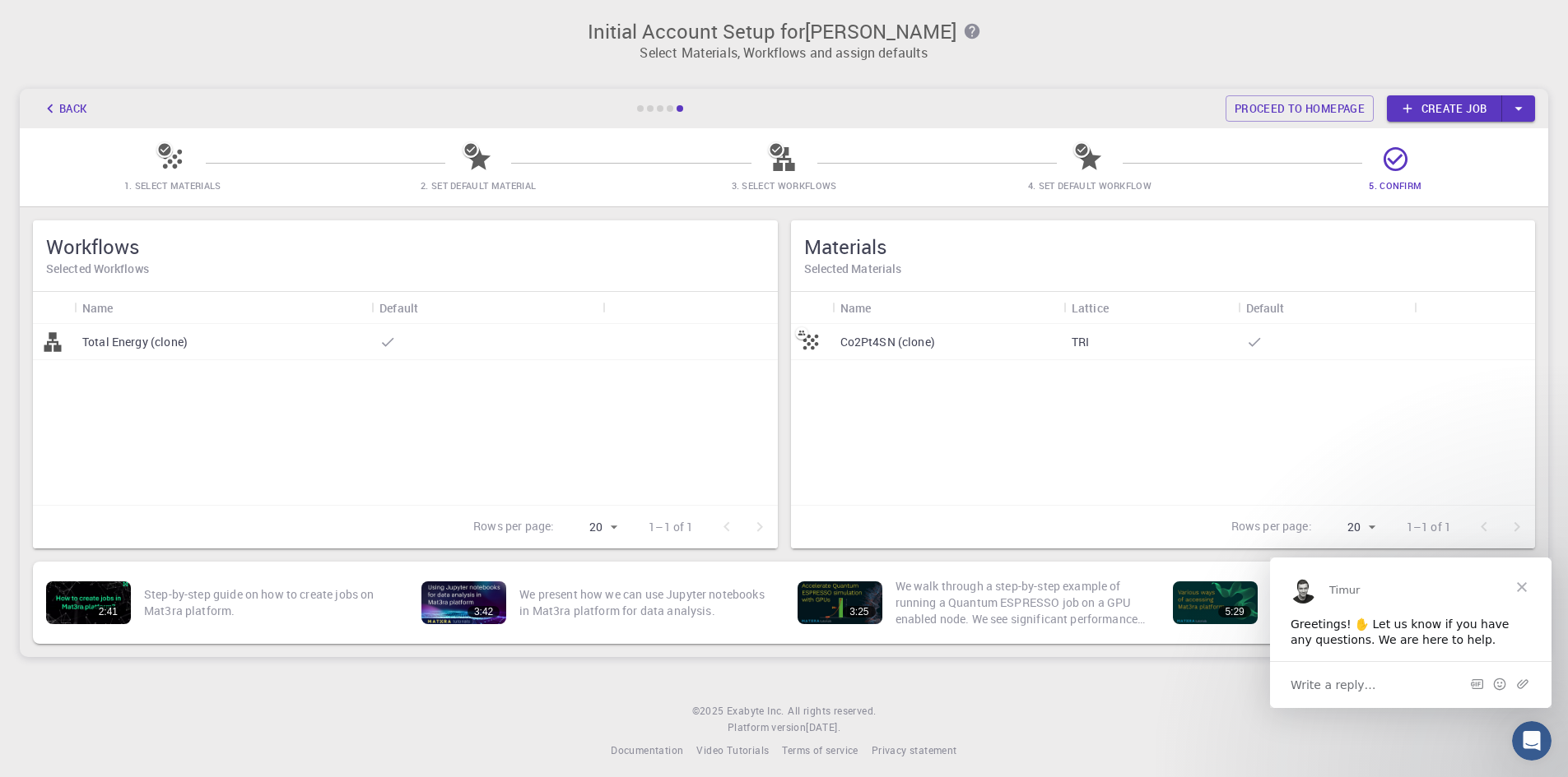
click at [1523, 586] on span "Close" at bounding box center [1521, 586] width 60 height 59
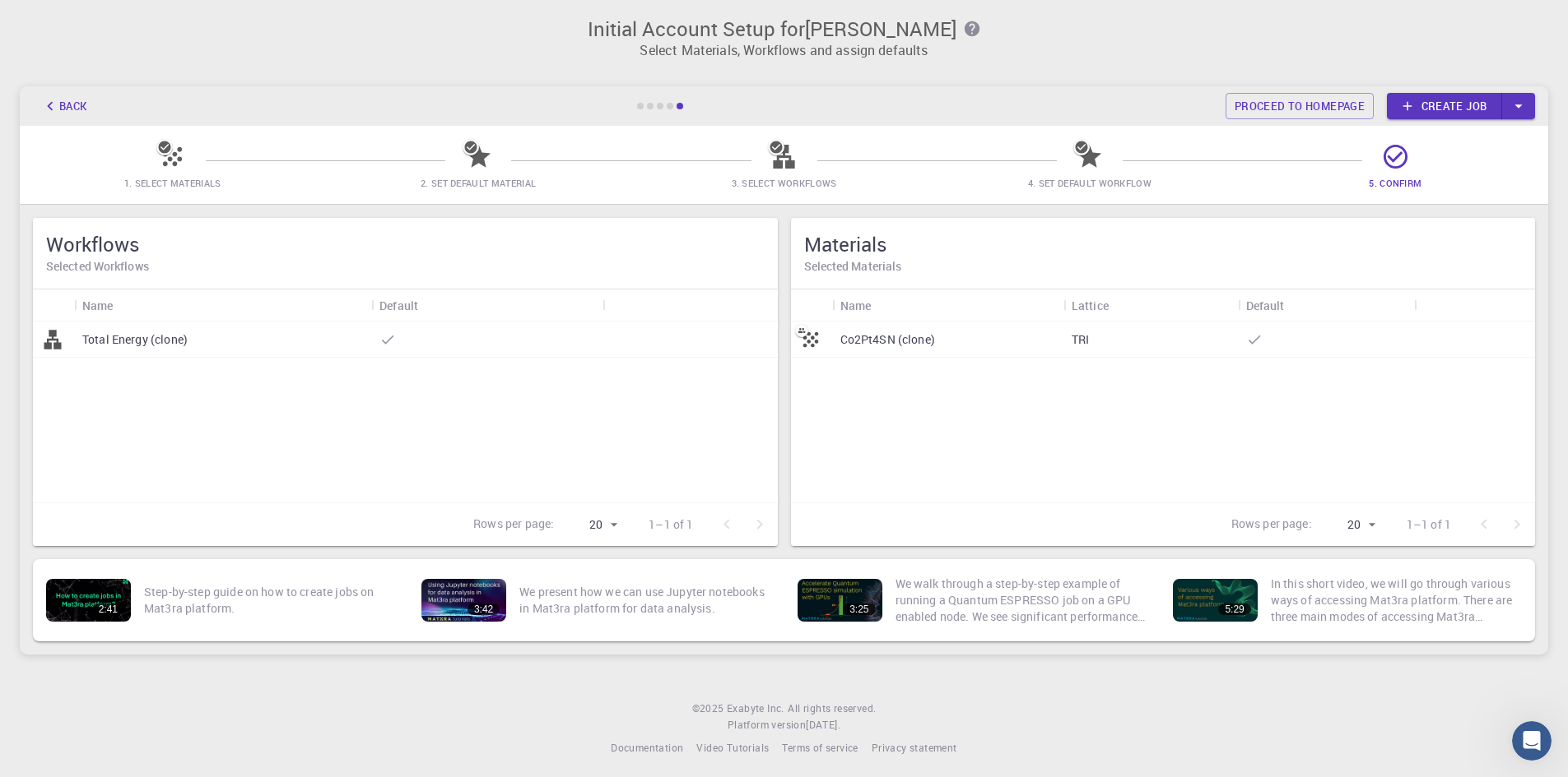
scroll to position [0, 0]
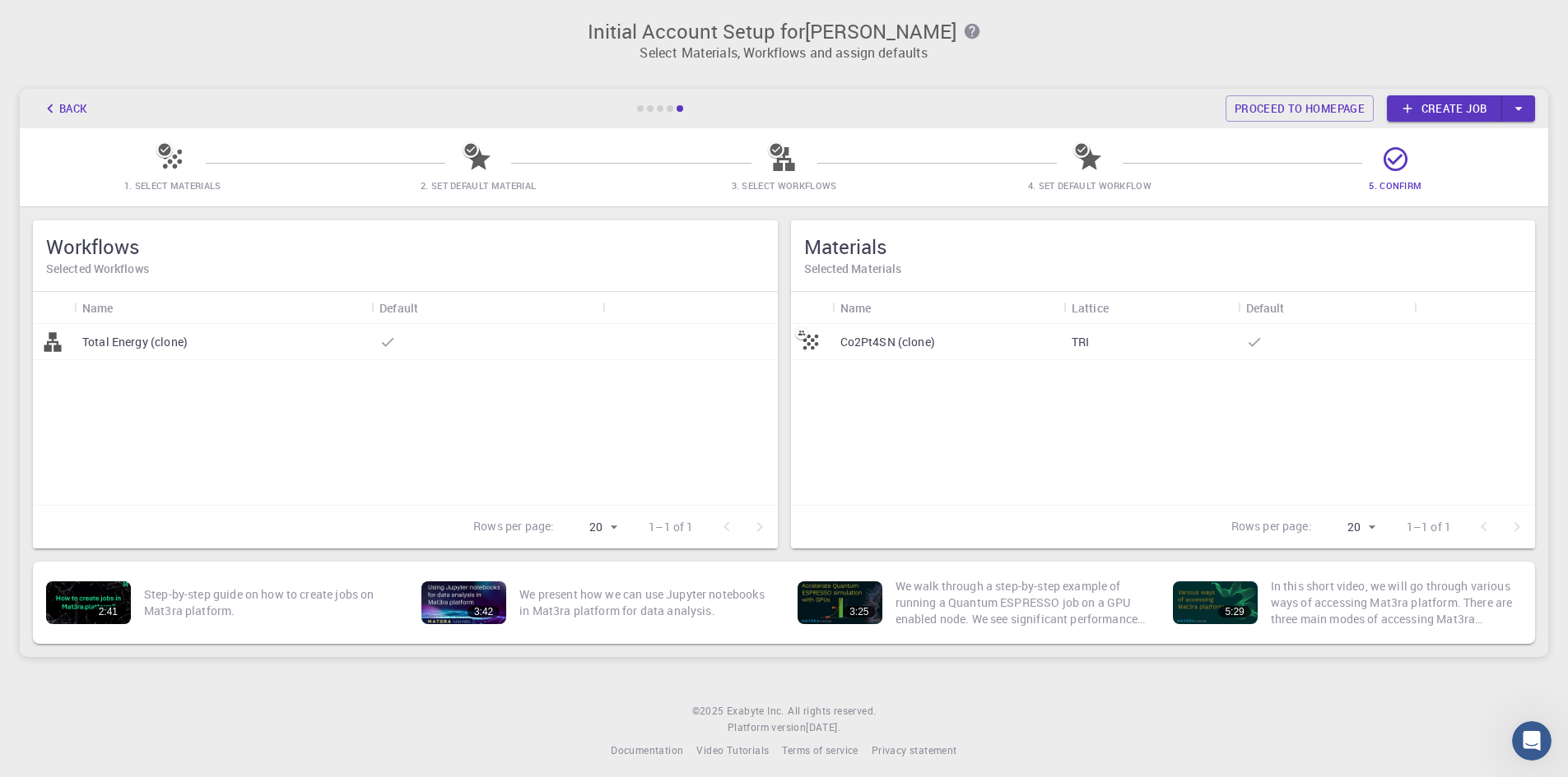
click at [1121, 344] on div "TRI" at bounding box center [1150, 342] width 175 height 36
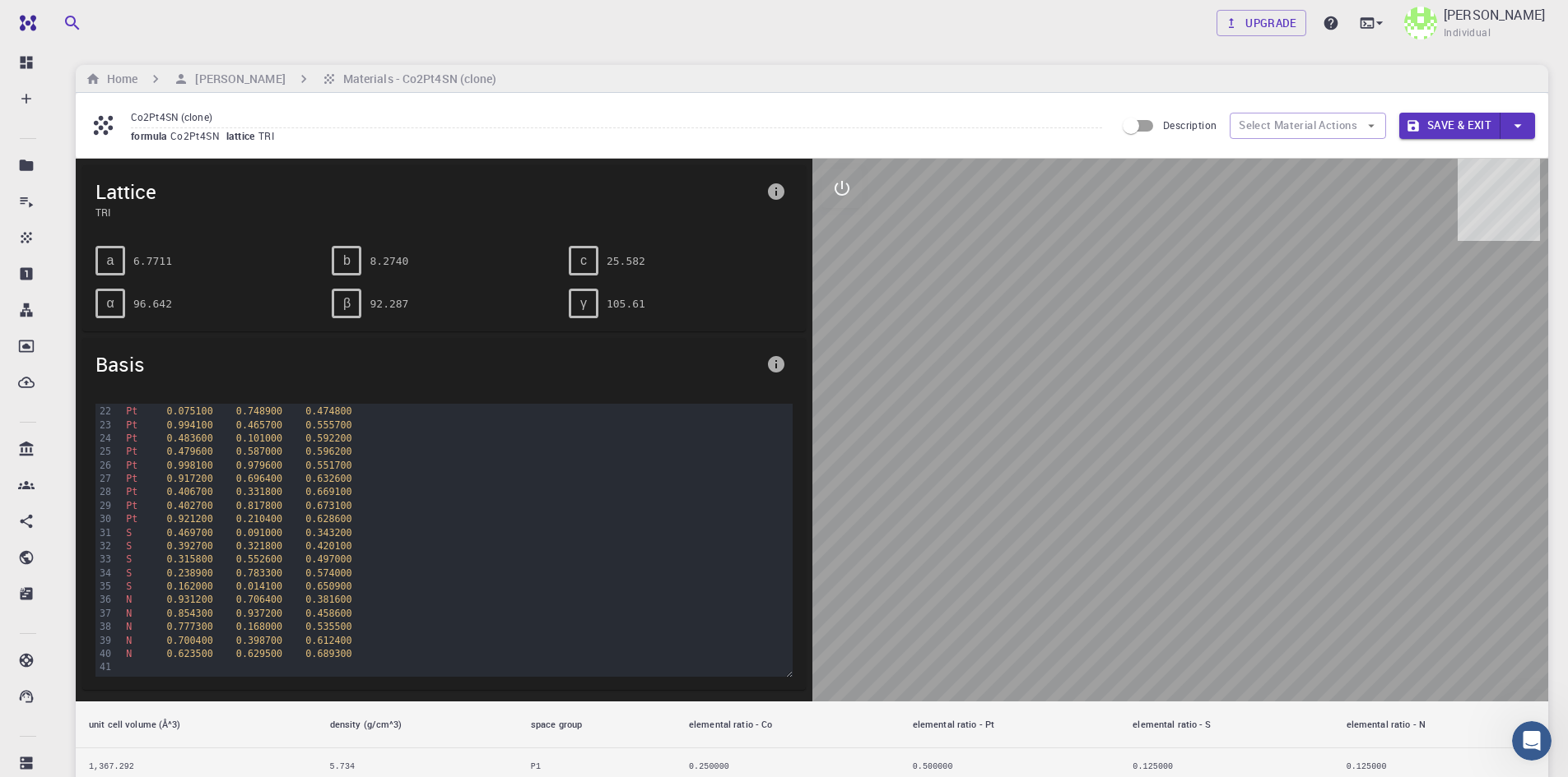
click at [1139, 132] on input "Description" at bounding box center [1130, 126] width 94 height 32
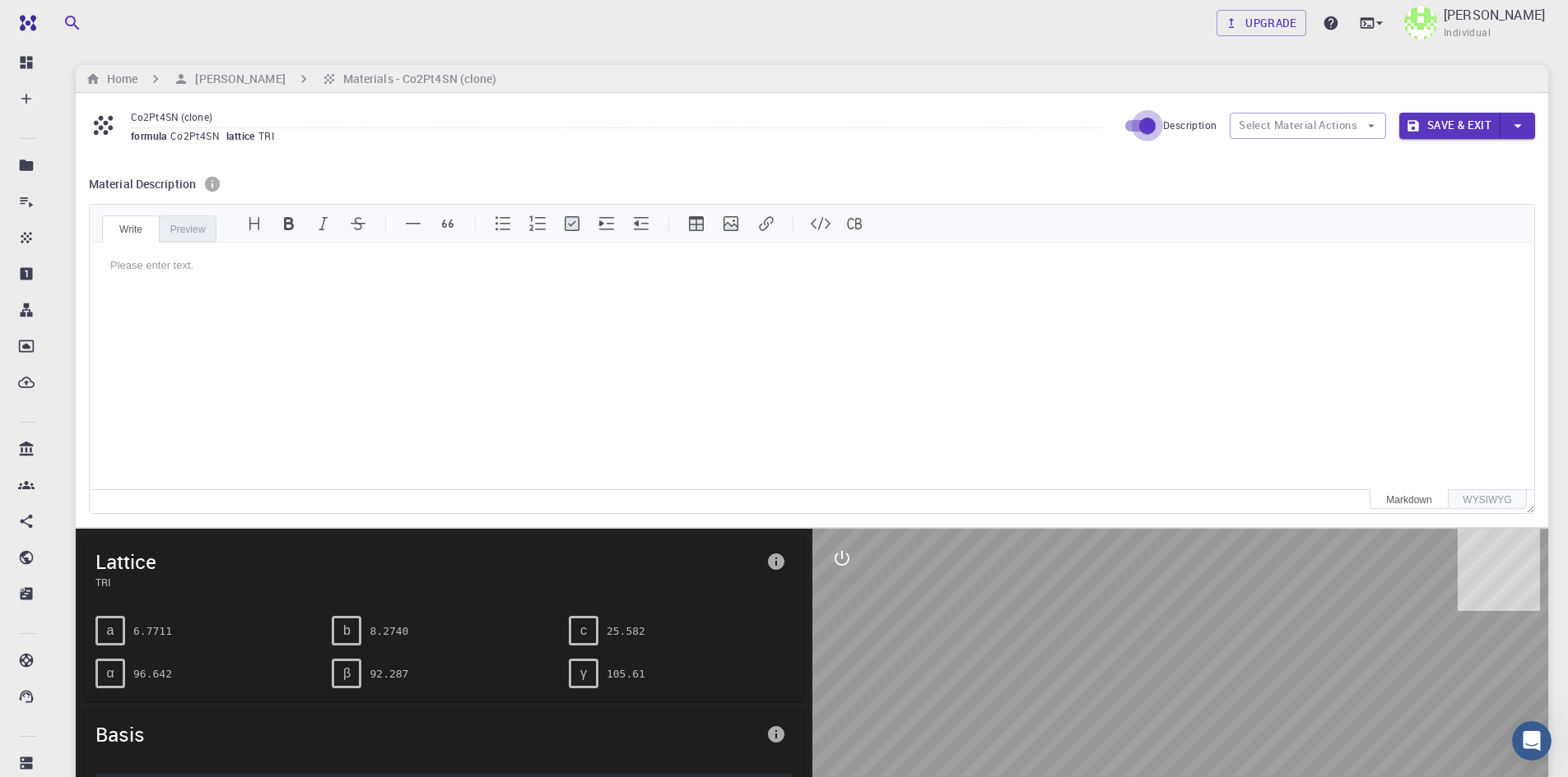
click at [1139, 132] on input "Description" at bounding box center [1147, 126] width 94 height 32
checkbox input "false"
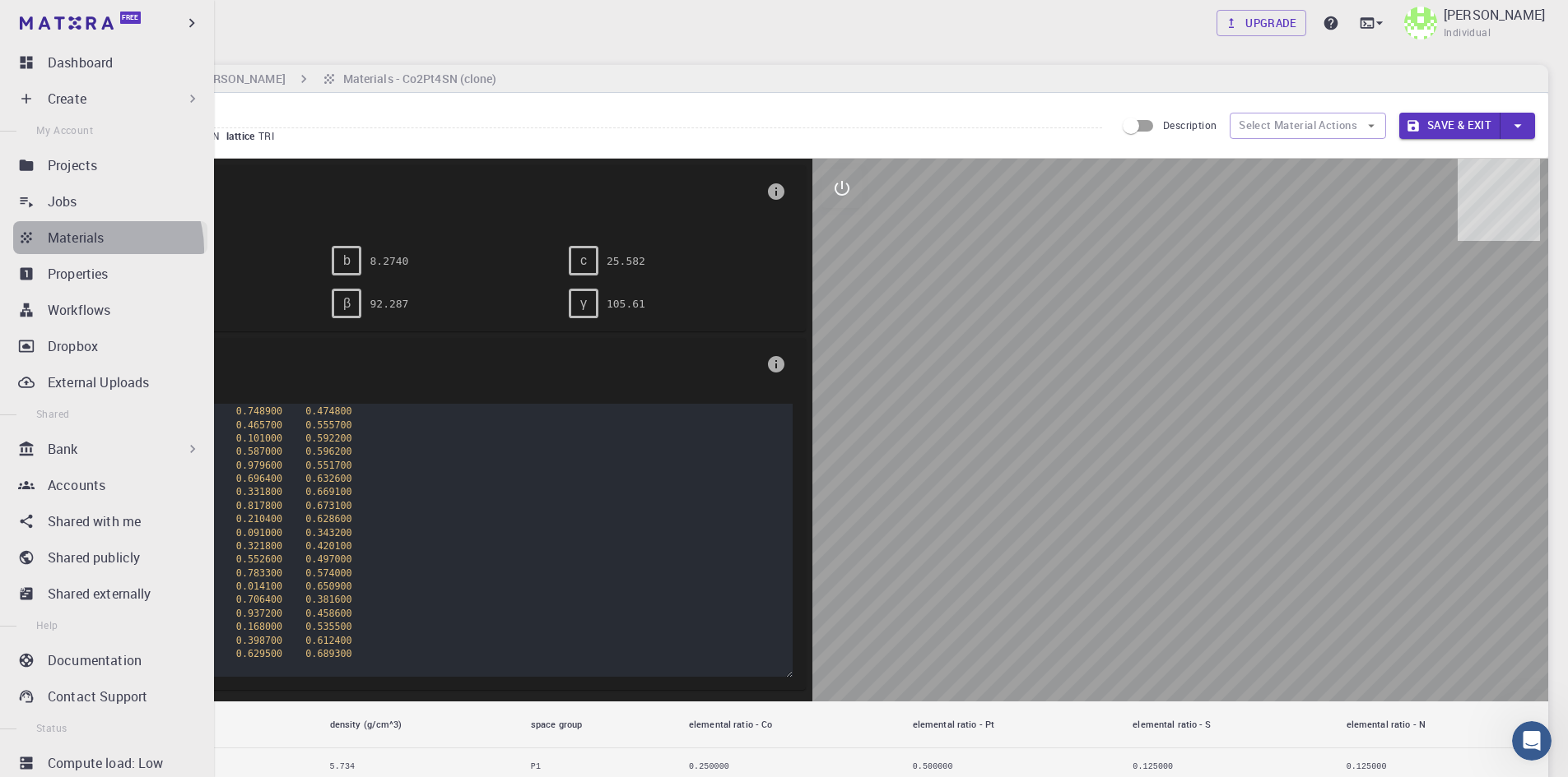
click at [96, 249] on link "Materials" at bounding box center [110, 237] width 194 height 33
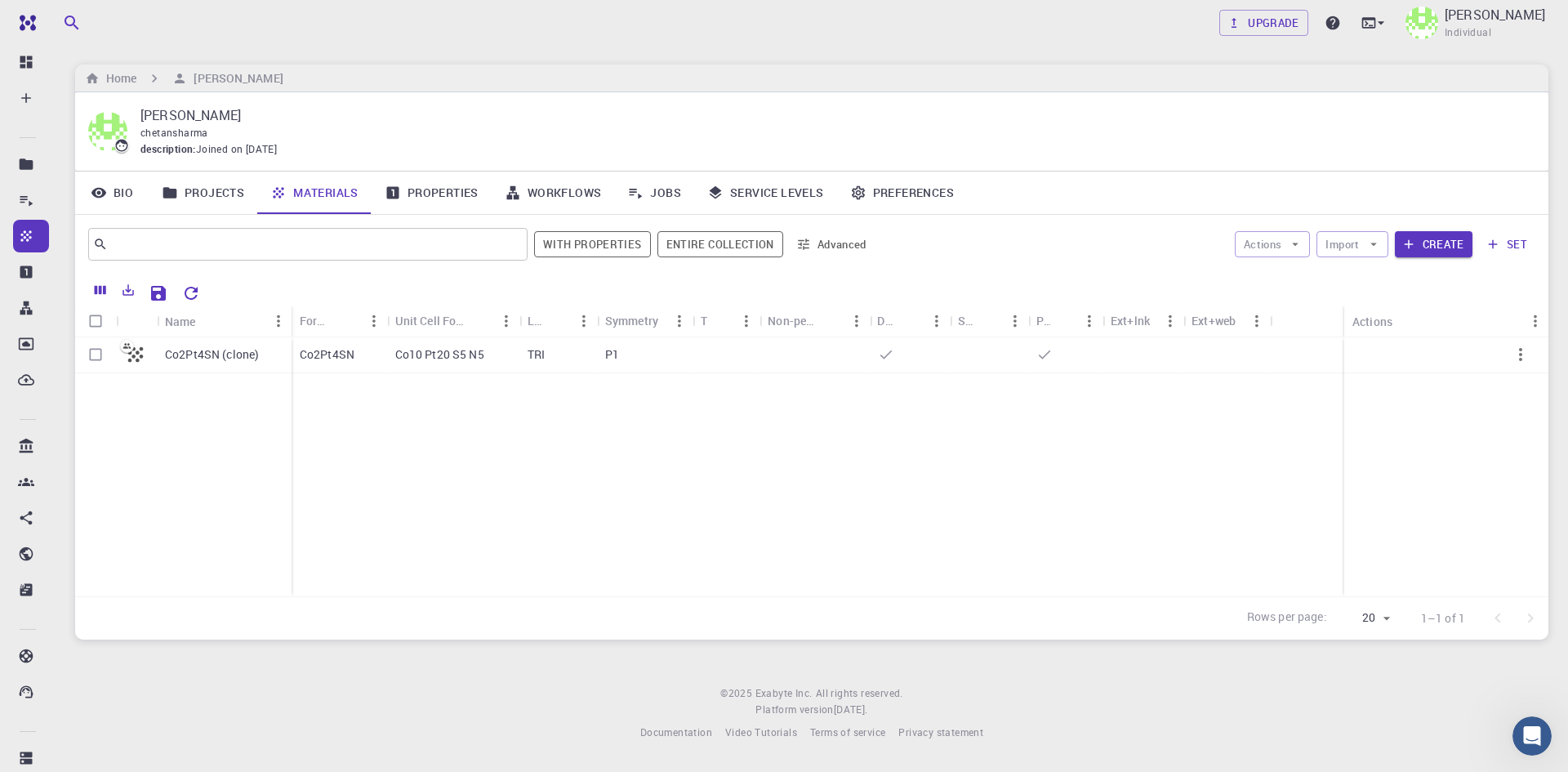
click at [423, 192] on link "Properties" at bounding box center [432, 193] width 120 height 42
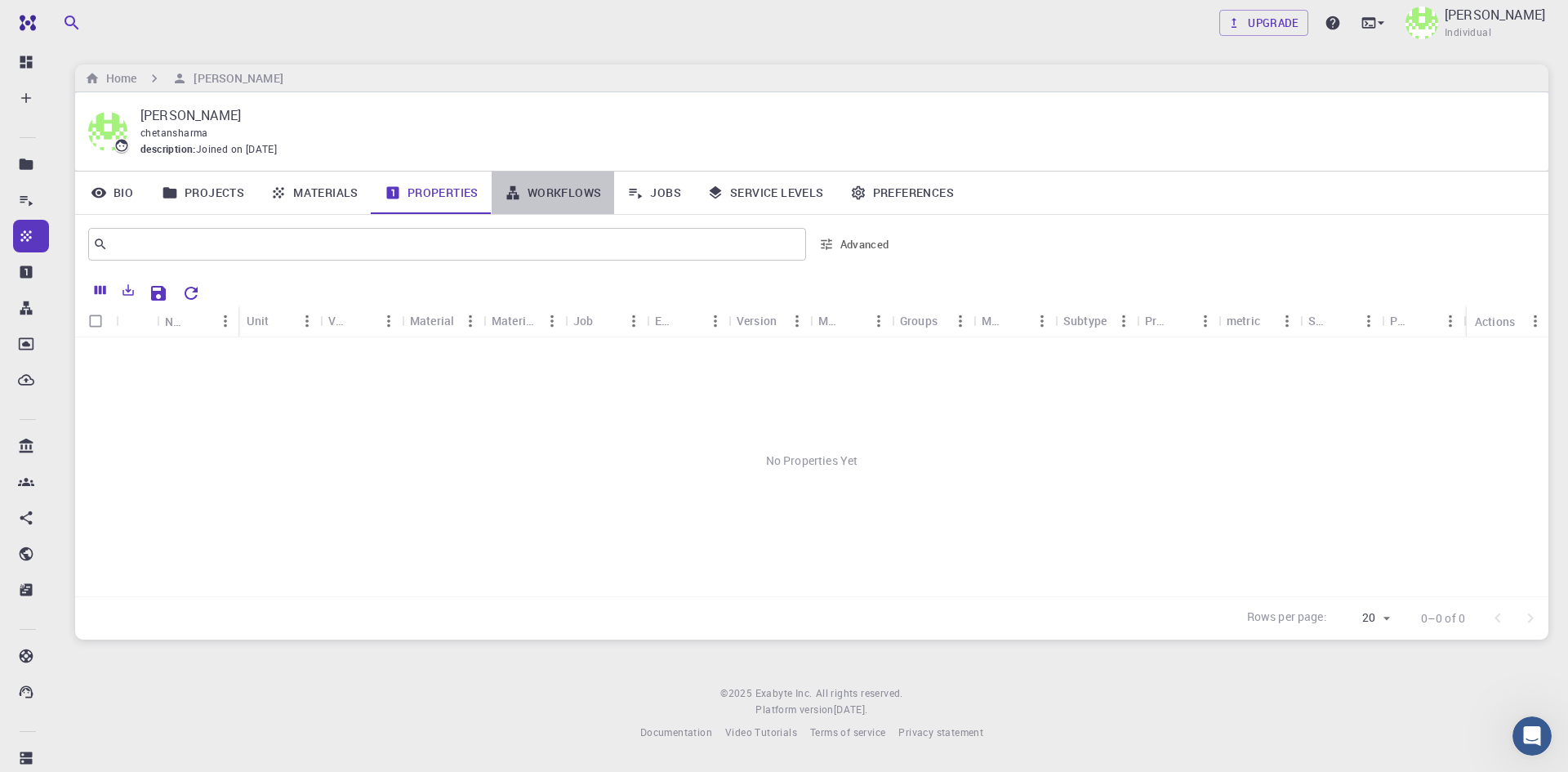
click at [563, 190] on link "Workflows" at bounding box center [554, 193] width 124 height 42
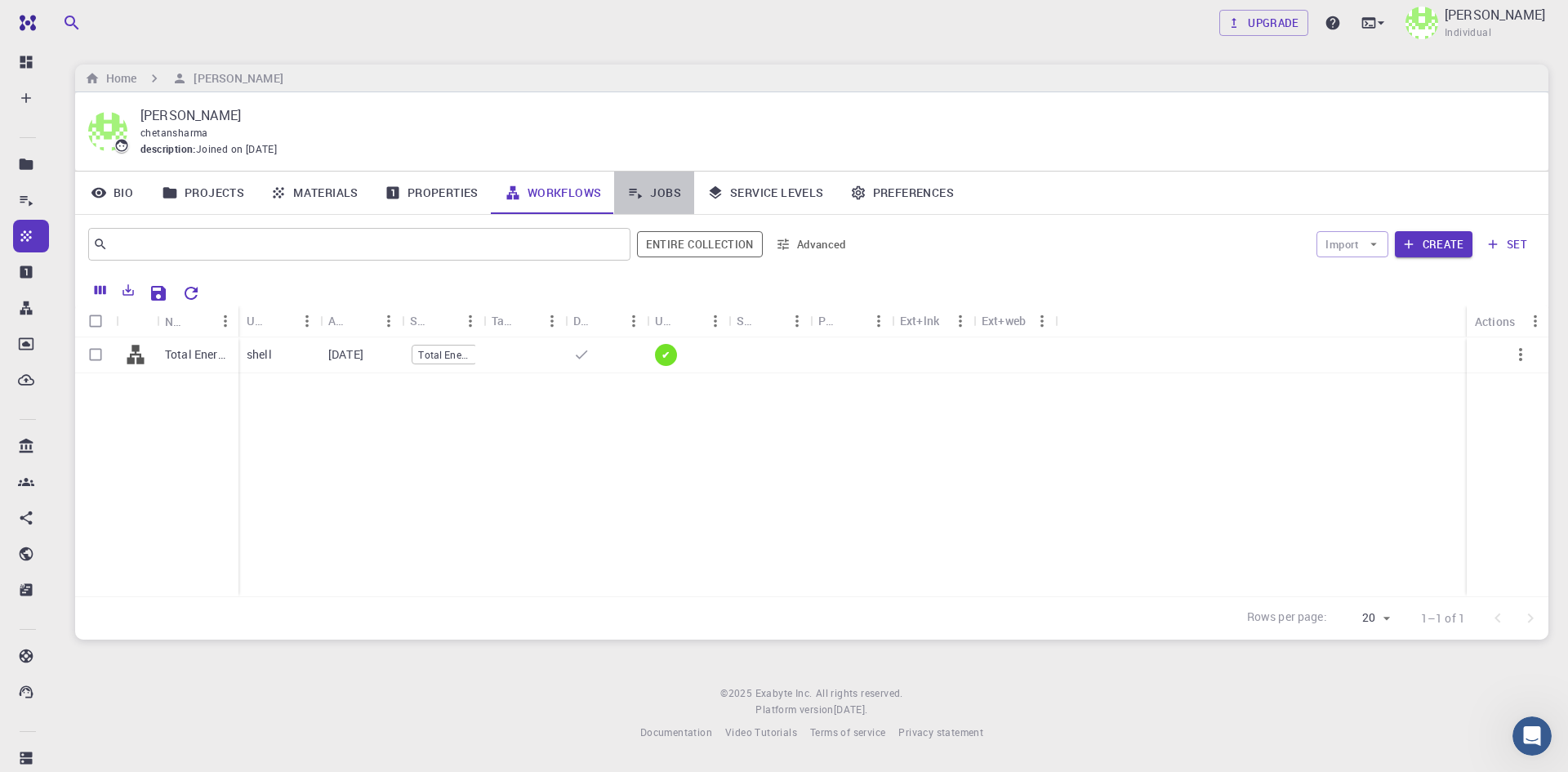
click at [666, 194] on link "Jobs" at bounding box center [653, 193] width 80 height 42
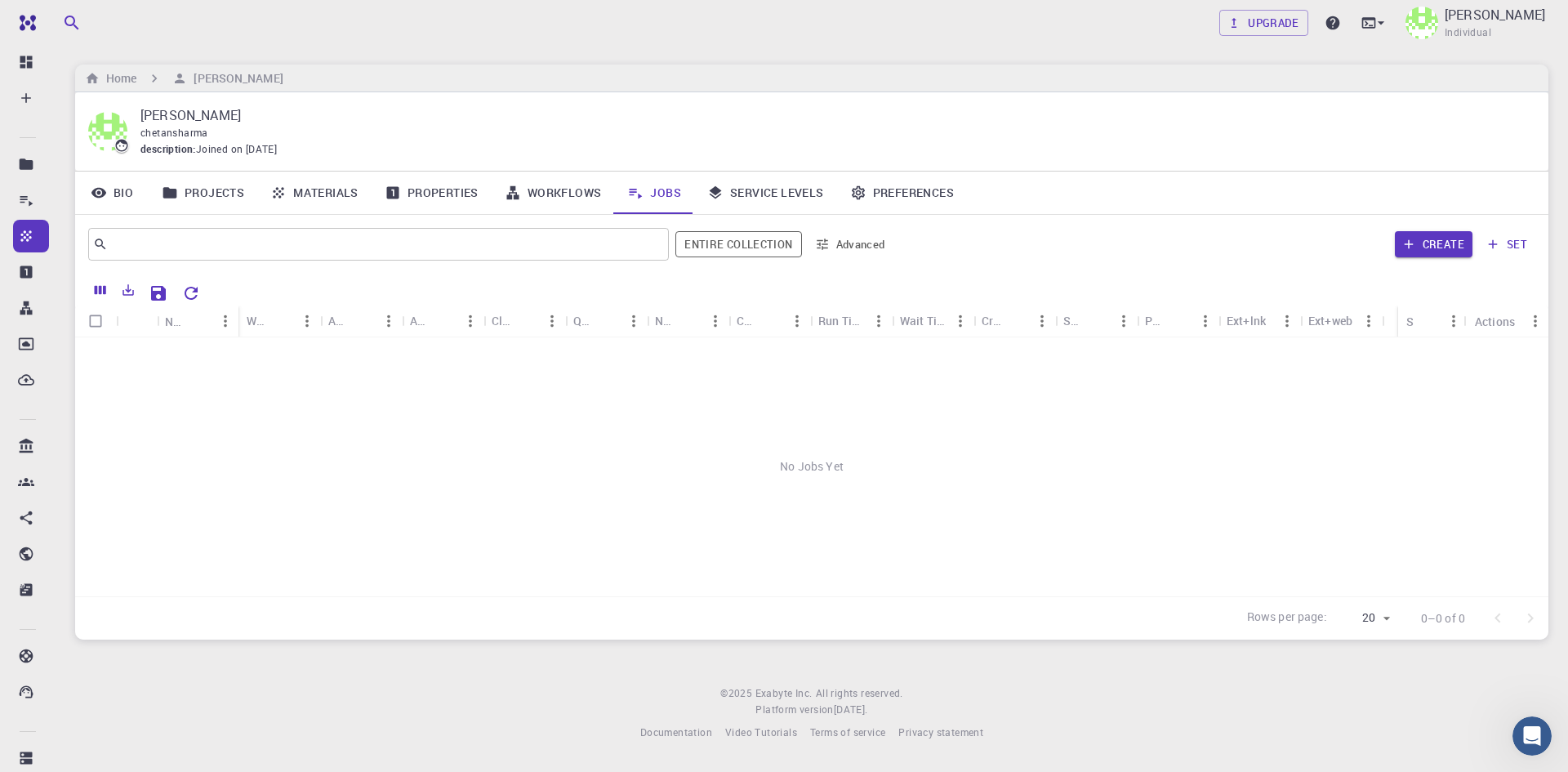
click at [780, 202] on link "Service Levels" at bounding box center [765, 193] width 143 height 42
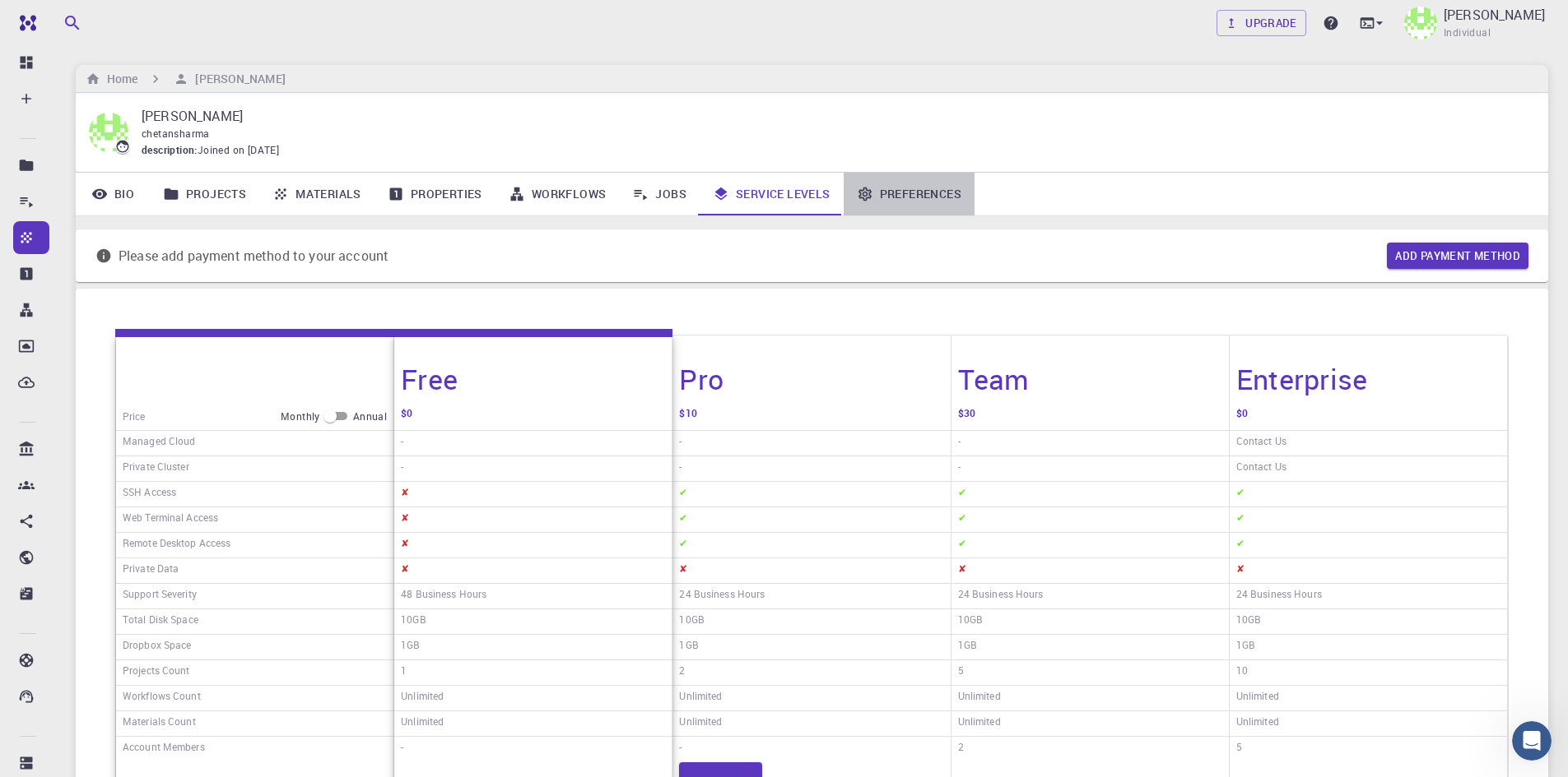
click at [892, 193] on link "Preferences" at bounding box center [909, 194] width 131 height 43
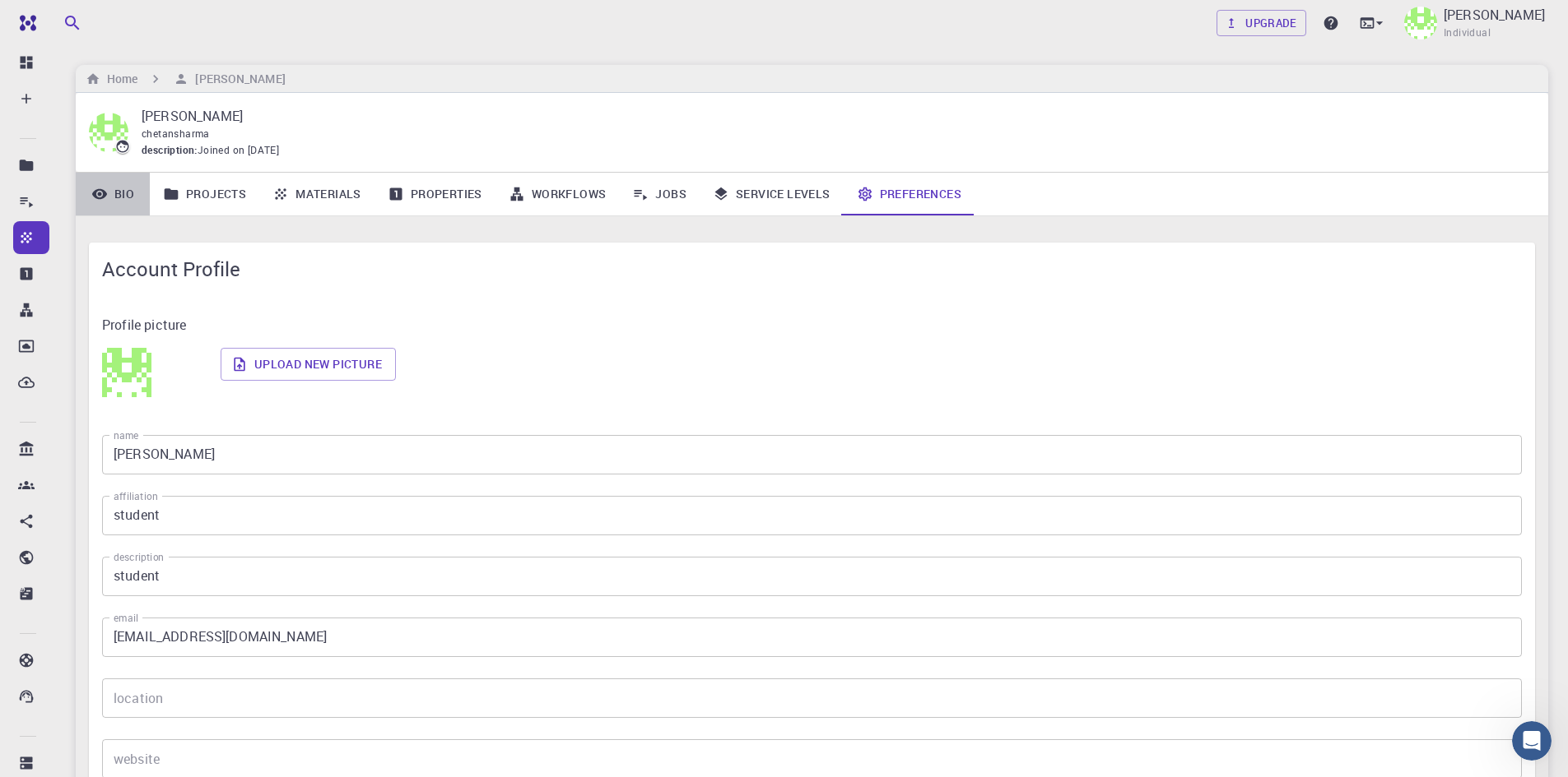
click at [135, 200] on link "Bio" at bounding box center [113, 194] width 74 height 43
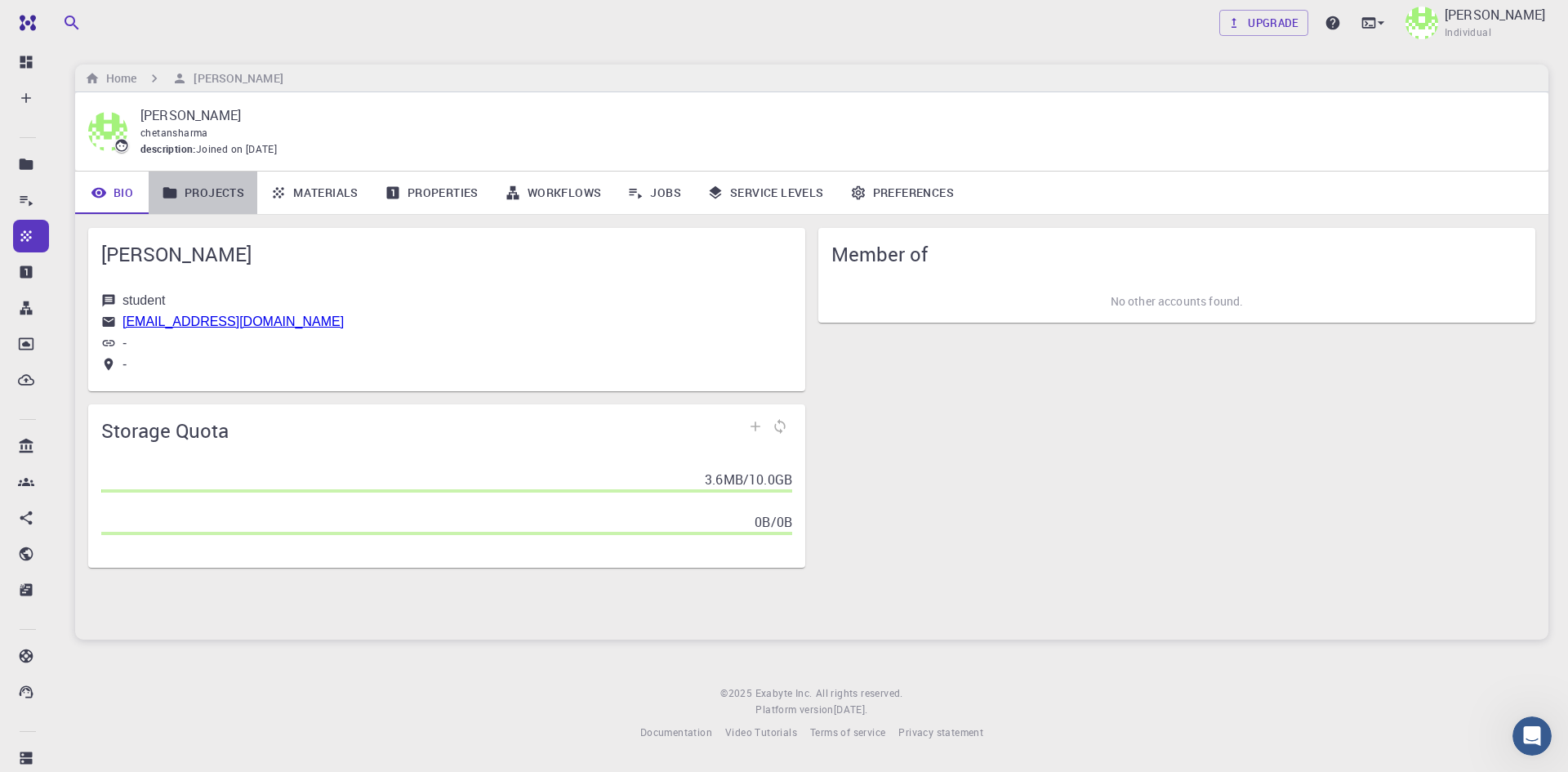
click at [207, 196] on link "Projects" at bounding box center [203, 193] width 109 height 42
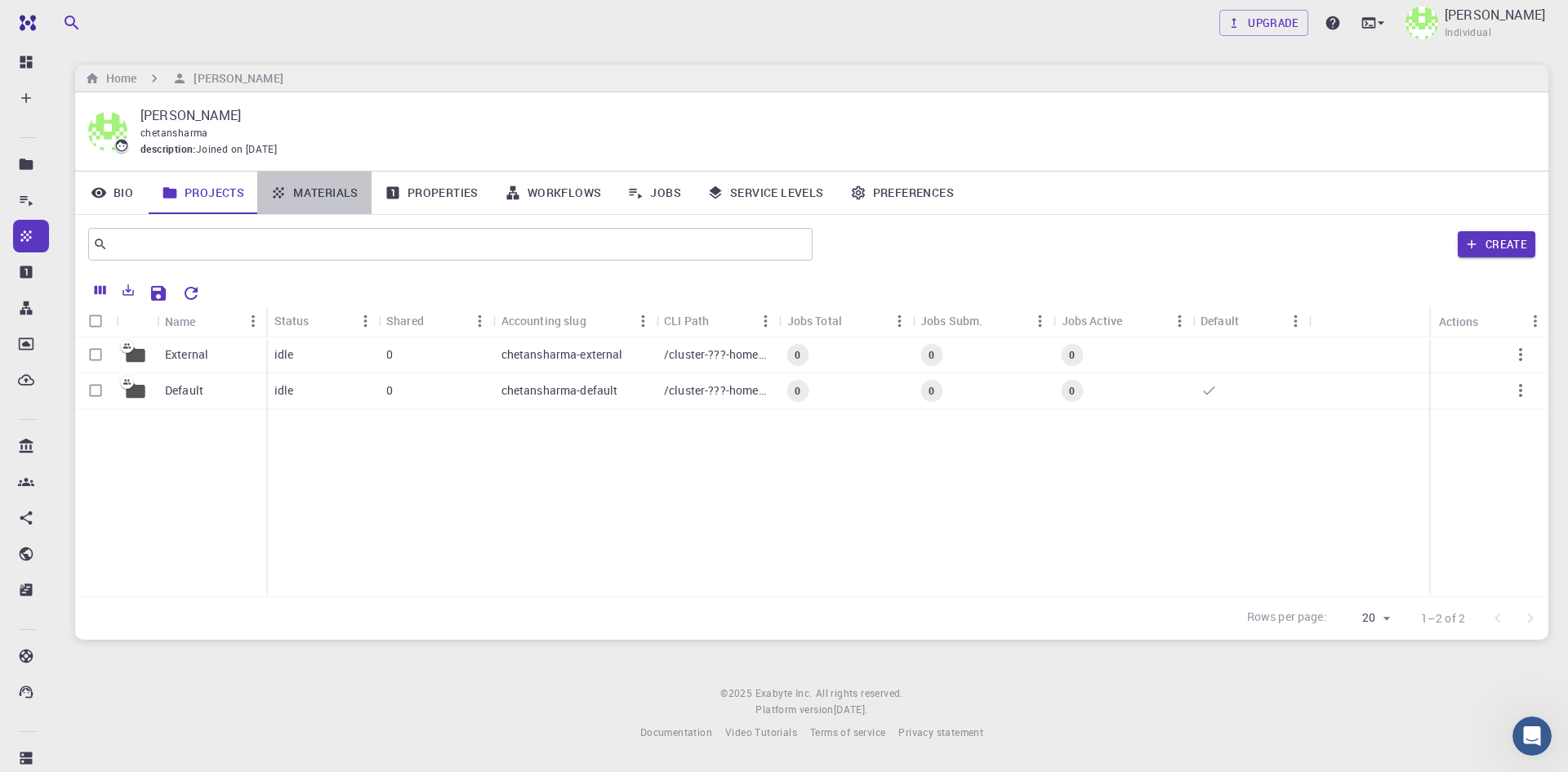
click at [319, 195] on link "Materials" at bounding box center [315, 193] width 114 height 42
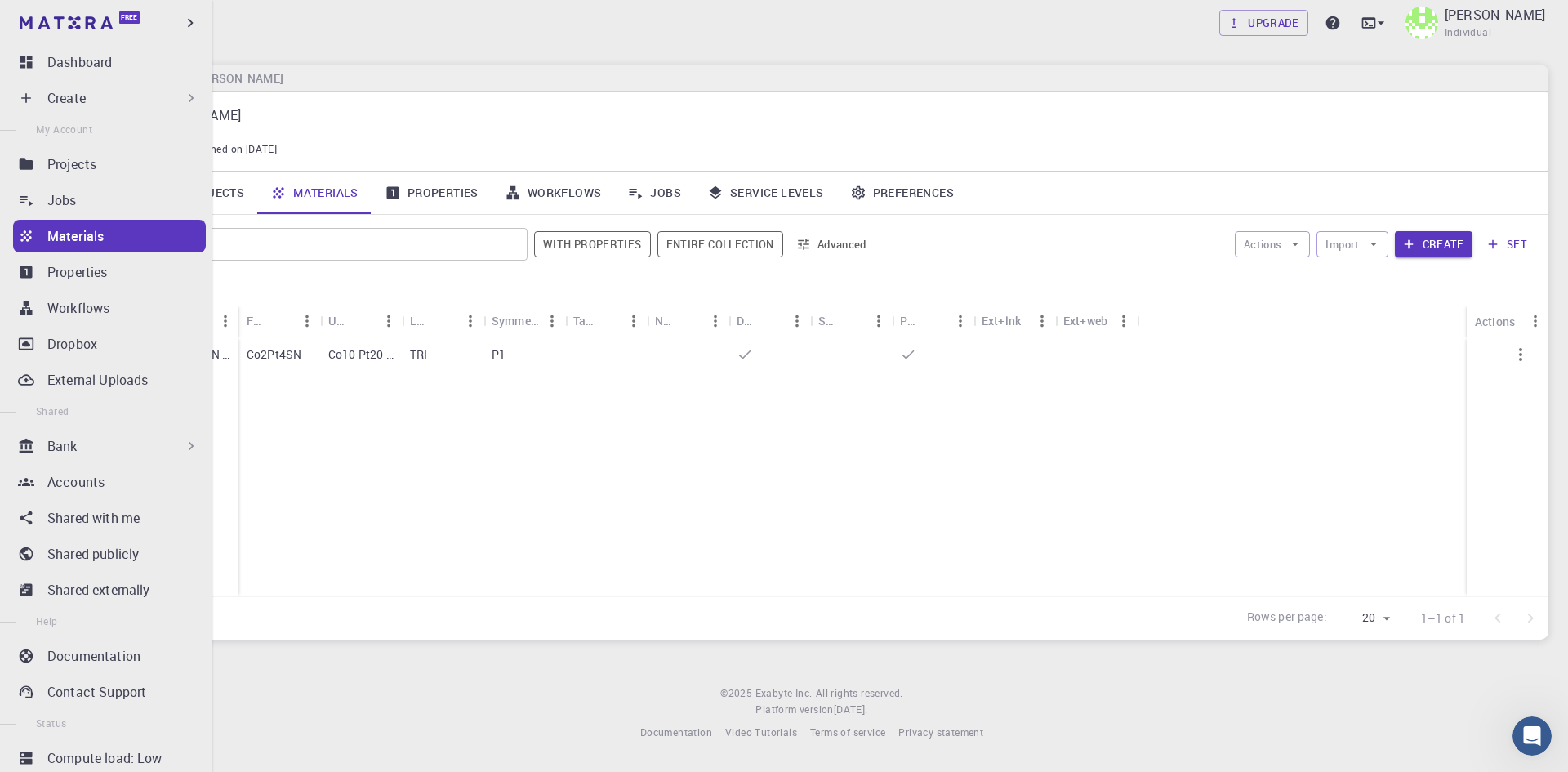
click at [60, 228] on p "Materials" at bounding box center [75, 235] width 56 height 19
click at [100, 67] on p "Dashboard" at bounding box center [79, 62] width 65 height 19
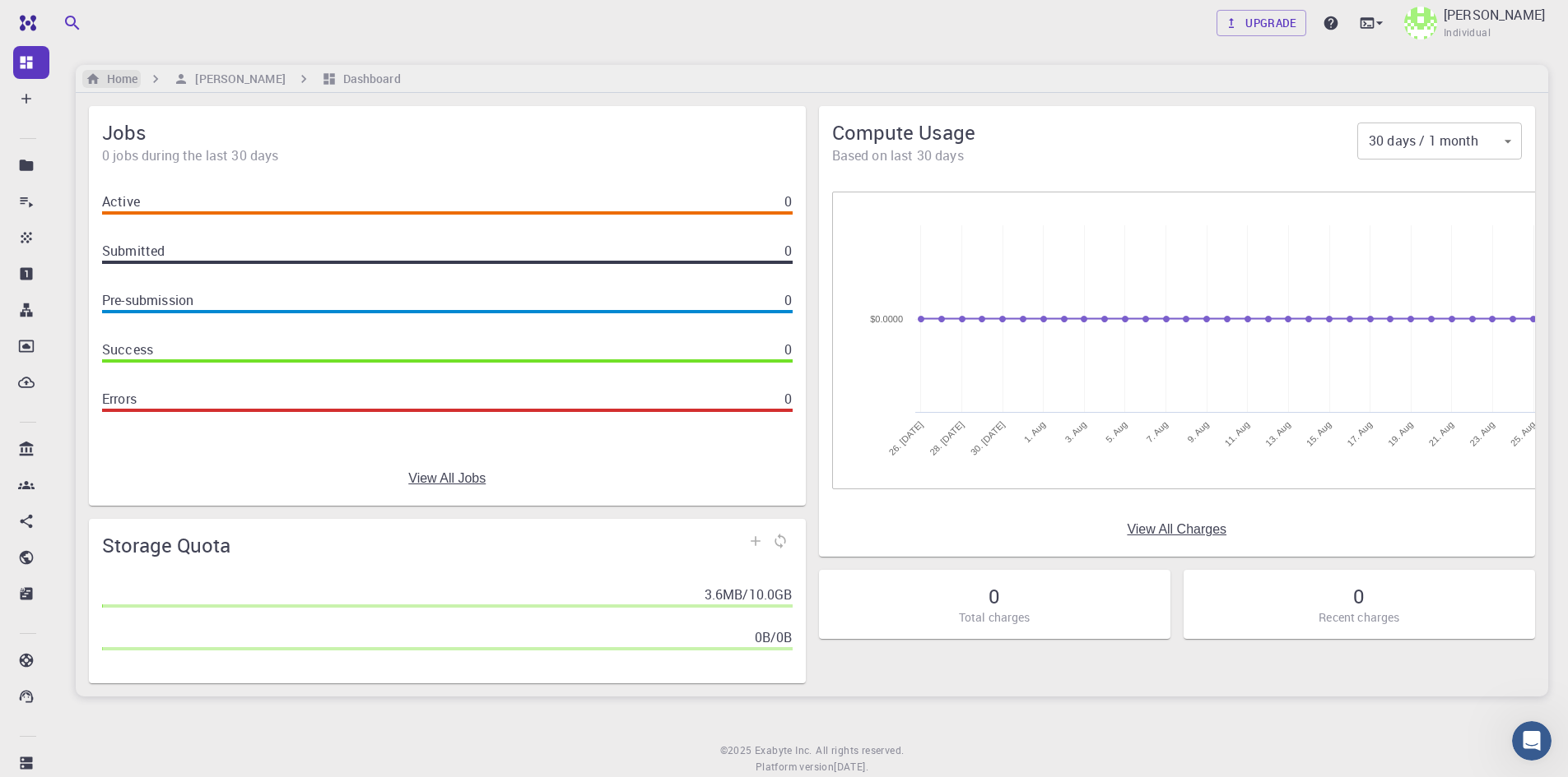
click at [119, 72] on h6 "Home" at bounding box center [119, 78] width 37 height 18
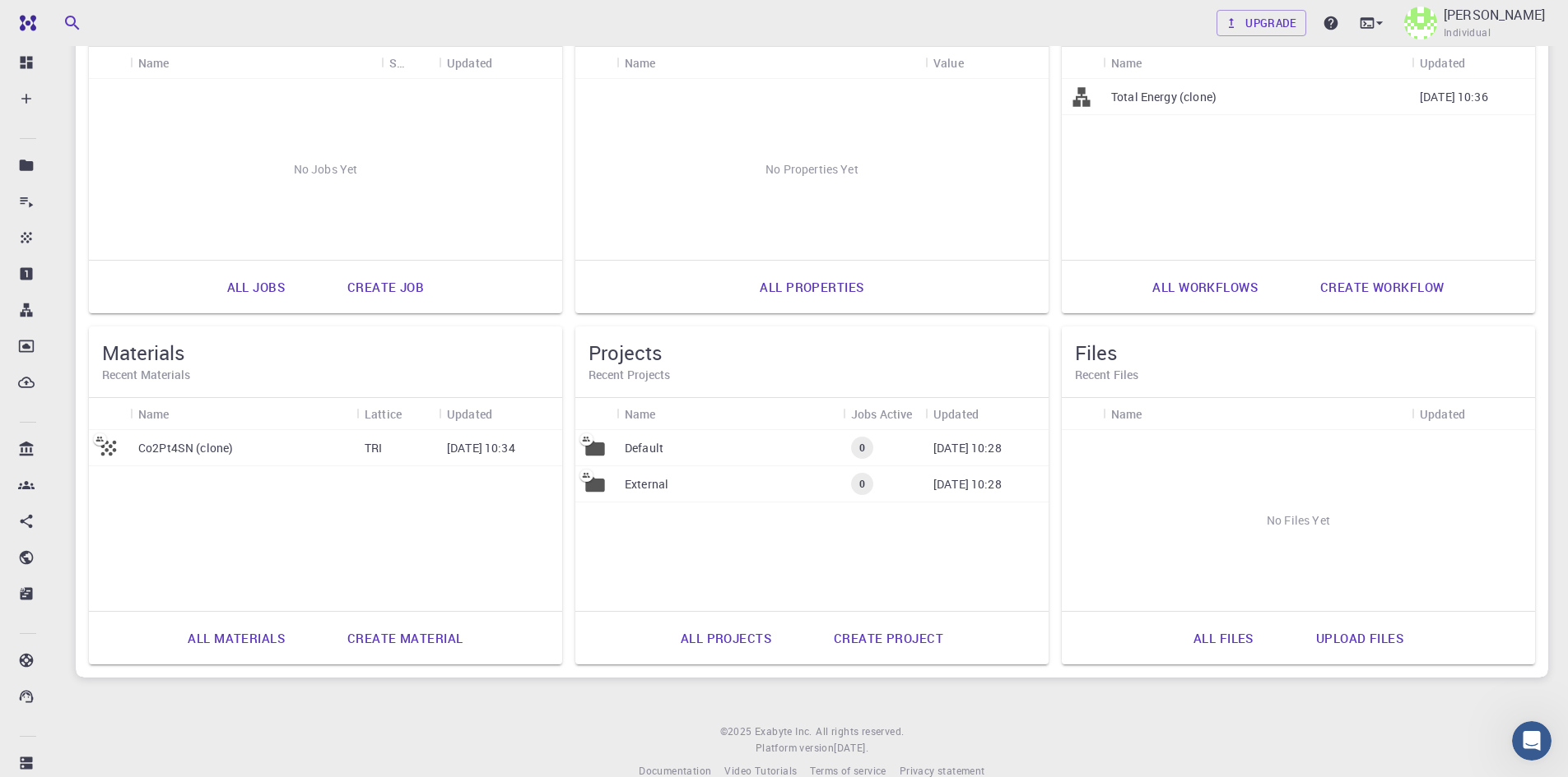
scroll to position [238, 0]
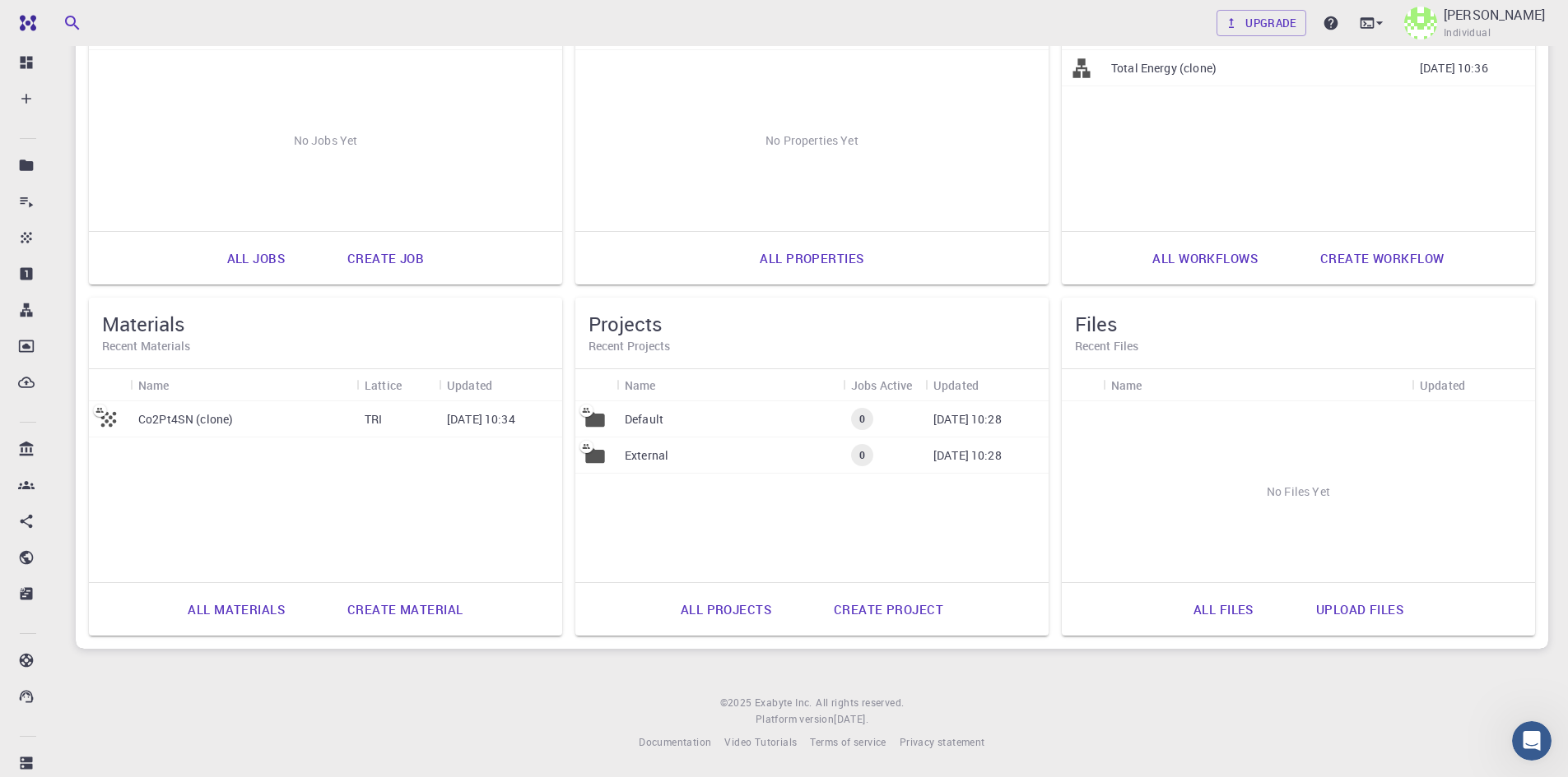
click at [691, 424] on div "Default" at bounding box center [729, 419] width 226 height 36
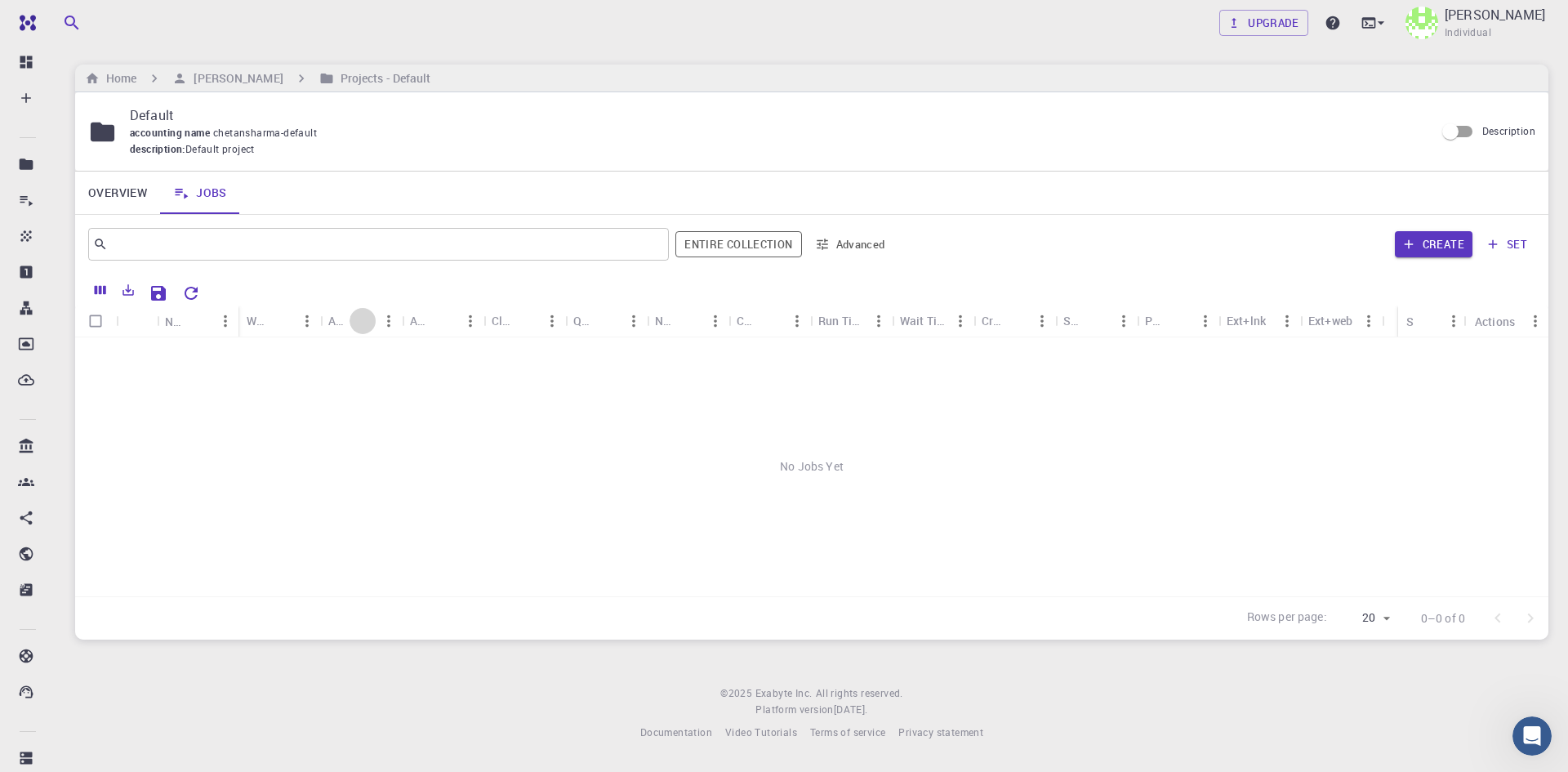
click at [352, 320] on button "Sort" at bounding box center [363, 321] width 26 height 26
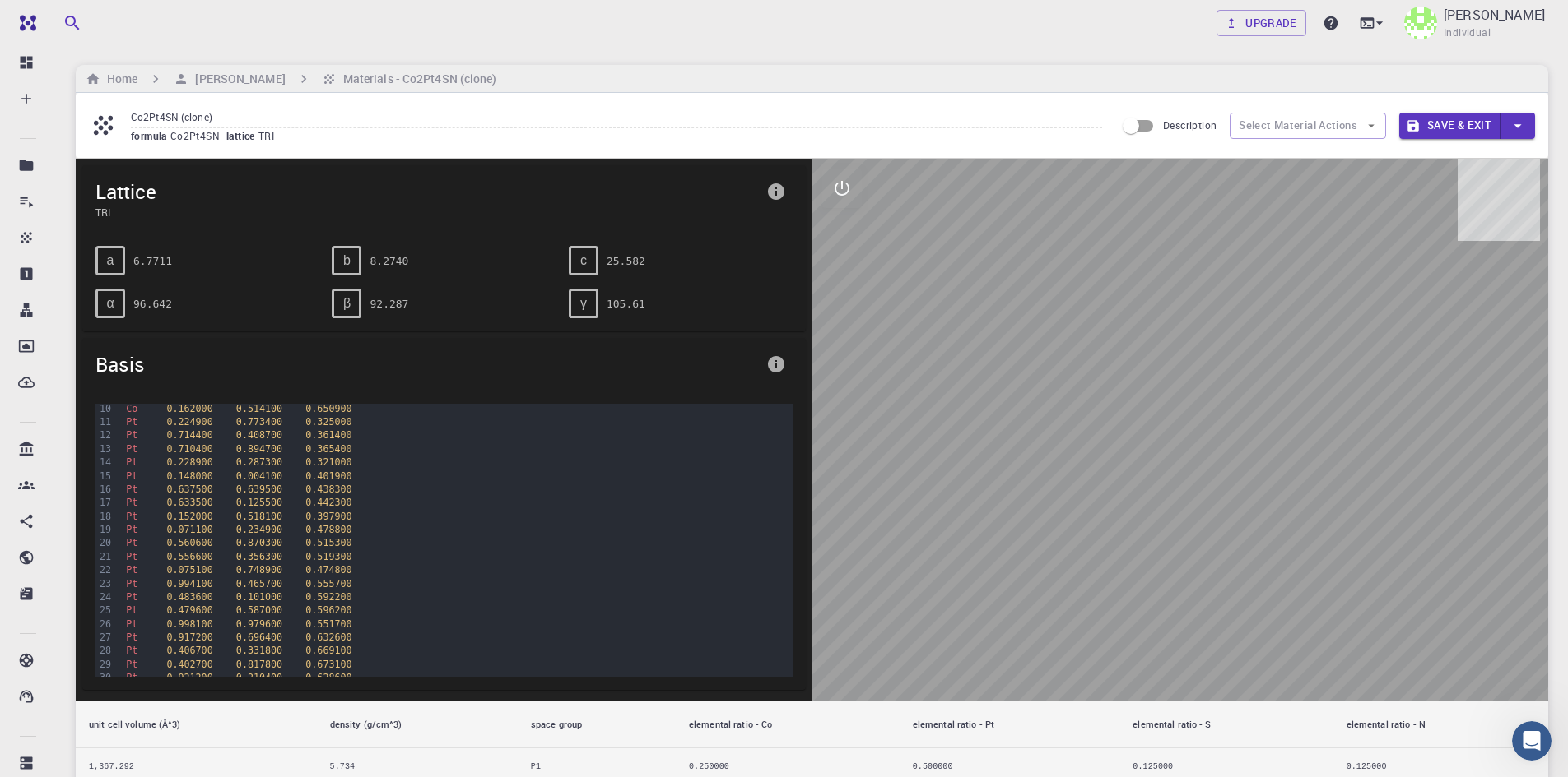
scroll to position [285, 0]
drag, startPoint x: 1168, startPoint y: 378, endPoint x: 1147, endPoint y: 388, distance: 23.3
click at [1132, 451] on div at bounding box center [1180, 430] width 737 height 543
click at [1364, 125] on icon "button" at bounding box center [1371, 125] width 15 height 15
click at [1370, 124] on icon "button" at bounding box center [1371, 125] width 15 height 15
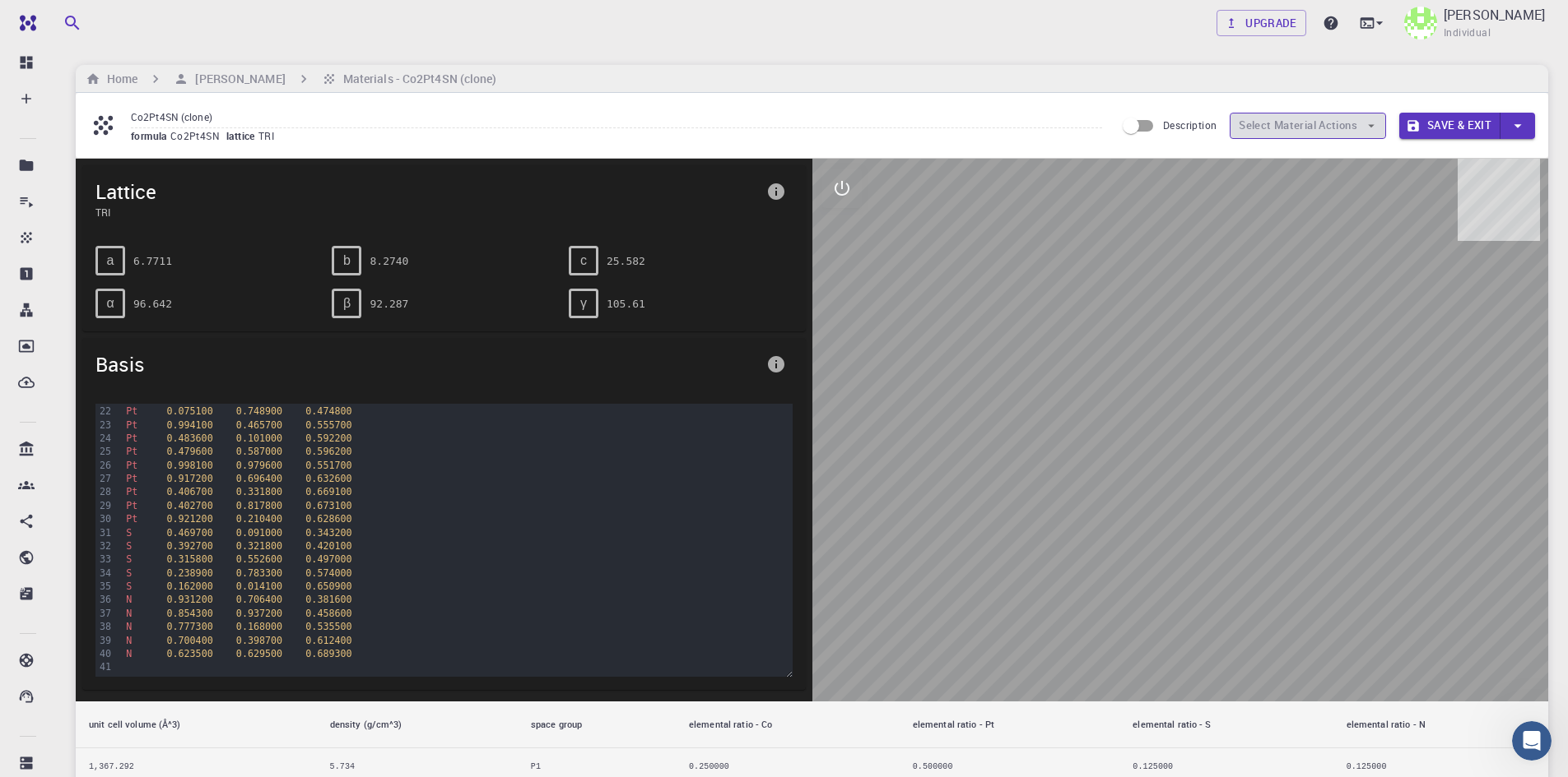
click at [1370, 124] on icon "button" at bounding box center [1371, 125] width 15 height 15
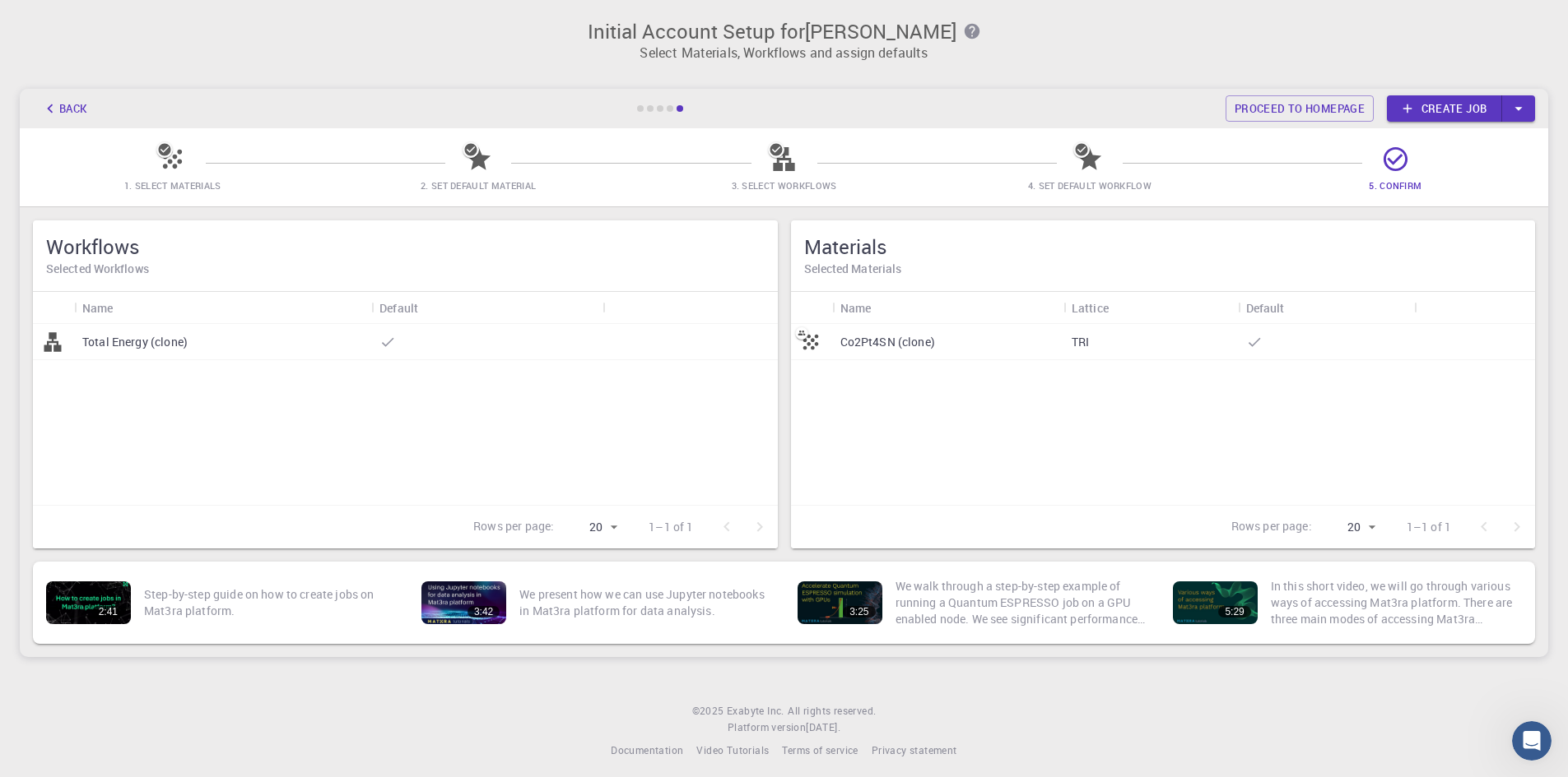
click at [471, 339] on div at bounding box center [486, 342] width 232 height 36
click at [1078, 343] on p "TRI" at bounding box center [1080, 342] width 18 height 17
click at [911, 342] on p "Co2Pt4SN (clone)" at bounding box center [887, 342] width 95 height 17
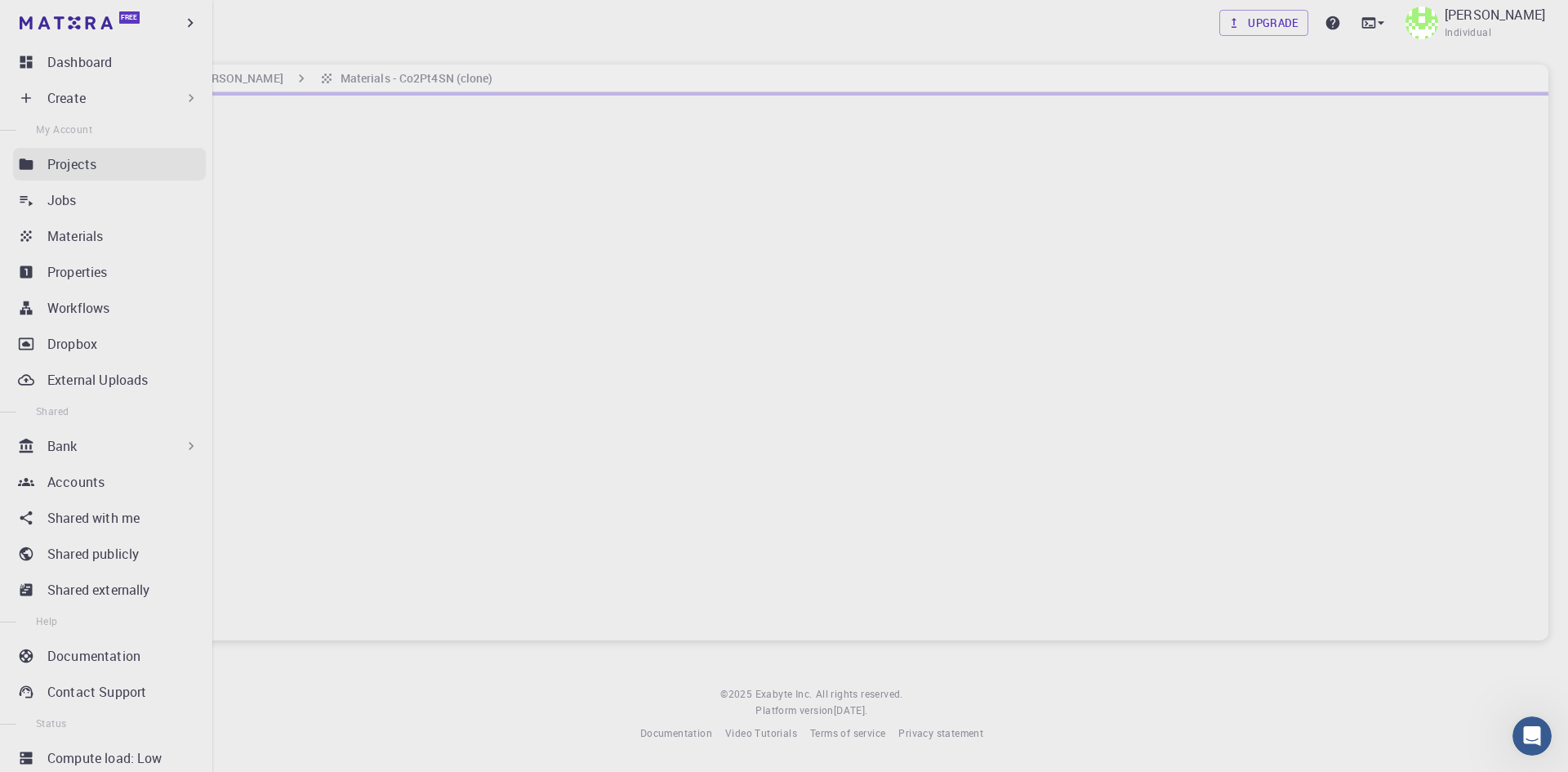
click at [51, 160] on p "Projects" at bounding box center [71, 163] width 49 height 19
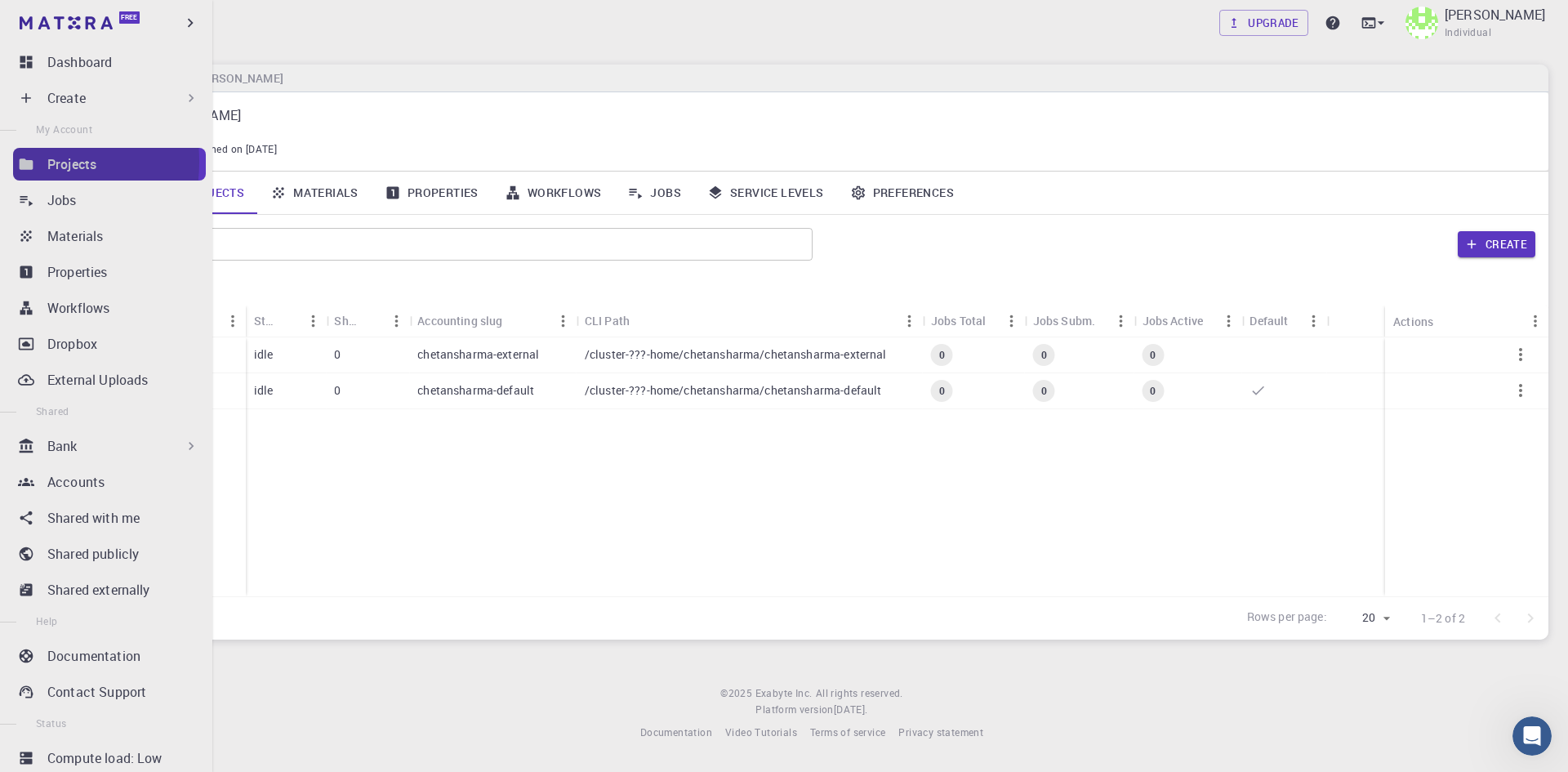
click at [31, 162] on icon at bounding box center [26, 164] width 14 height 11
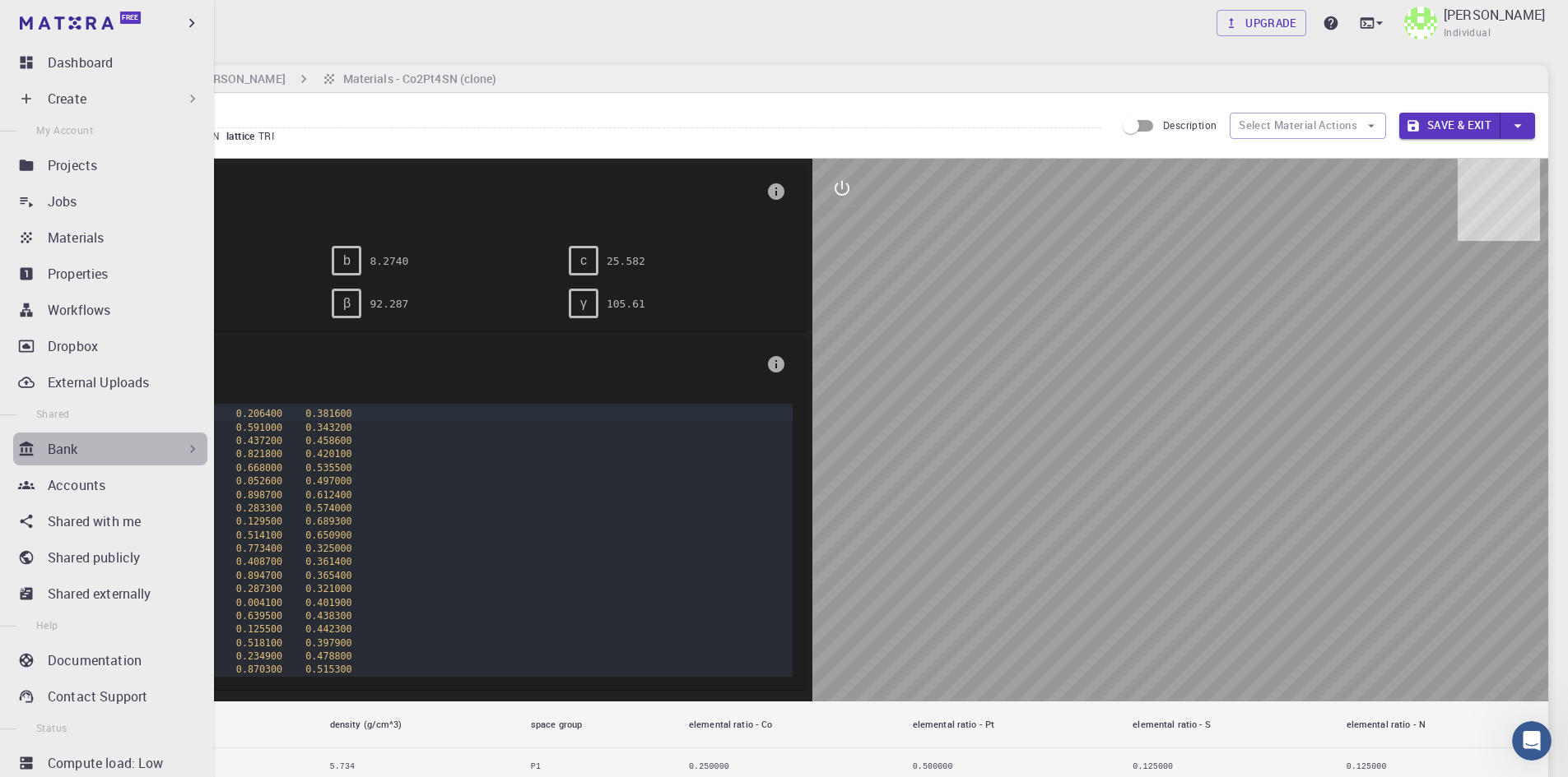
click at [184, 449] on icon at bounding box center [193, 449] width 17 height 17
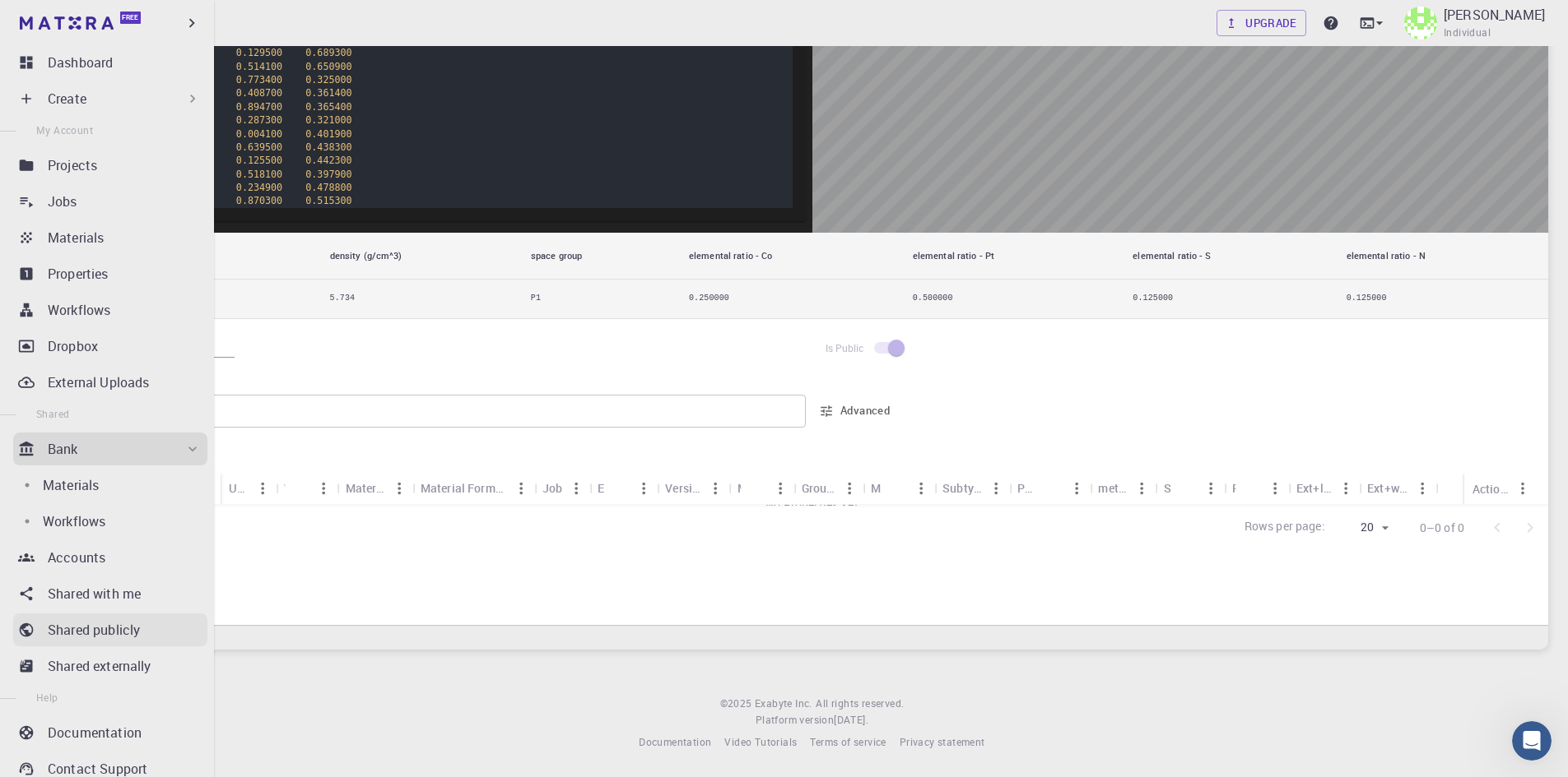
scroll to position [114, 0]
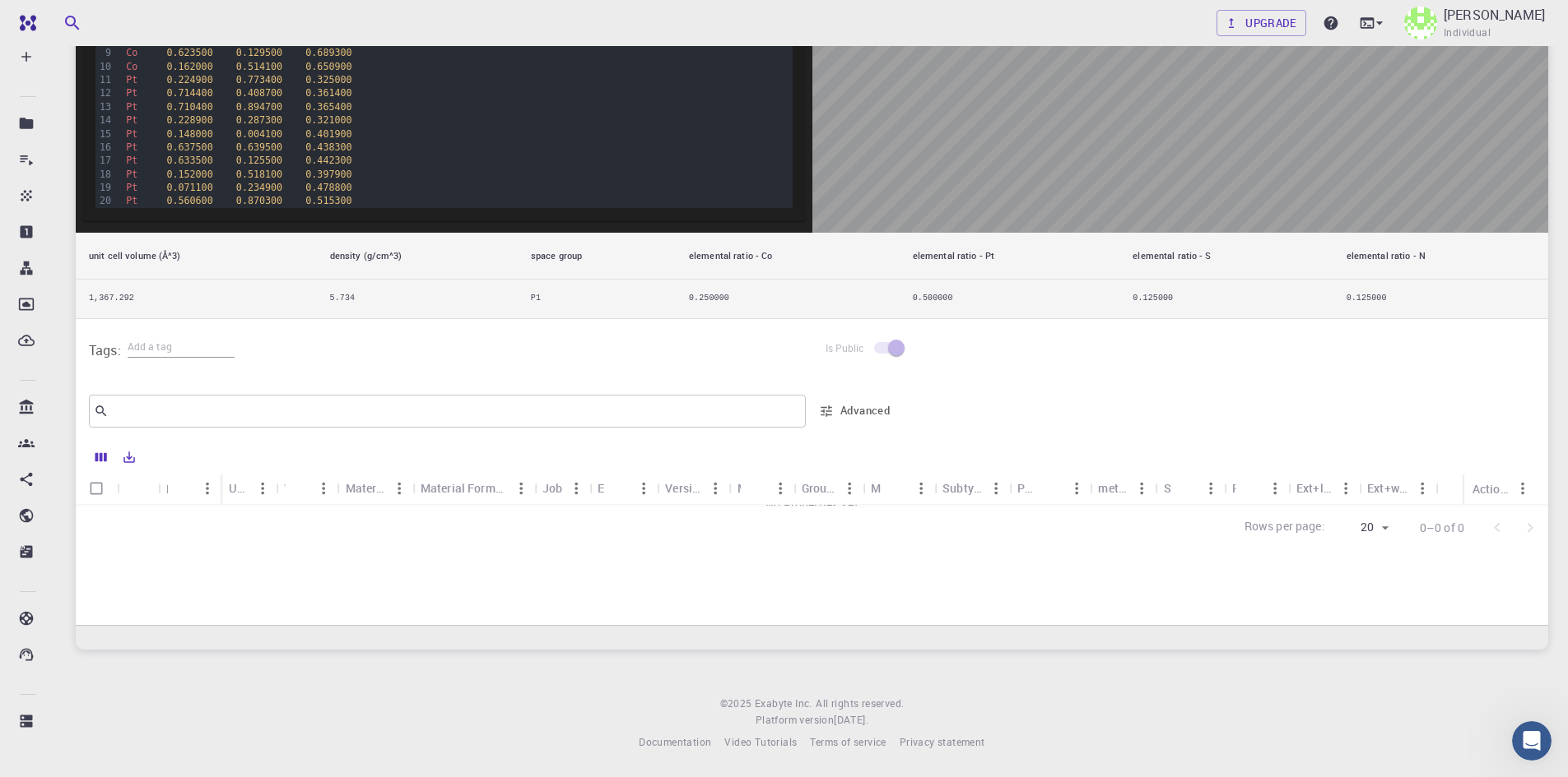
drag, startPoint x: 337, startPoint y: 695, endPoint x: 332, endPoint y: 681, distance: 14.9
click at [337, 696] on footer "© 2025 Exabyte Inc. All rights reserved. Platform version [DATE] . Documentatio…" at bounding box center [811, 724] width 1511 height 56
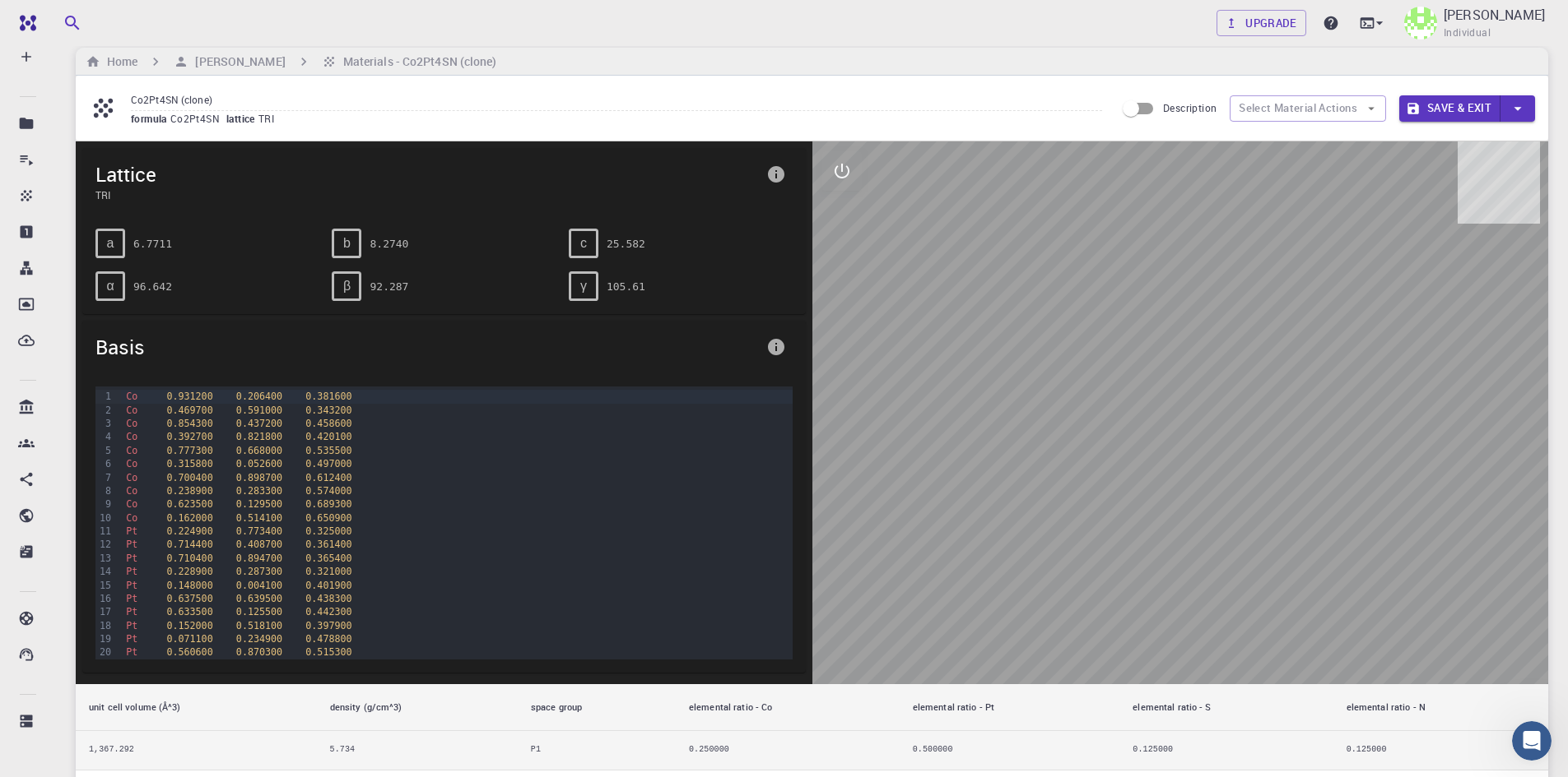
scroll to position [0, 0]
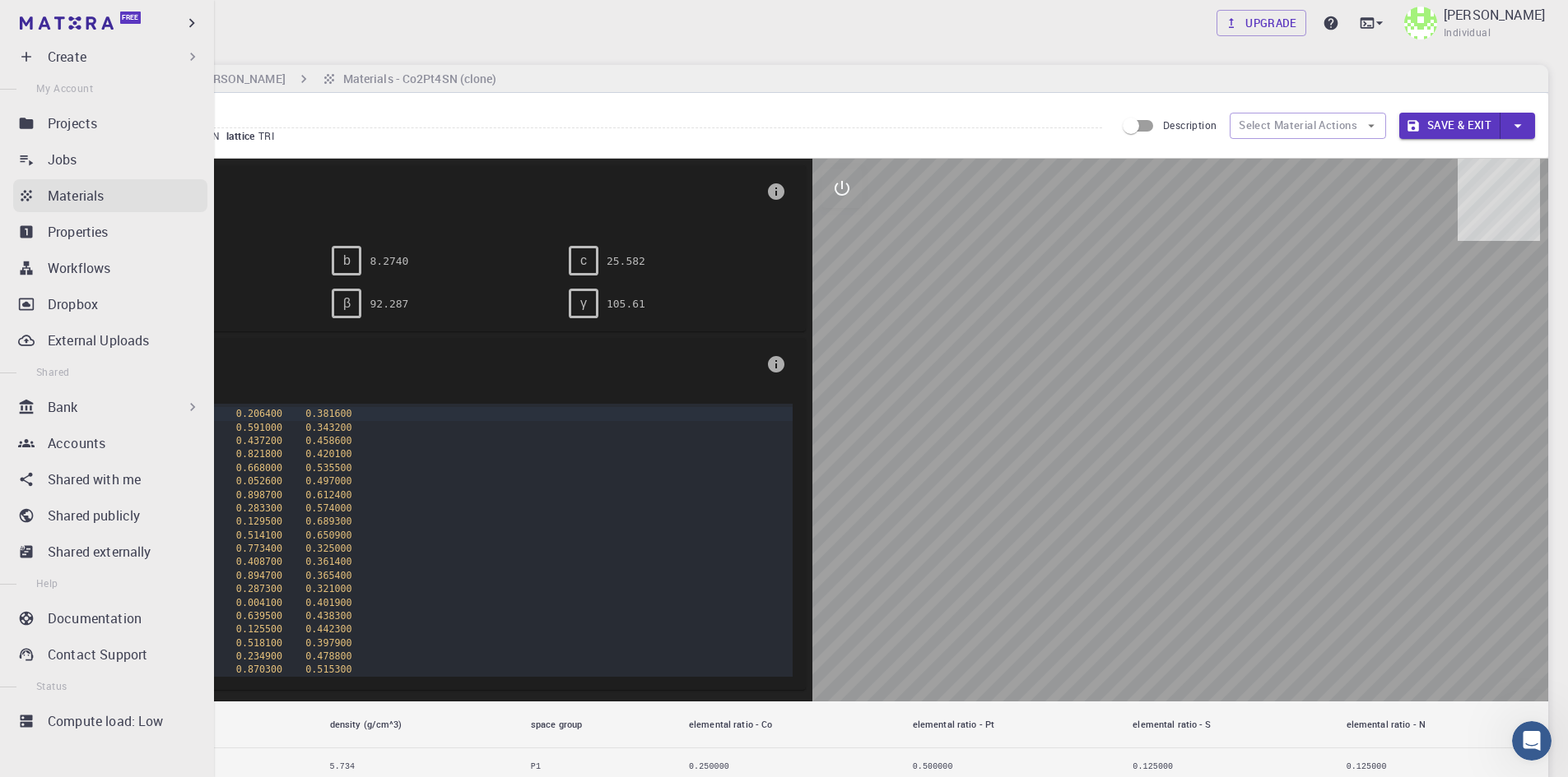
click at [73, 196] on p "Materials" at bounding box center [75, 195] width 56 height 20
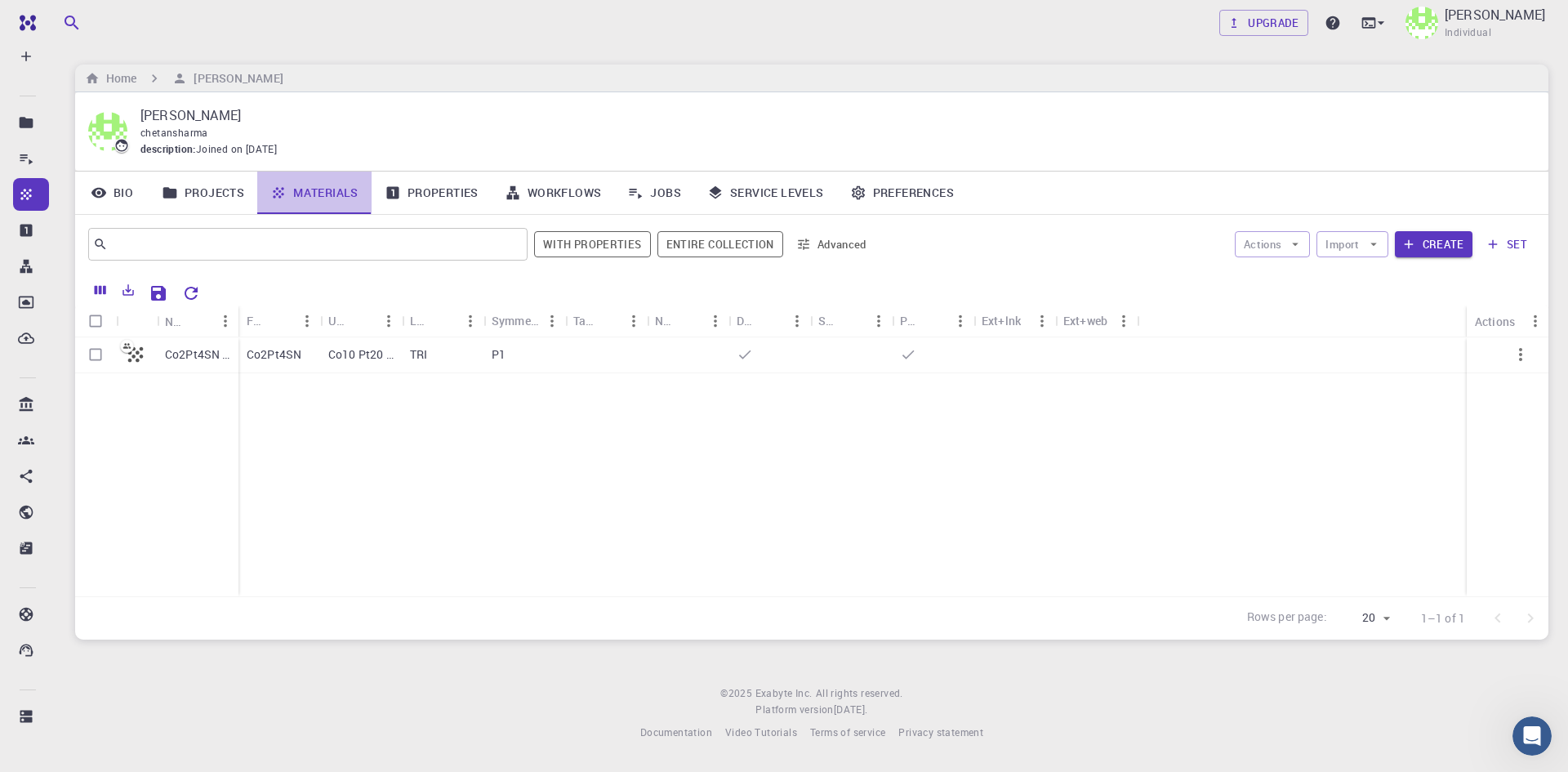
click at [280, 195] on icon at bounding box center [279, 193] width 17 height 17
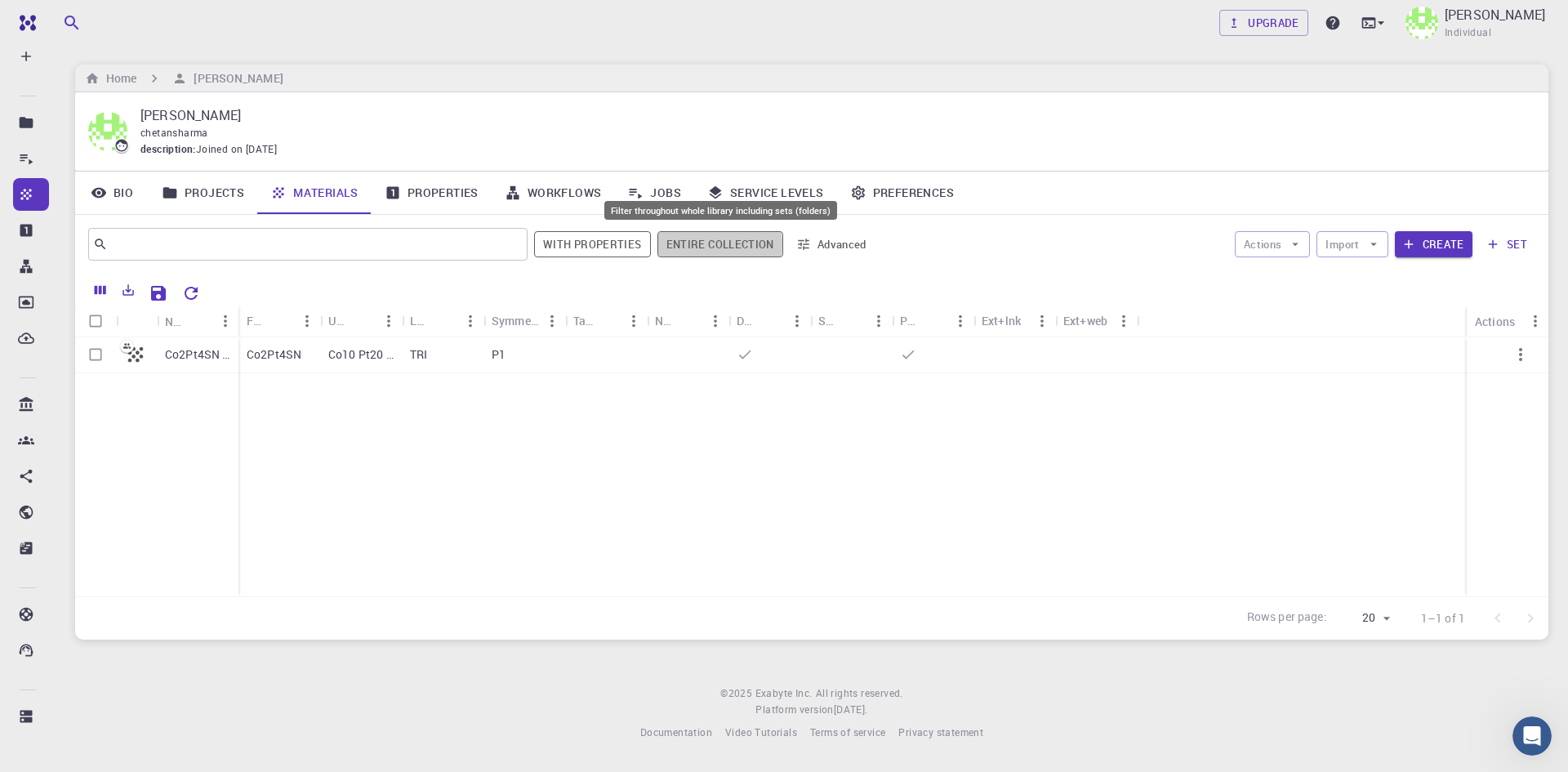
click at [701, 245] on button "Entire collection" at bounding box center [720, 244] width 126 height 26
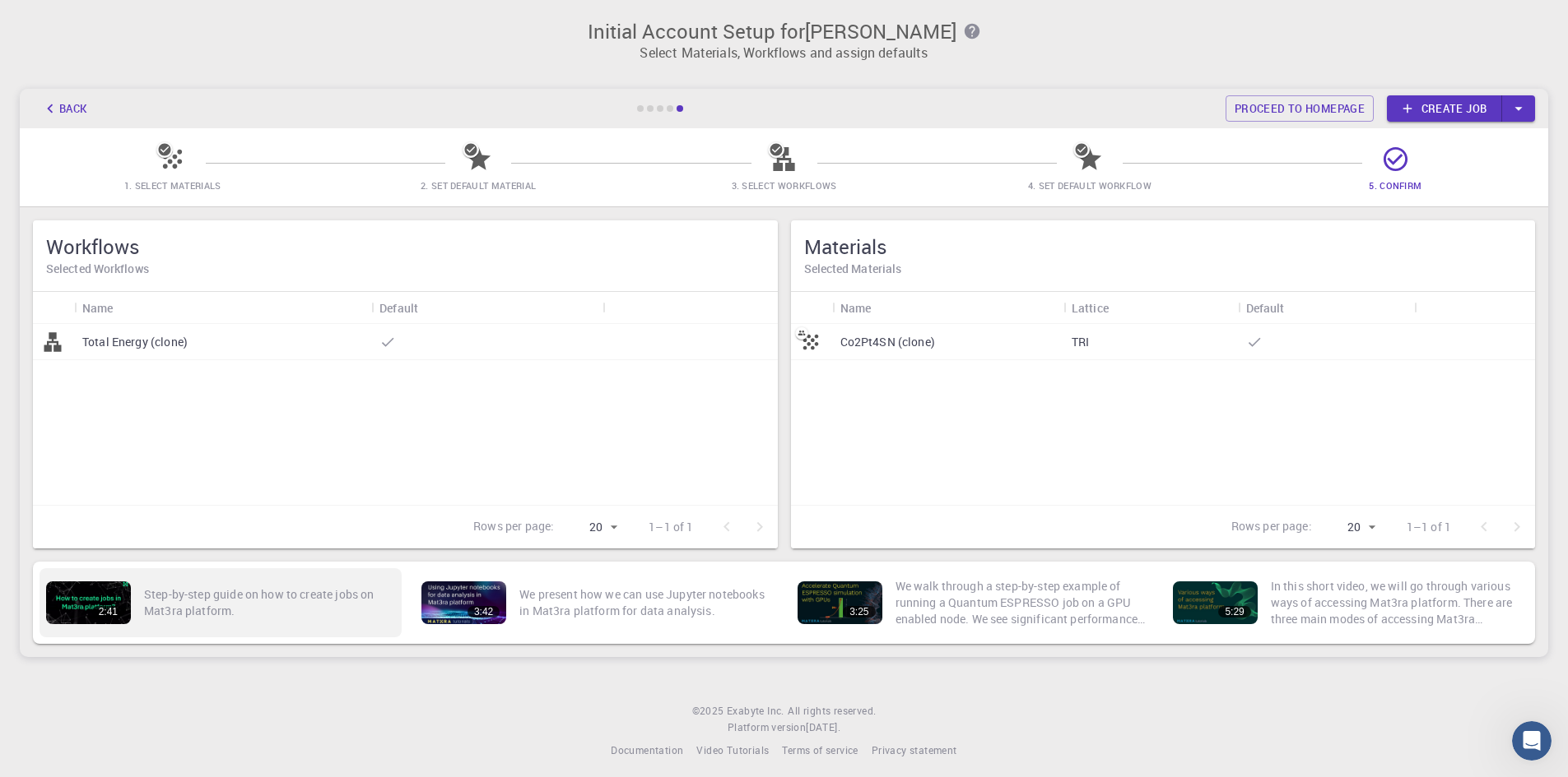
click at [62, 586] on div "2:41" at bounding box center [88, 603] width 85 height 43
